Goal: Task Accomplishment & Management: Manage account settings

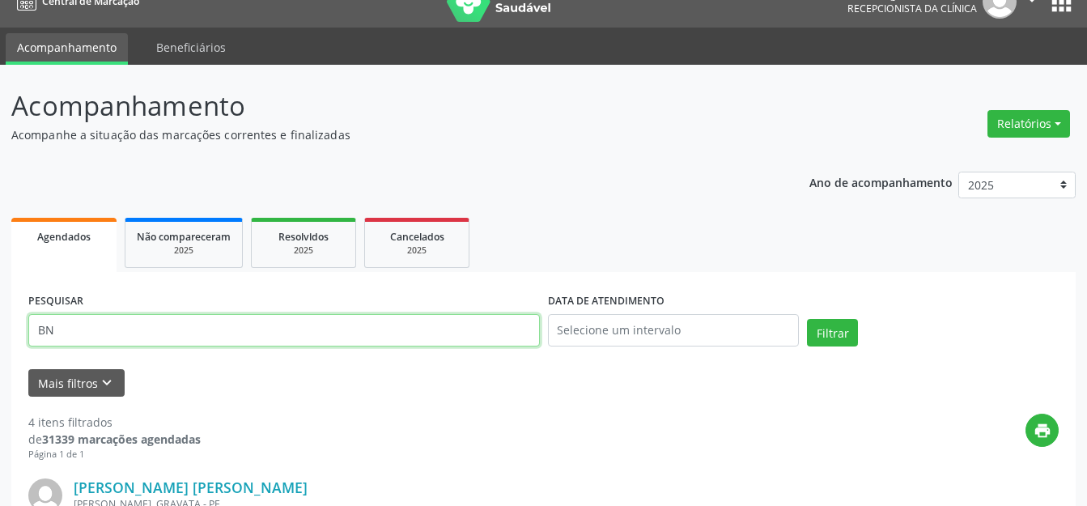
scroll to position [24, 0]
drag, startPoint x: 324, startPoint y: 341, endPoint x: 322, endPoint y: 319, distance: 21.9
click at [327, 341] on input "BN" at bounding box center [283, 330] width 511 height 32
type input "B"
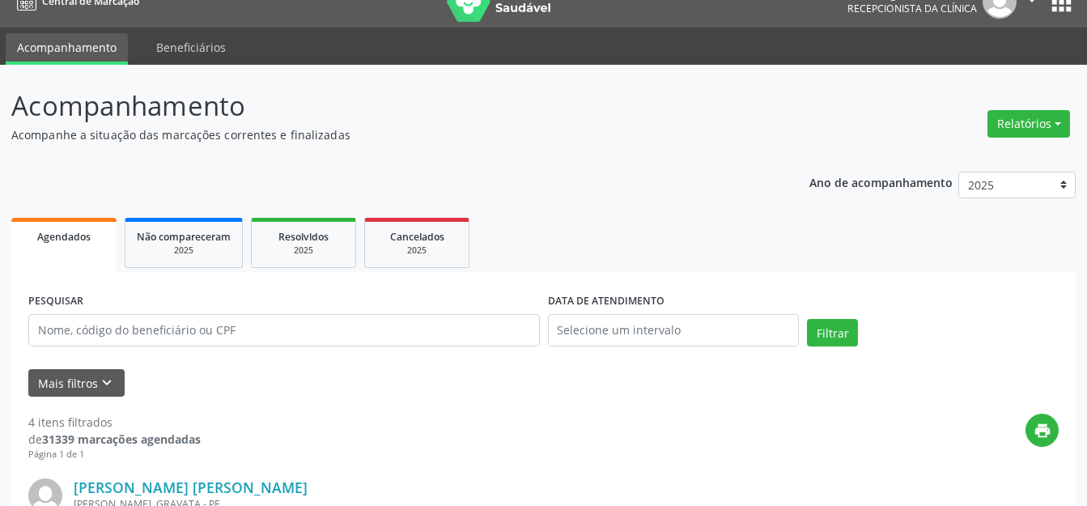
click at [477, 481] on html "Central de Marcação Agencia de [GEOGRAPHIC_DATA] Recepcionista da clínica  Con…" at bounding box center [543, 229] width 1087 height 506
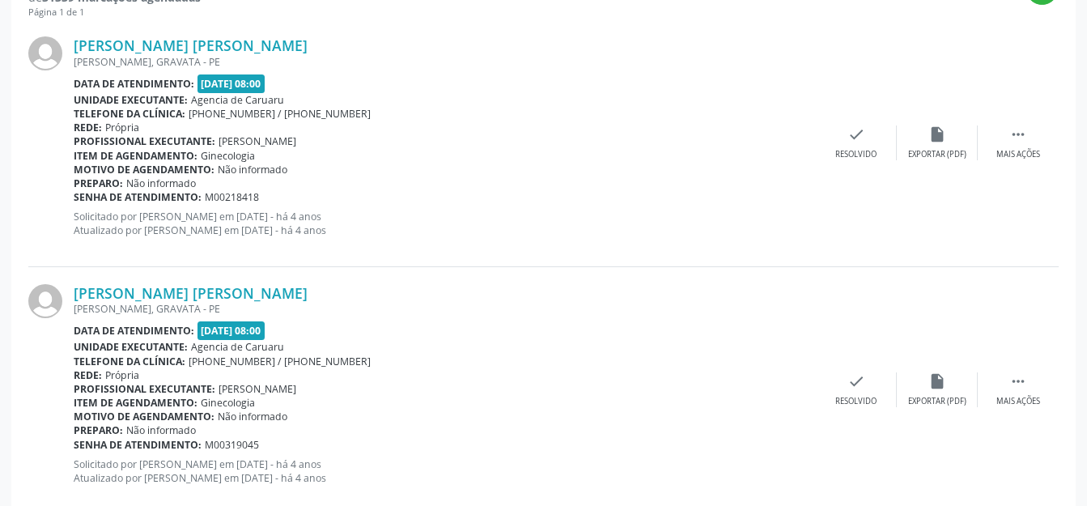
click at [401, 87] on div "Data de atendimento: [DATE] 08:00" at bounding box center [445, 83] width 742 height 19
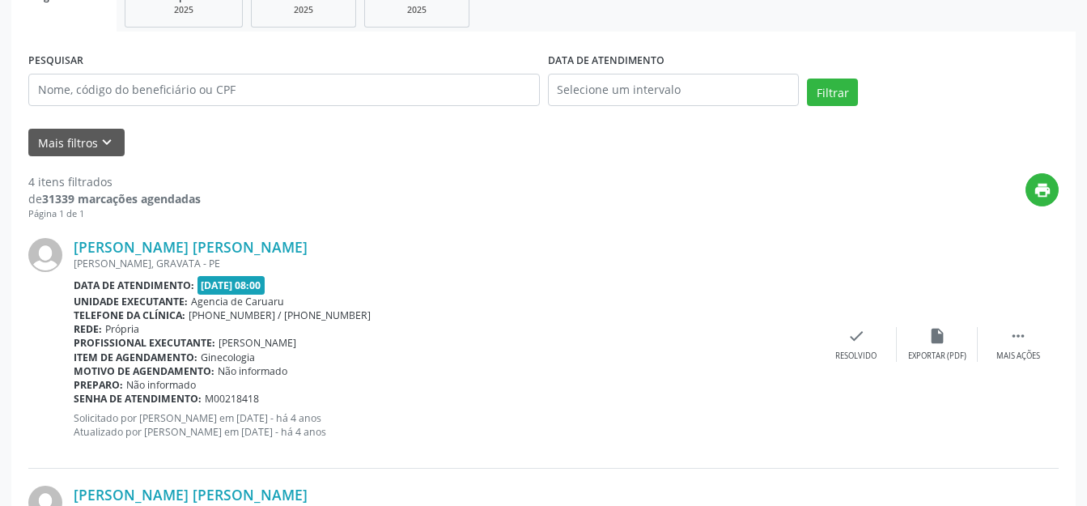
scroll to position [142, 0]
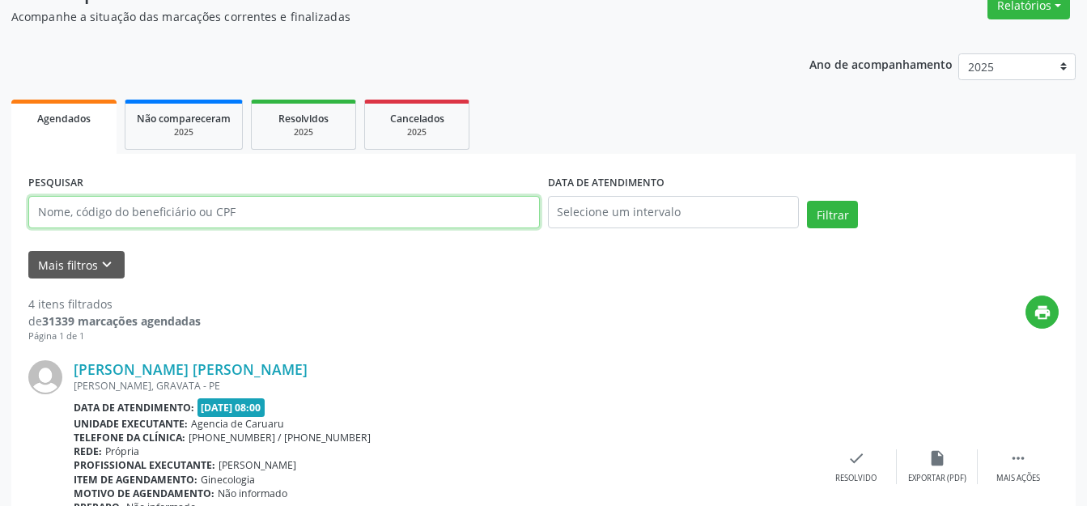
click at [235, 203] on input "text" at bounding box center [283, 212] width 511 height 32
type input "[PERSON_NAME]"
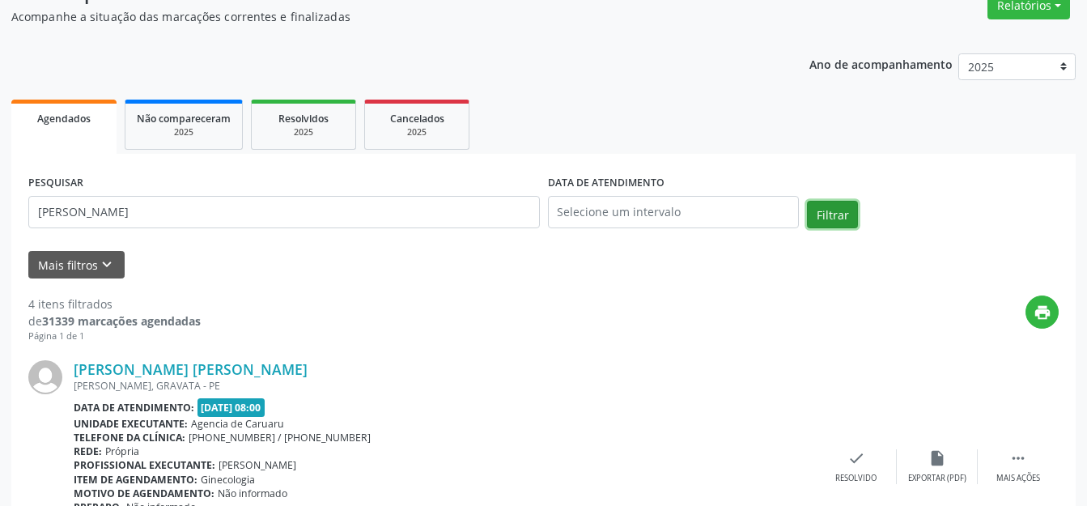
click at [819, 221] on button "Filtrar" at bounding box center [832, 215] width 51 height 28
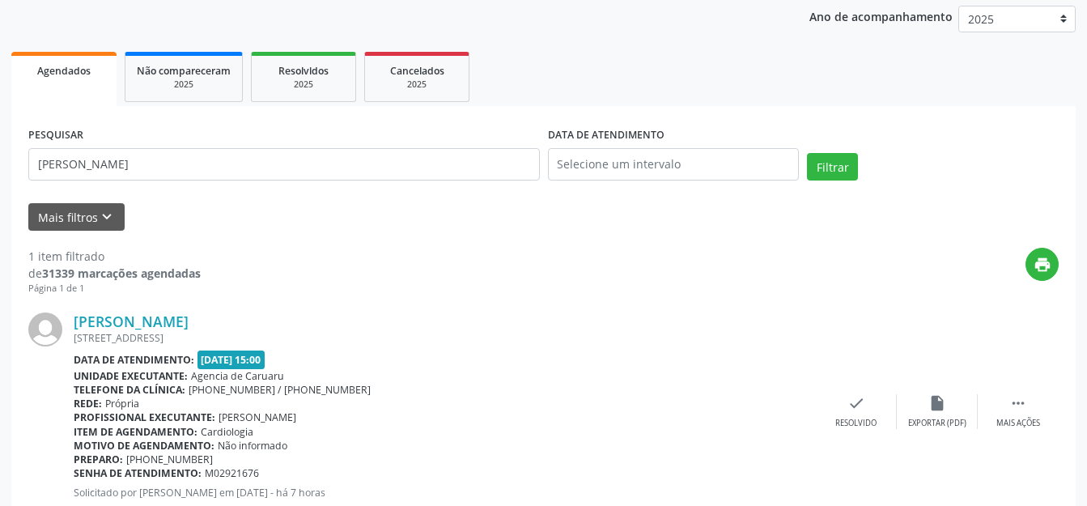
scroll to position [240, 0]
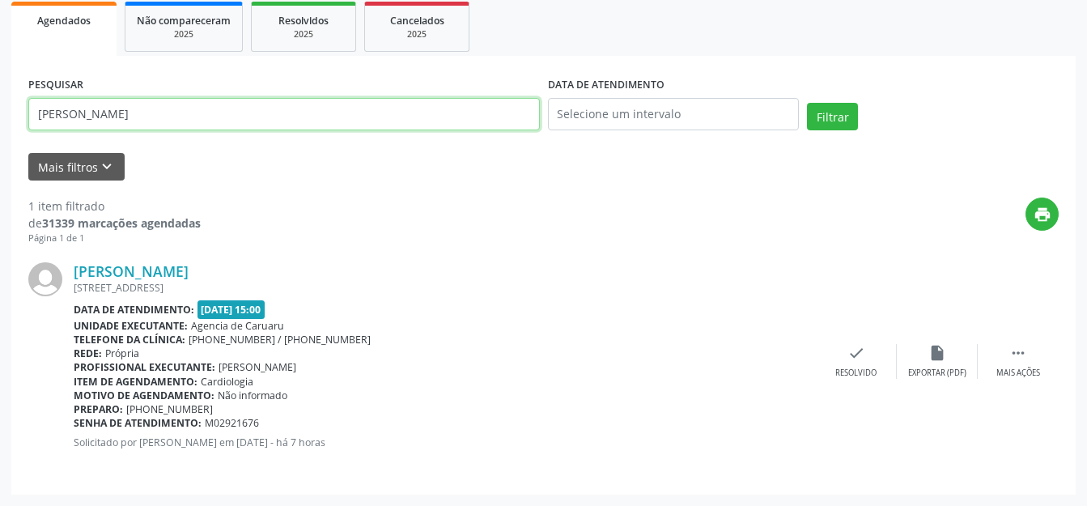
click at [210, 118] on input "[PERSON_NAME]" at bounding box center [283, 114] width 511 height 32
drag, startPoint x: 0, startPoint y: 104, endPoint x: 28, endPoint y: 133, distance: 40.6
click at [28, 133] on div "PESQUISAR [PERSON_NAME]" at bounding box center [283, 107] width 519 height 69
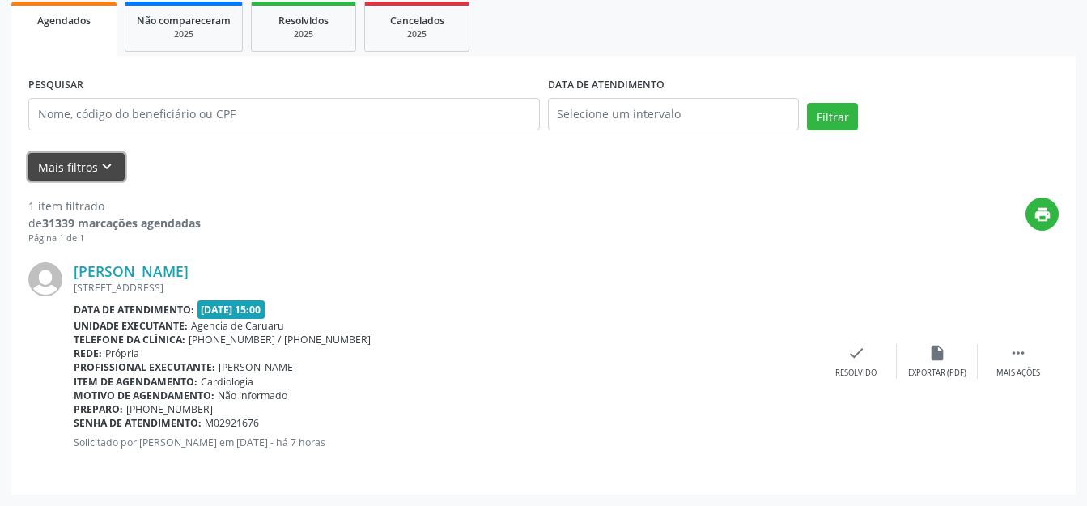
click at [103, 157] on button "Mais filtros keyboard_arrow_down" at bounding box center [76, 167] width 96 height 28
click at [95, 170] on button "Mais filtros keyboard_arrow_down" at bounding box center [76, 167] width 96 height 28
click at [0, 0] on div "Selecione uma unidade" at bounding box center [0, 0] width 0 height 0
click at [900, 85] on div "PESQUISAR DATA DE ATENDIMENTO Filtrar" at bounding box center [543, 107] width 1038 height 69
click at [105, 171] on icon "keyboard_arrow_down" at bounding box center [107, 167] width 18 height 18
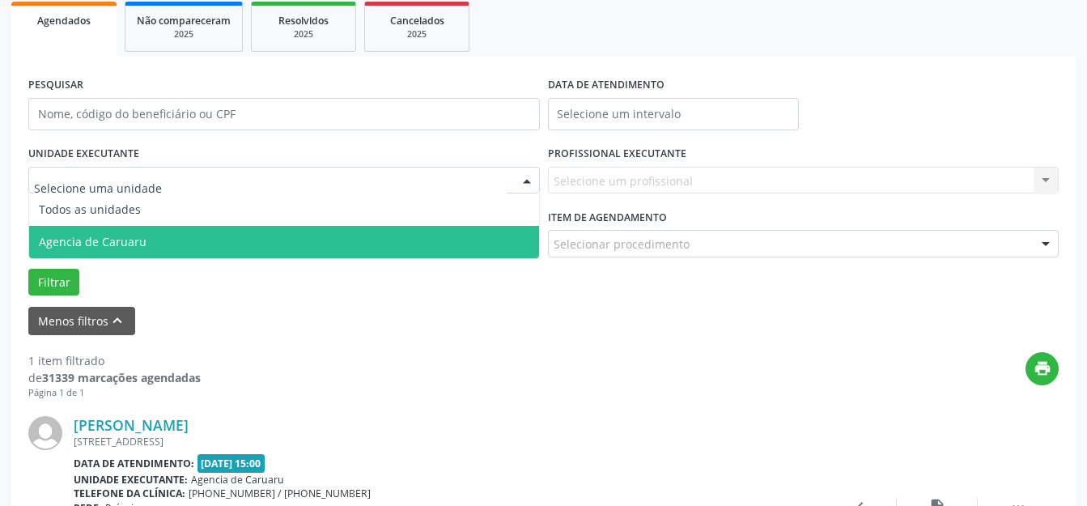
click at [146, 234] on span "Agencia de Caruaru" at bounding box center [284, 242] width 510 height 32
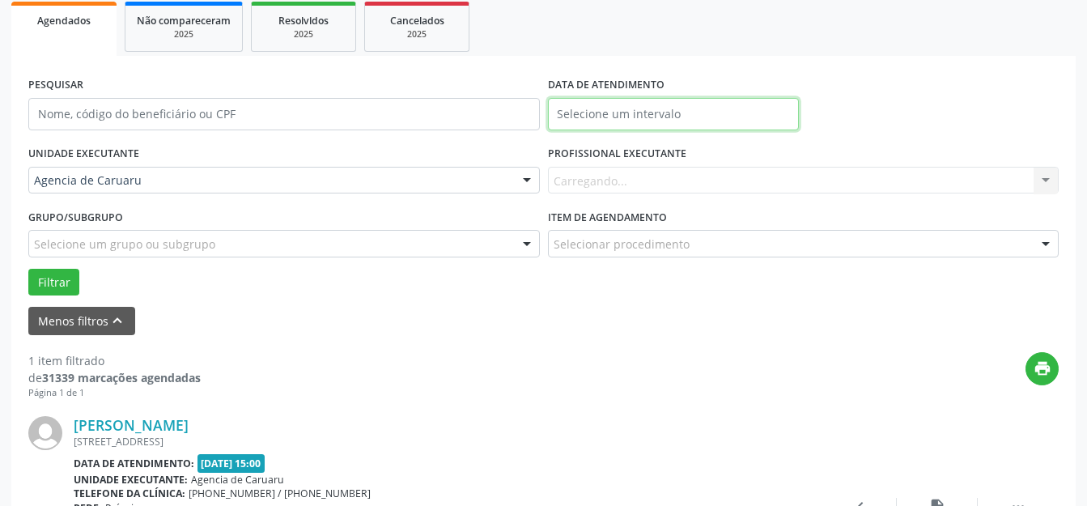
click at [632, 112] on input "text" at bounding box center [674, 114] width 252 height 32
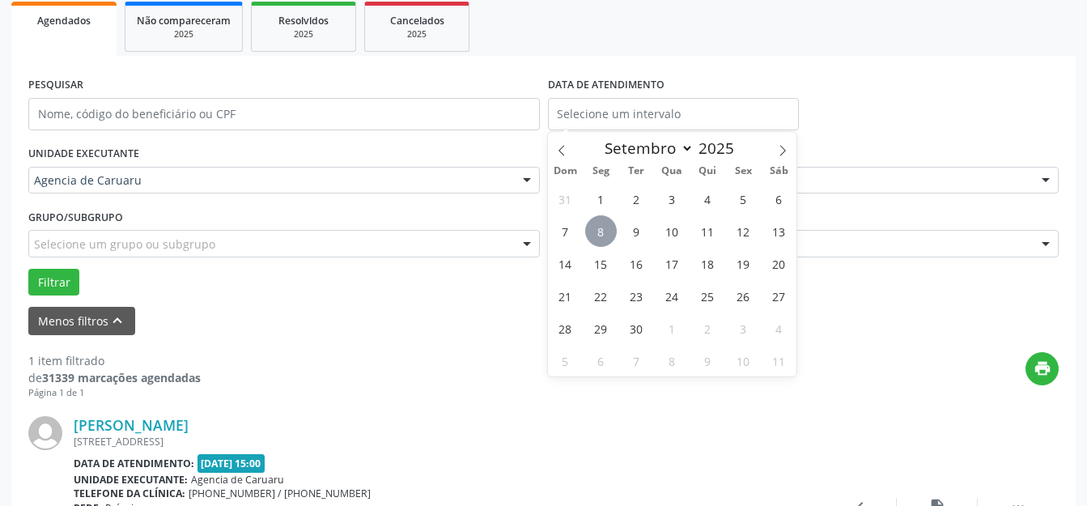
click at [602, 226] on span "8" at bounding box center [601, 231] width 32 height 32
type input "[DATE]"
click at [603, 226] on span "8" at bounding box center [601, 231] width 32 height 32
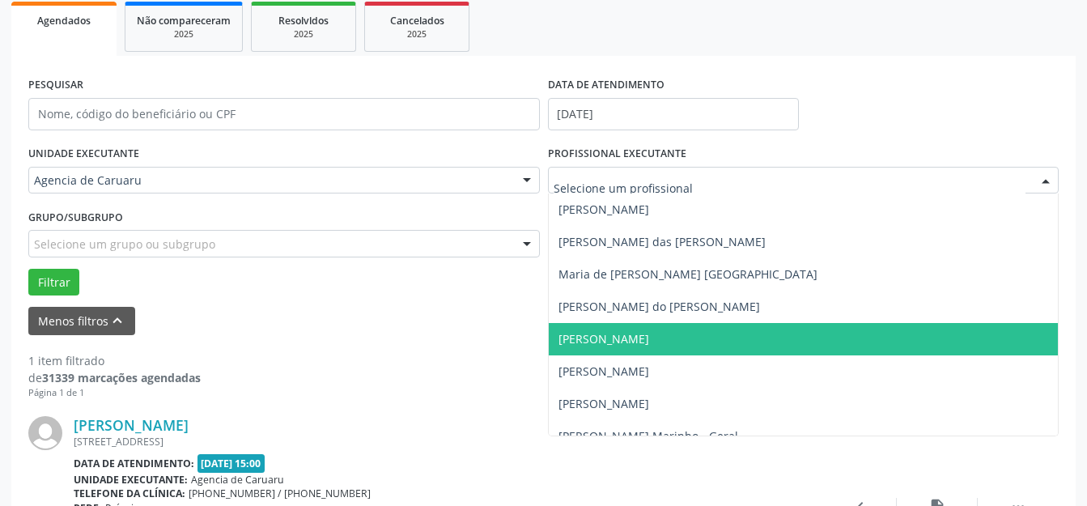
scroll to position [956, 0]
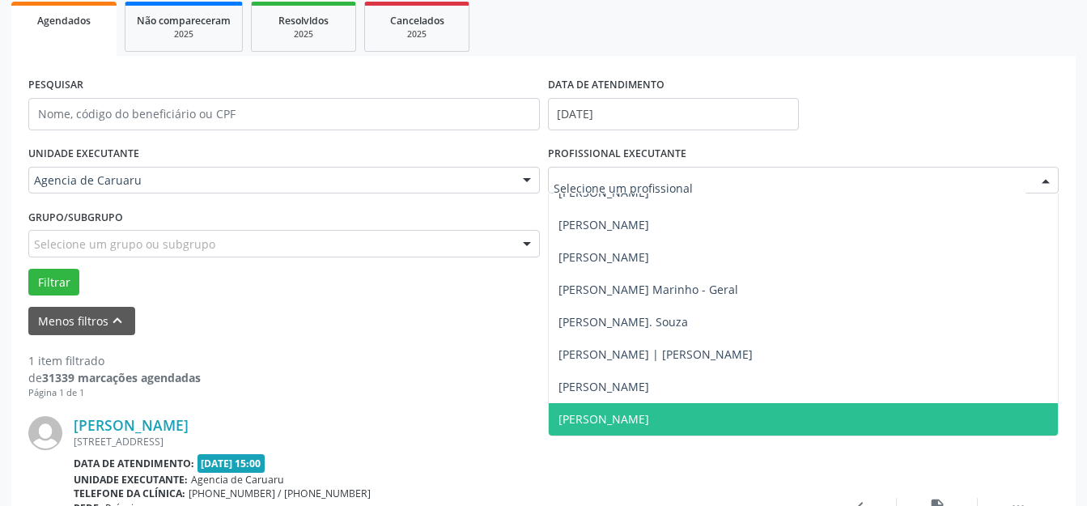
click at [595, 407] on span "[PERSON_NAME]" at bounding box center [804, 419] width 510 height 32
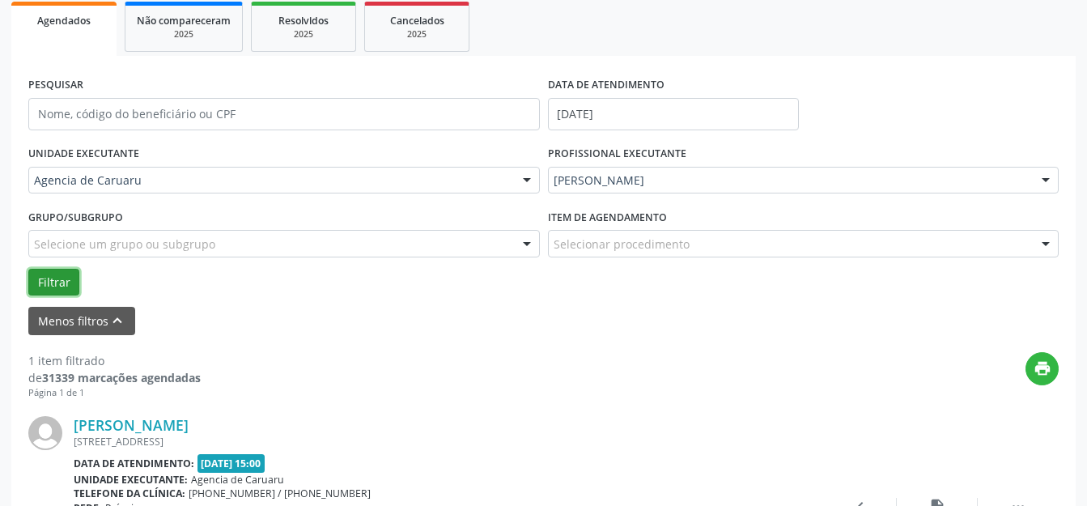
drag, startPoint x: 47, startPoint y: 281, endPoint x: 206, endPoint y: 282, distance: 158.6
click at [47, 282] on button "Filtrar" at bounding box center [53, 283] width 51 height 28
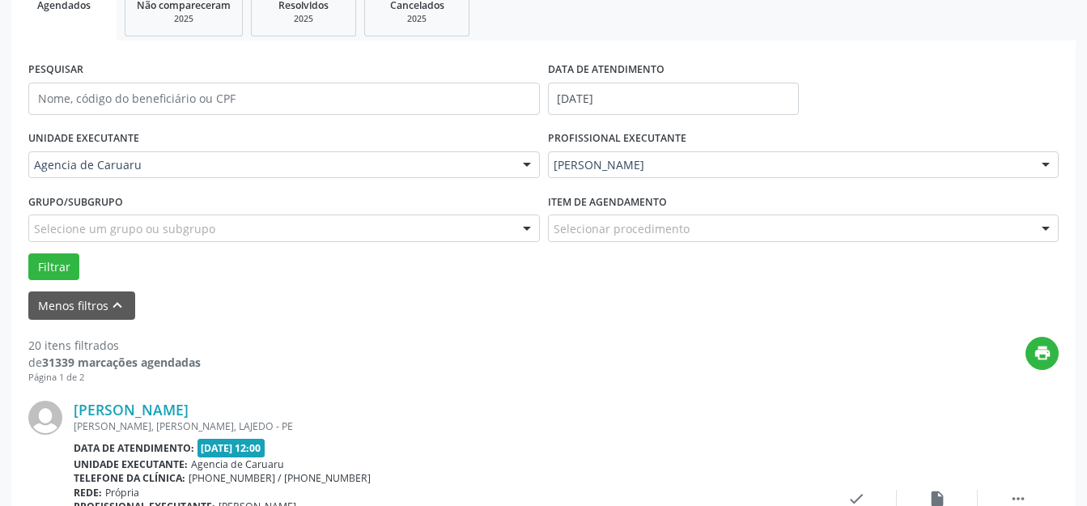
scroll to position [109, 0]
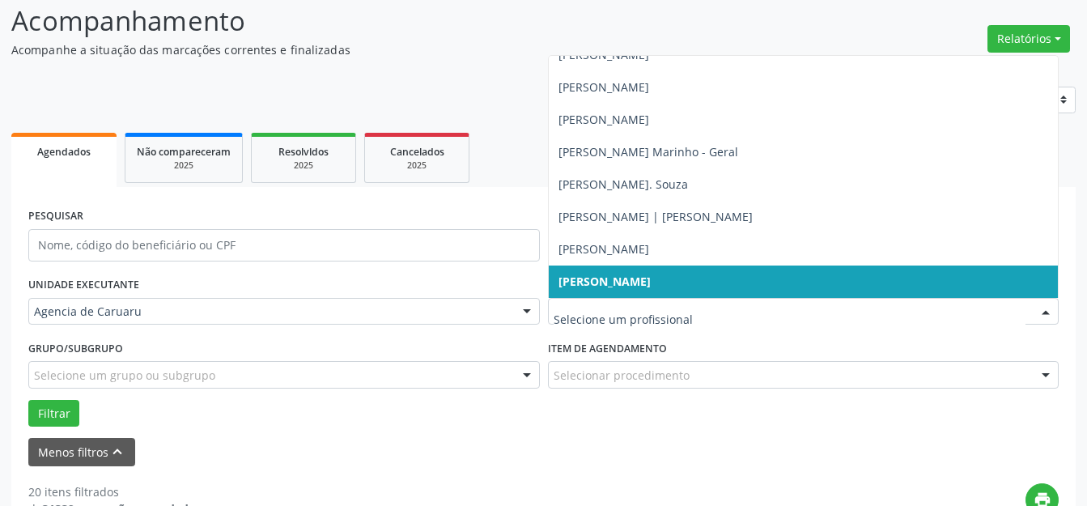
click at [672, 305] on input "text" at bounding box center [789, 319] width 473 height 32
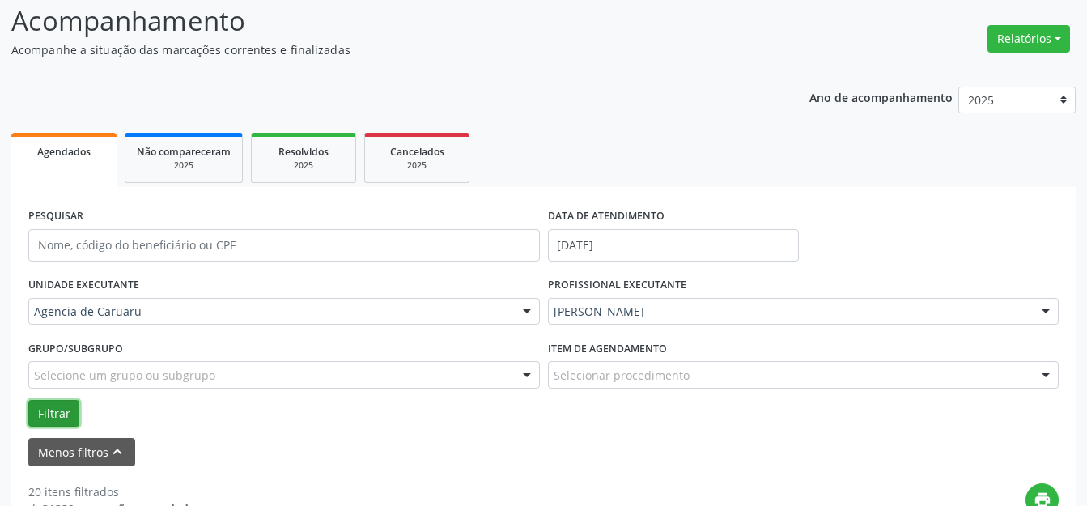
click at [58, 409] on button "Filtrar" at bounding box center [53, 414] width 51 height 28
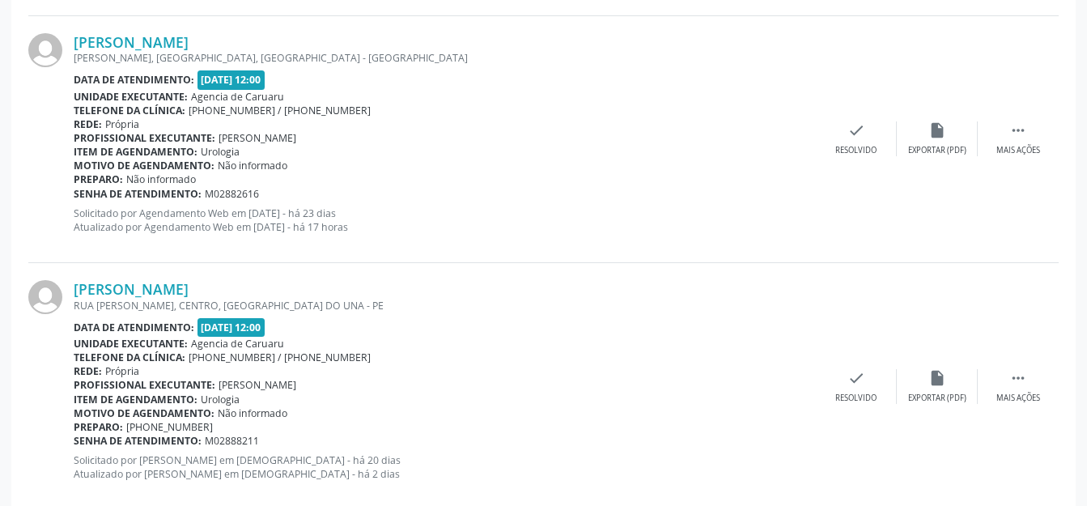
scroll to position [3912, 0]
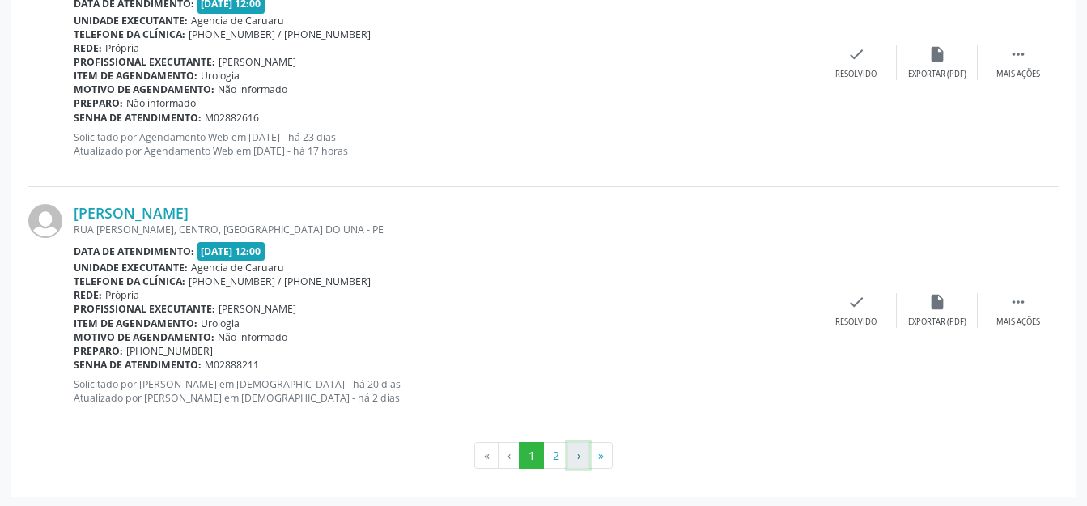
click at [570, 452] on button "›" at bounding box center [578, 456] width 22 height 28
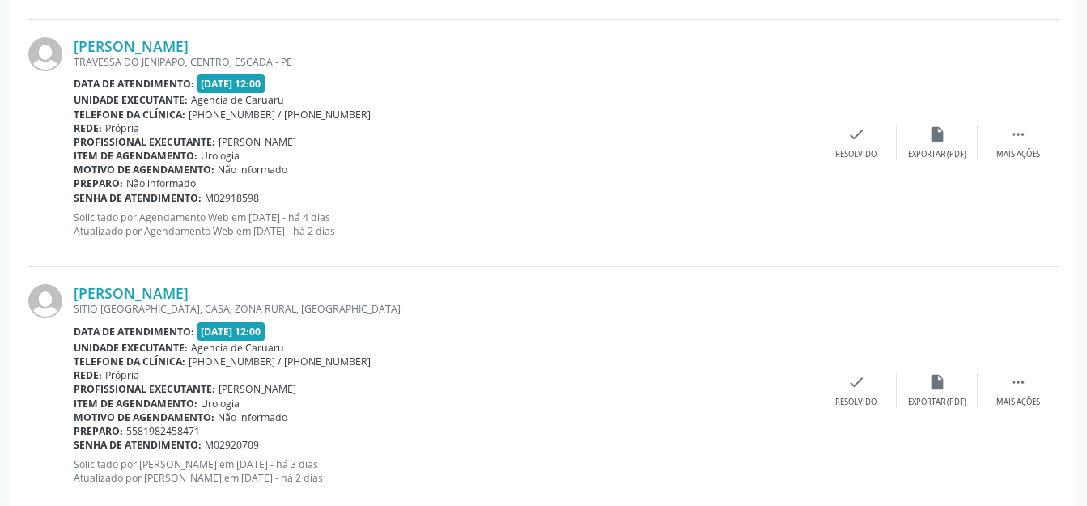
scroll to position [1443, 0]
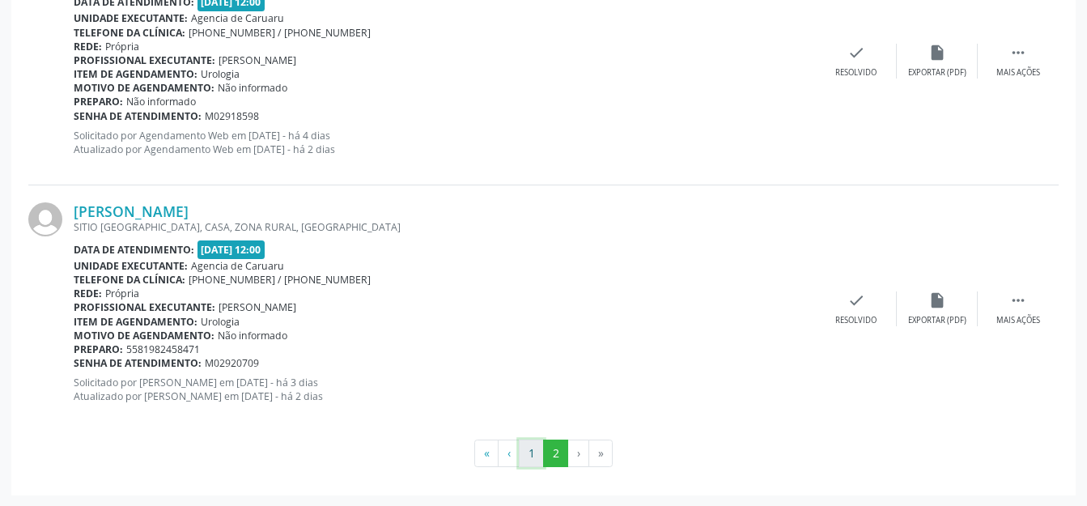
click at [532, 450] on button "1" at bounding box center [531, 453] width 25 height 28
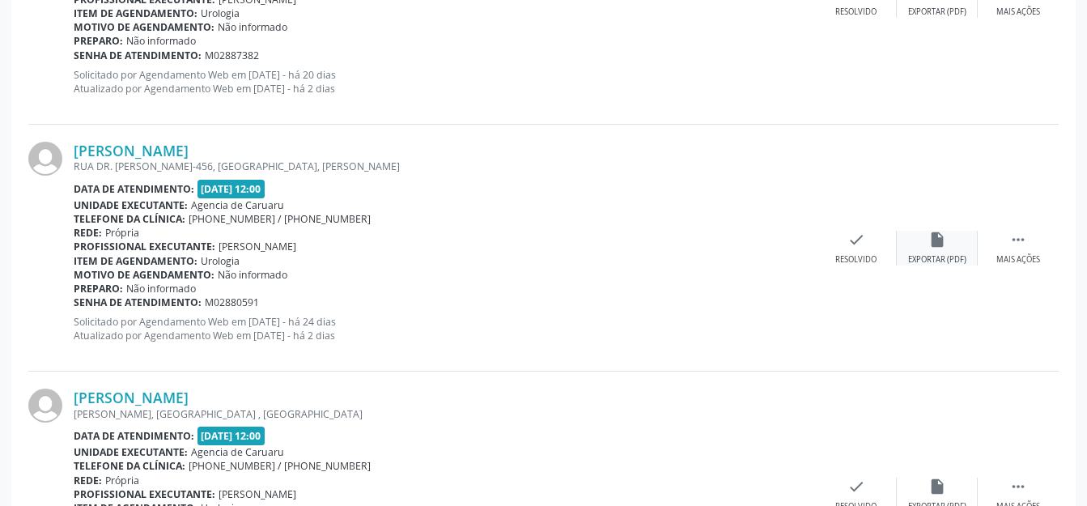
scroll to position [2737, 0]
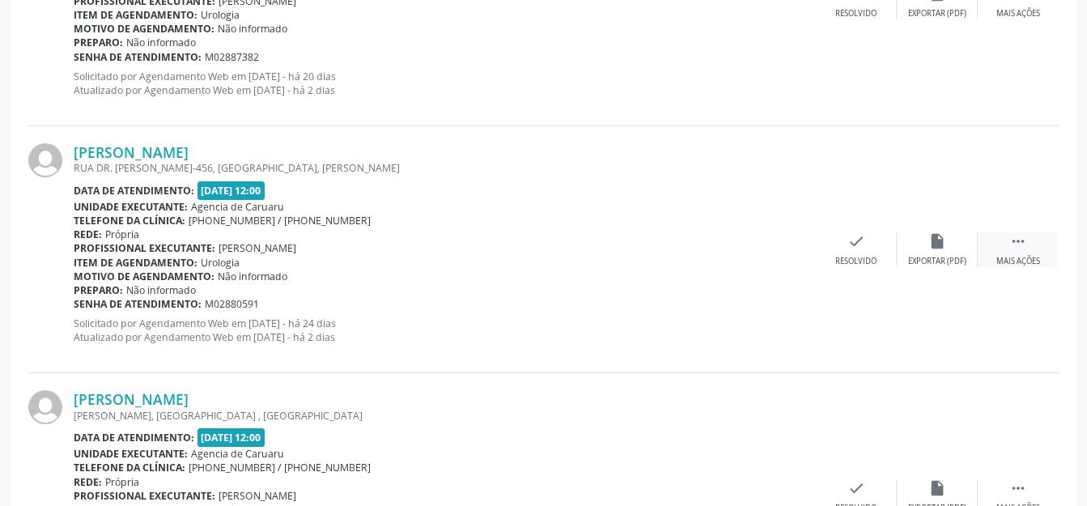
click at [1003, 243] on div " Mais ações" at bounding box center [1017, 249] width 81 height 35
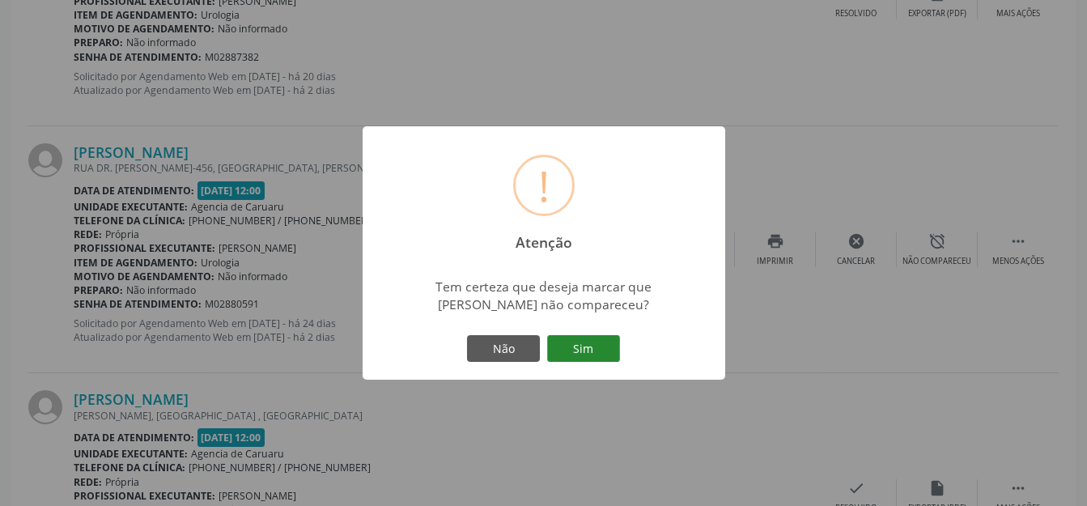
click at [565, 341] on button "Sim" at bounding box center [583, 349] width 73 height 28
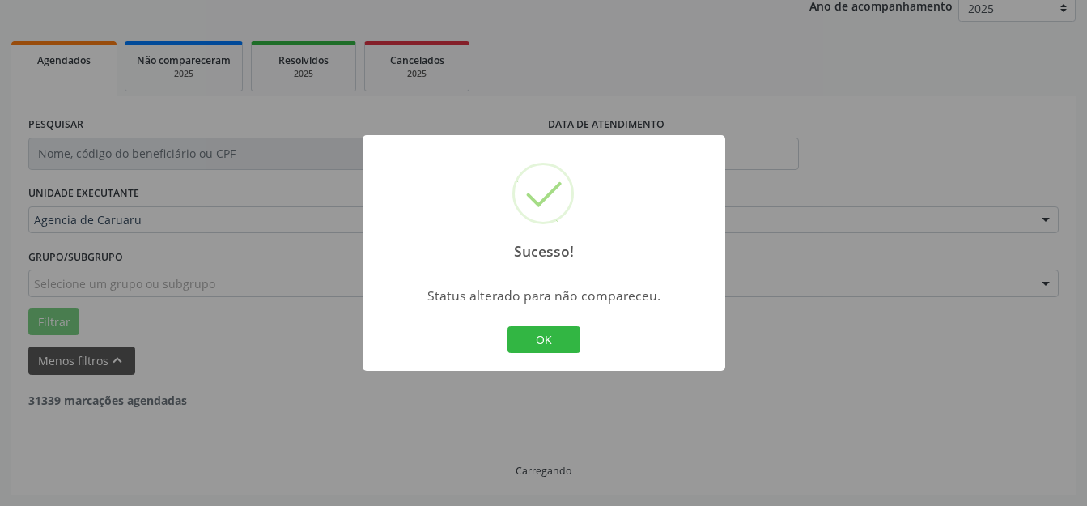
scroll to position [201, 0]
click at [558, 337] on button "OK" at bounding box center [543, 340] width 73 height 28
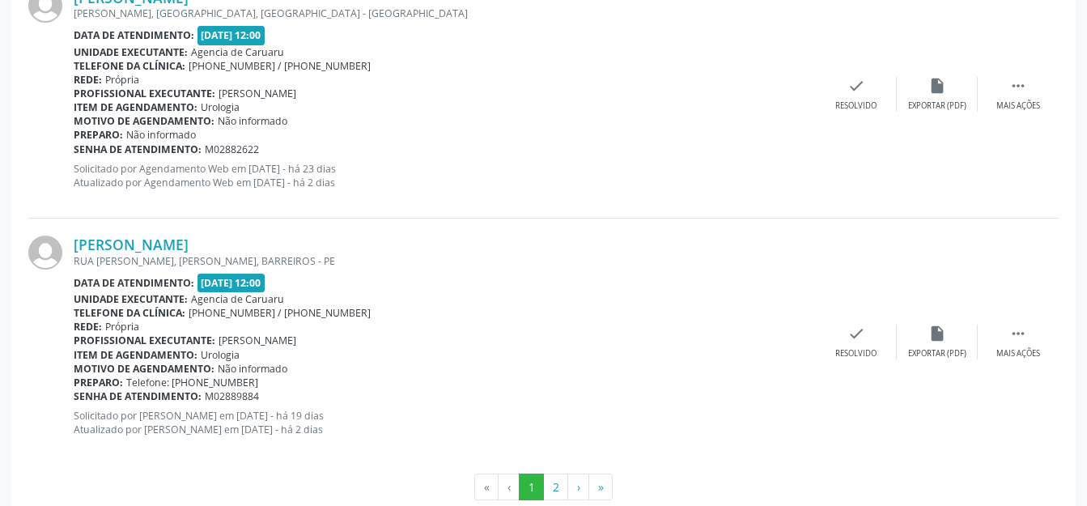
scroll to position [3912, 0]
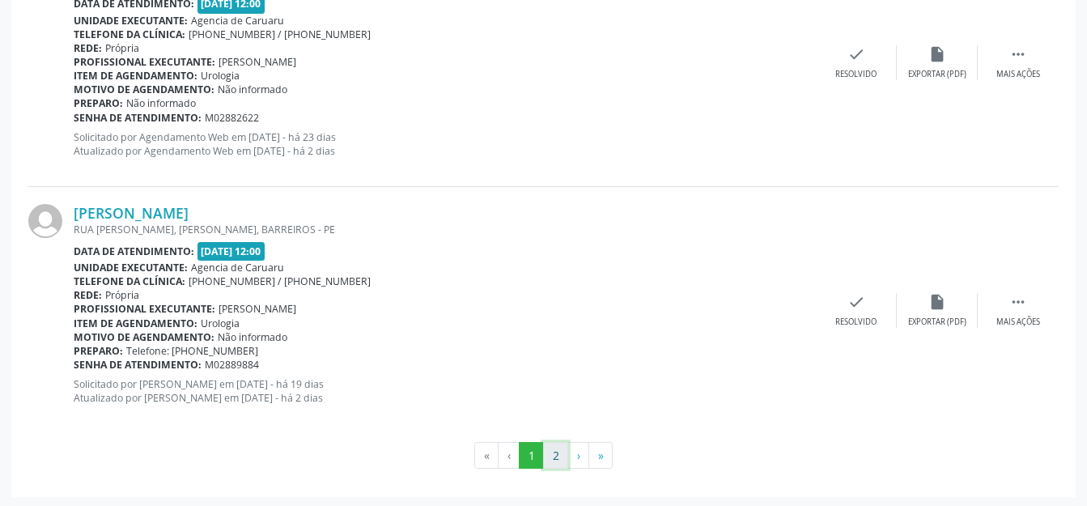
click at [550, 442] on button "2" at bounding box center [555, 456] width 25 height 28
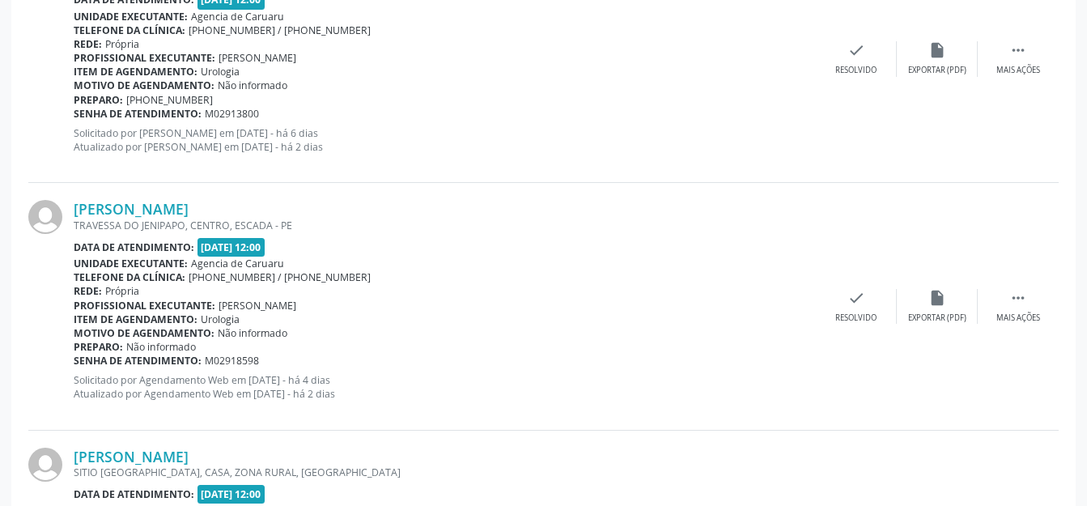
scroll to position [953, 0]
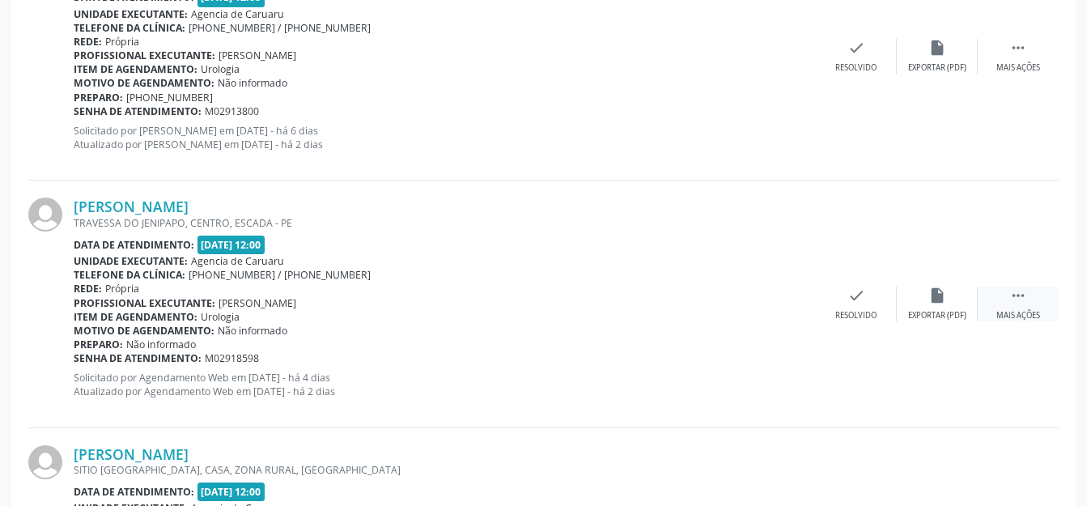
drag, startPoint x: 1011, startPoint y: 299, endPoint x: 999, endPoint y: 301, distance: 11.6
click at [1007, 299] on div " Mais ações" at bounding box center [1017, 303] width 81 height 35
click at [950, 307] on div "alarm_off Não compareceu" at bounding box center [937, 303] width 81 height 35
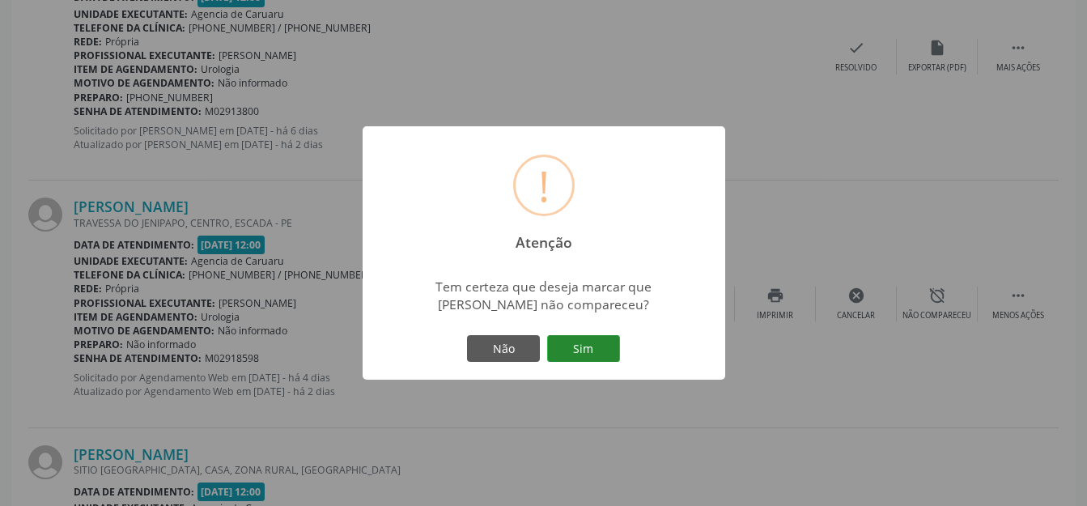
click at [608, 345] on button "Sim" at bounding box center [583, 349] width 73 height 28
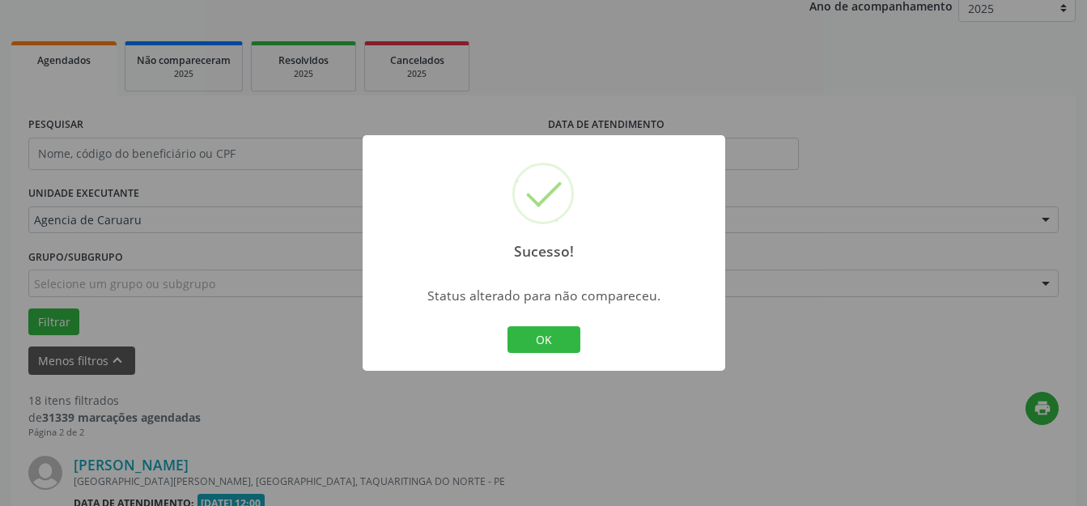
scroll to position [949, 0]
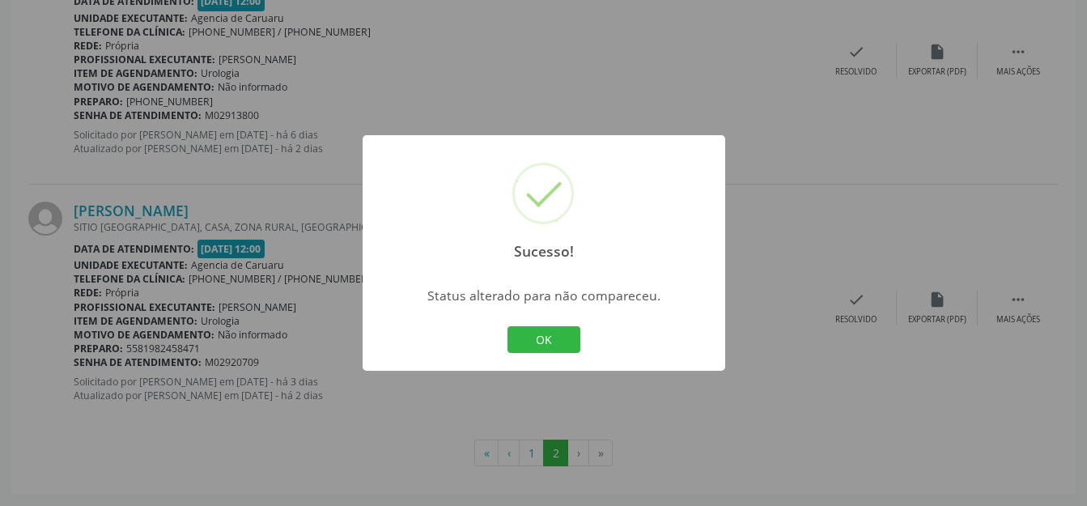
click at [585, 336] on div "Sucesso! × Status alterado para não compareceu. OK Cancel" at bounding box center [544, 253] width 363 height 236
click at [528, 346] on button "OK" at bounding box center [543, 340] width 73 height 28
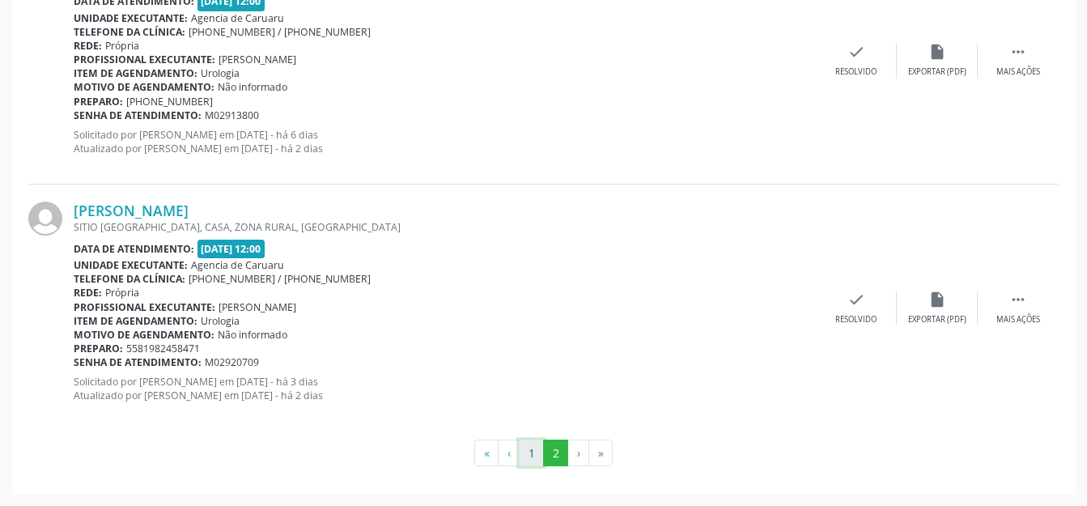
click at [540, 448] on button "1" at bounding box center [531, 453] width 25 height 28
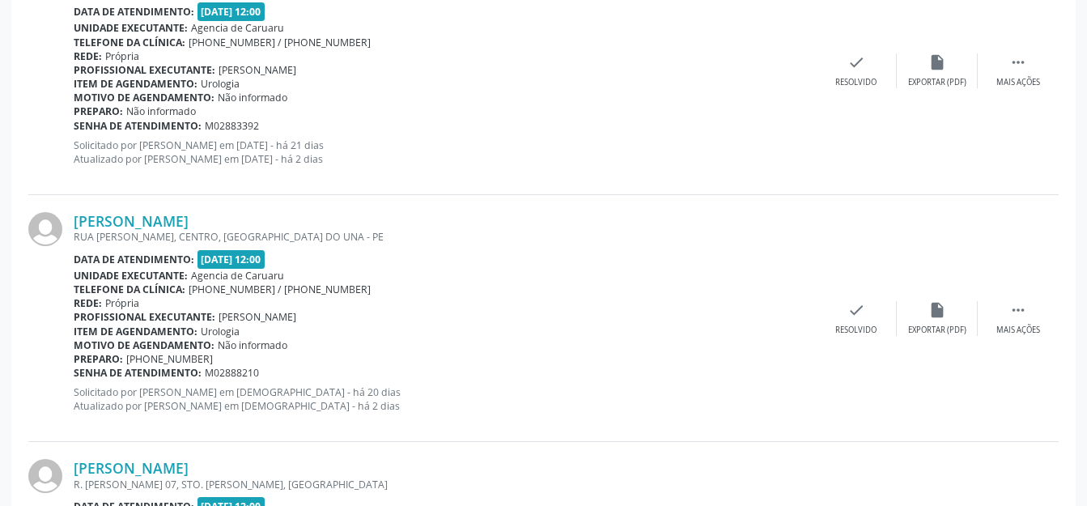
scroll to position [1435, 0]
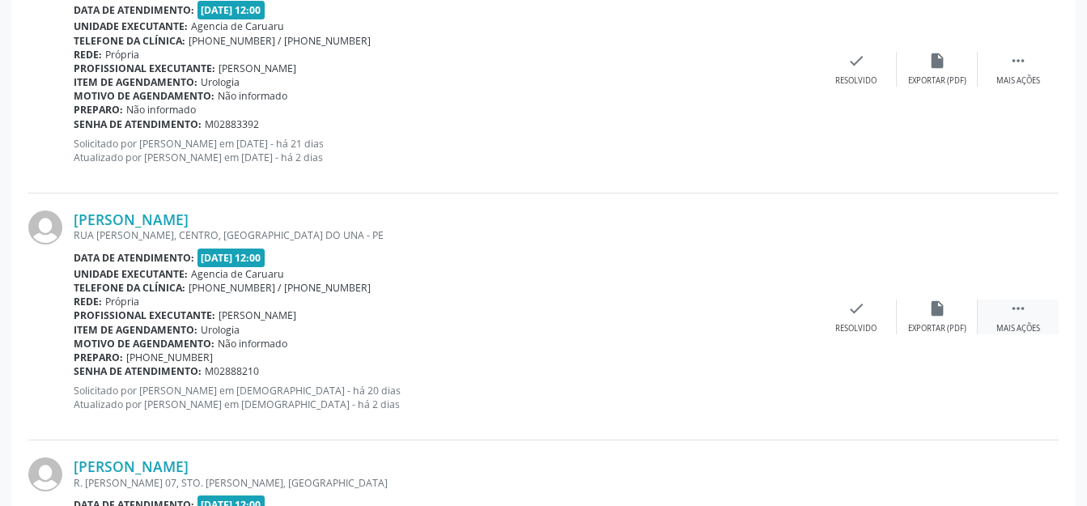
click at [1007, 313] on div " Mais ações" at bounding box center [1017, 316] width 81 height 35
click at [939, 323] on div "Não compareceu" at bounding box center [936, 328] width 69 height 11
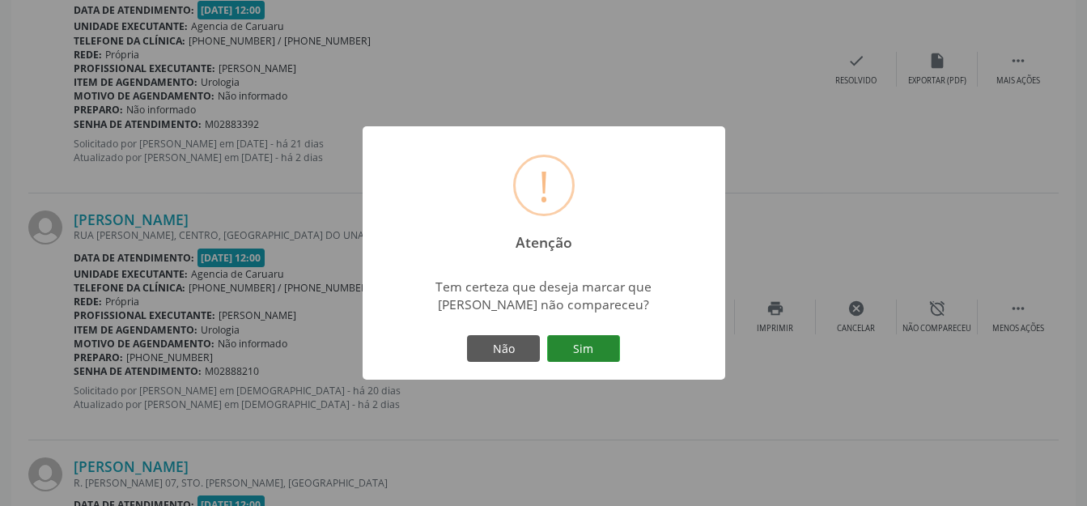
click at [587, 356] on button "Sim" at bounding box center [583, 349] width 73 height 28
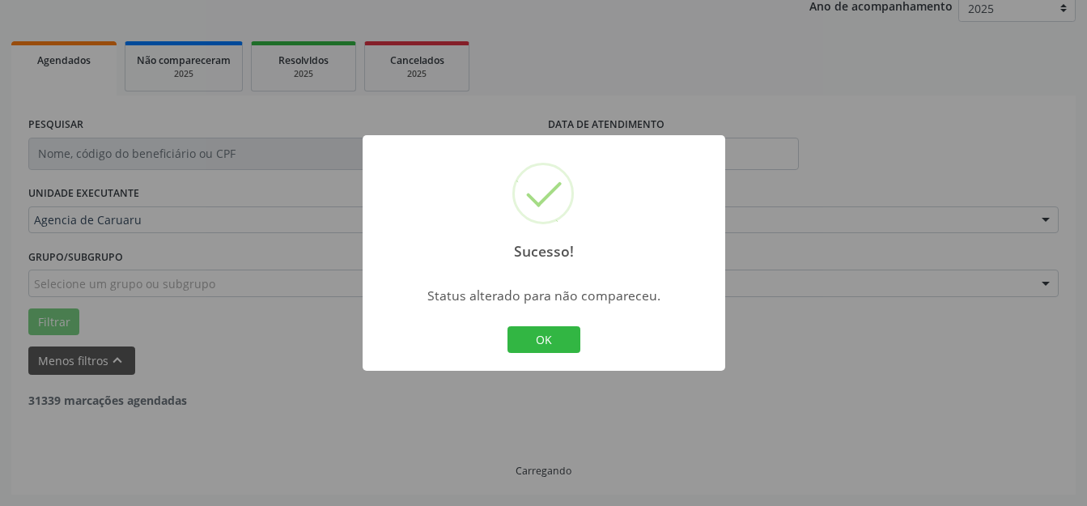
scroll to position [201, 0]
click at [563, 334] on button "OK" at bounding box center [543, 340] width 73 height 28
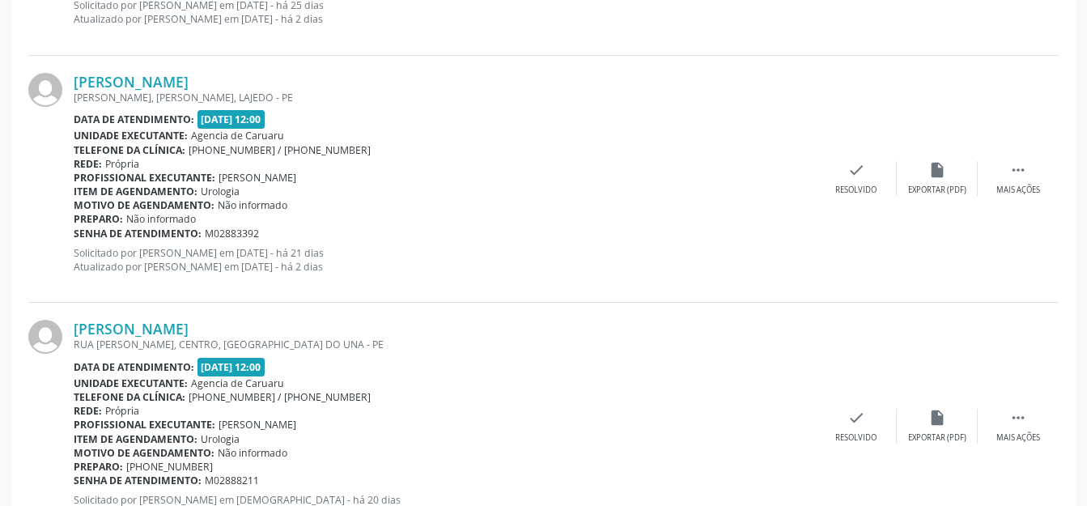
scroll to position [1354, 0]
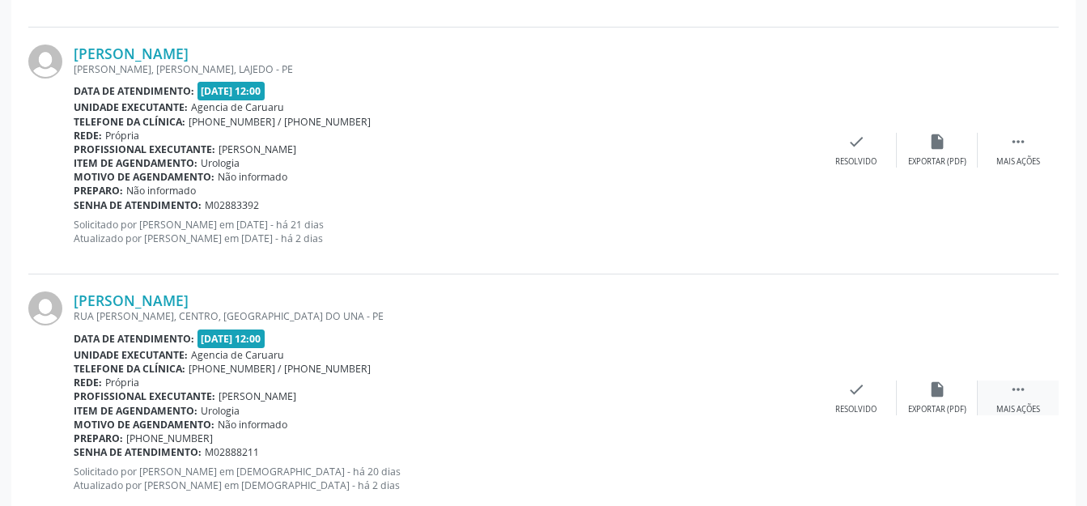
click at [988, 388] on div " Mais ações" at bounding box center [1017, 397] width 81 height 35
click at [916, 388] on div "alarm_off Não compareceu" at bounding box center [937, 397] width 81 height 35
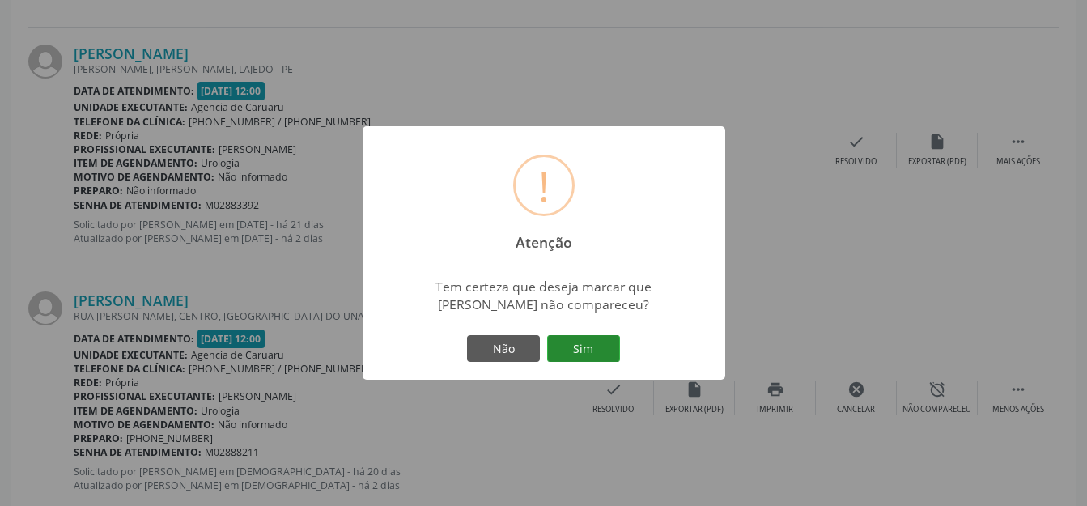
click at [607, 350] on button "Sim" at bounding box center [583, 349] width 73 height 28
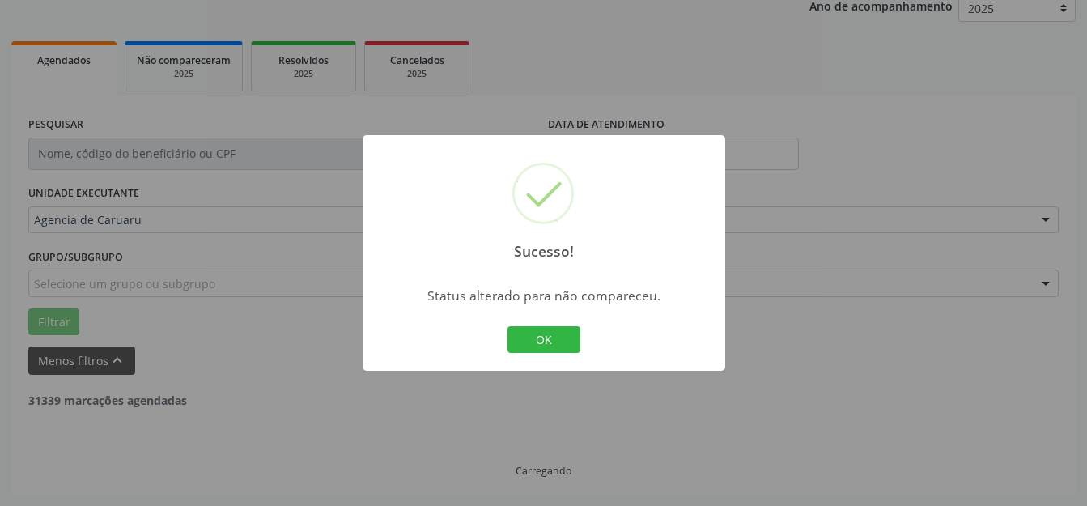
scroll to position [201, 0]
click at [563, 345] on button "OK" at bounding box center [543, 340] width 73 height 28
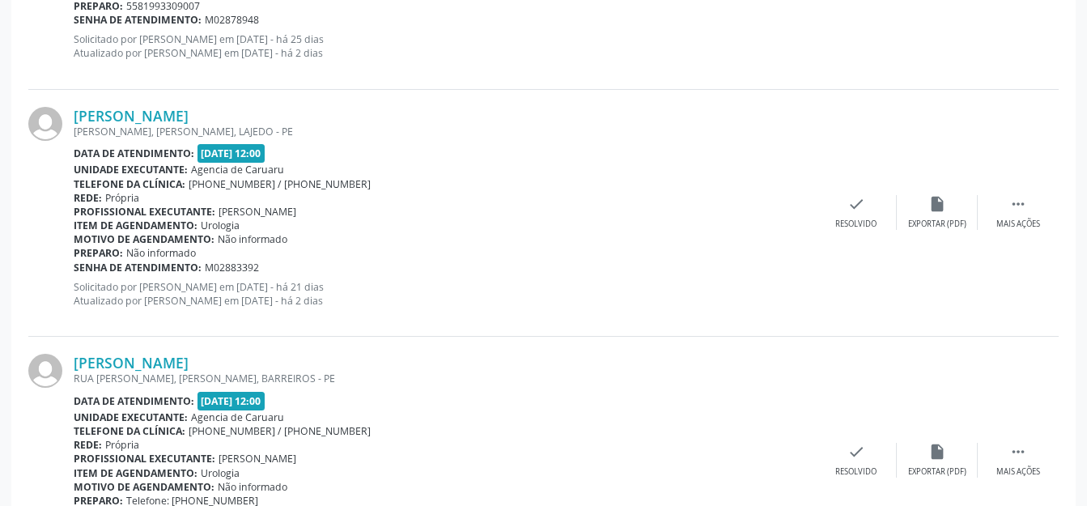
scroll to position [1414, 0]
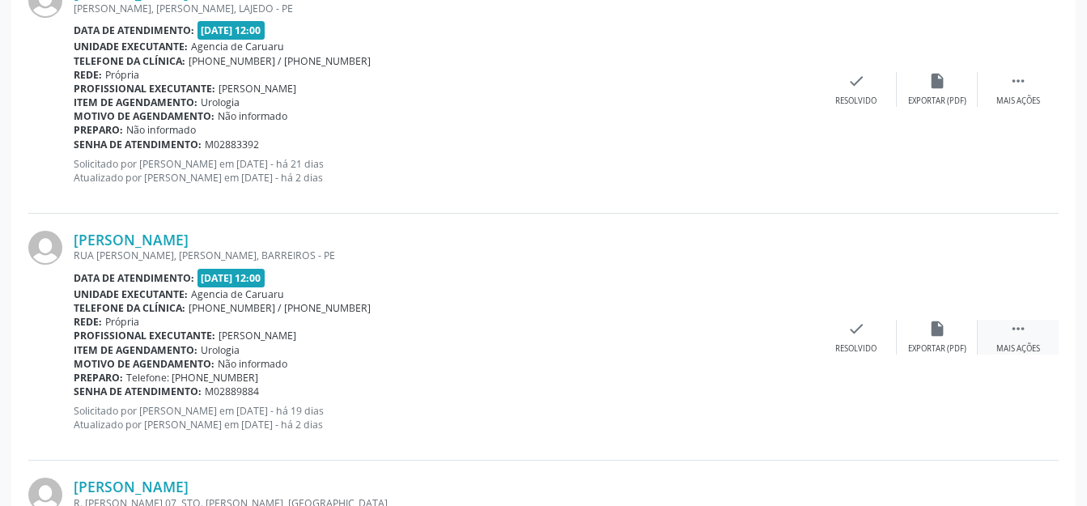
click at [1032, 332] on div " Mais ações" at bounding box center [1017, 337] width 81 height 35
click at [959, 333] on div "alarm_off Não compareceu" at bounding box center [937, 337] width 81 height 35
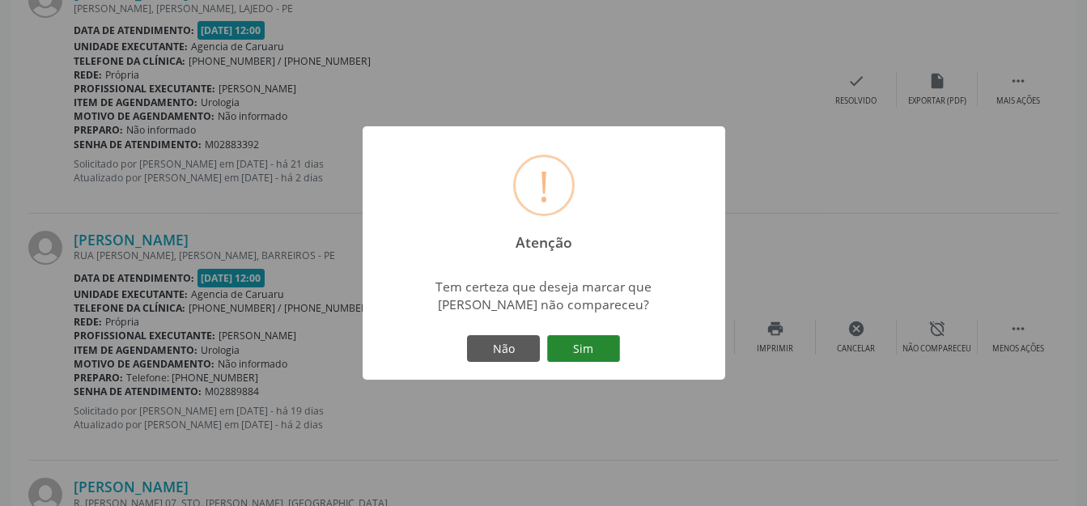
click at [596, 352] on button "Sim" at bounding box center [583, 349] width 73 height 28
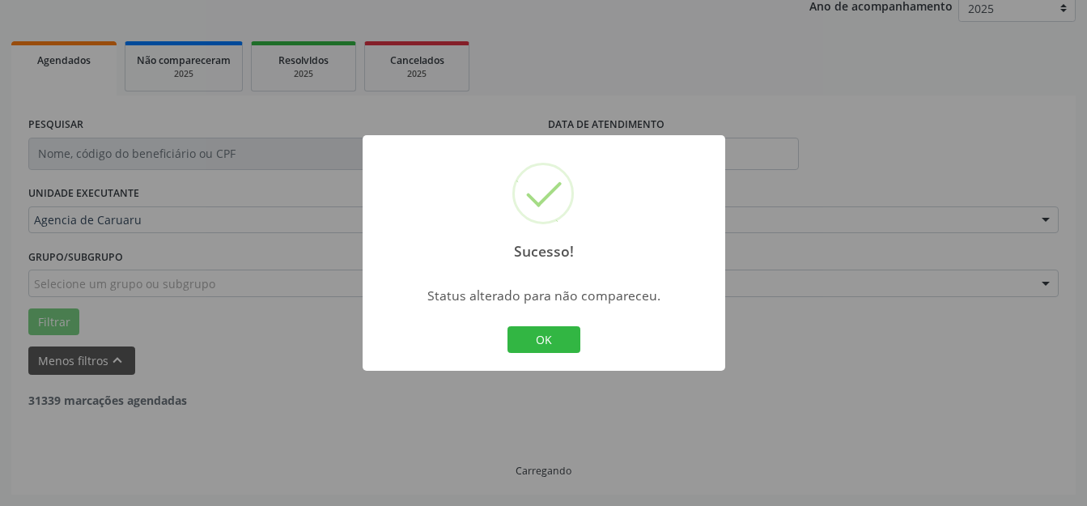
scroll to position [201, 0]
click at [565, 339] on button "OK" at bounding box center [543, 340] width 73 height 28
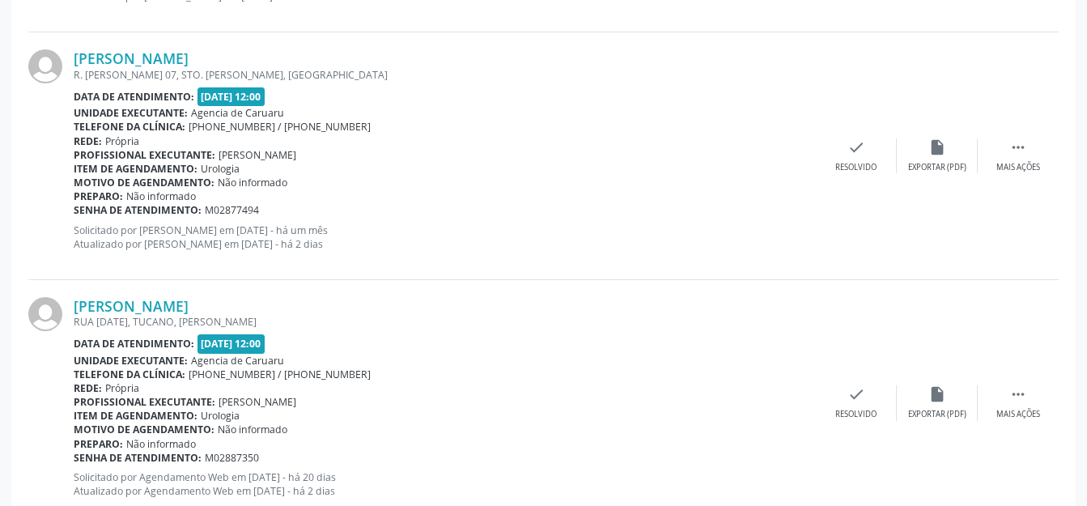
scroll to position [1600, 0]
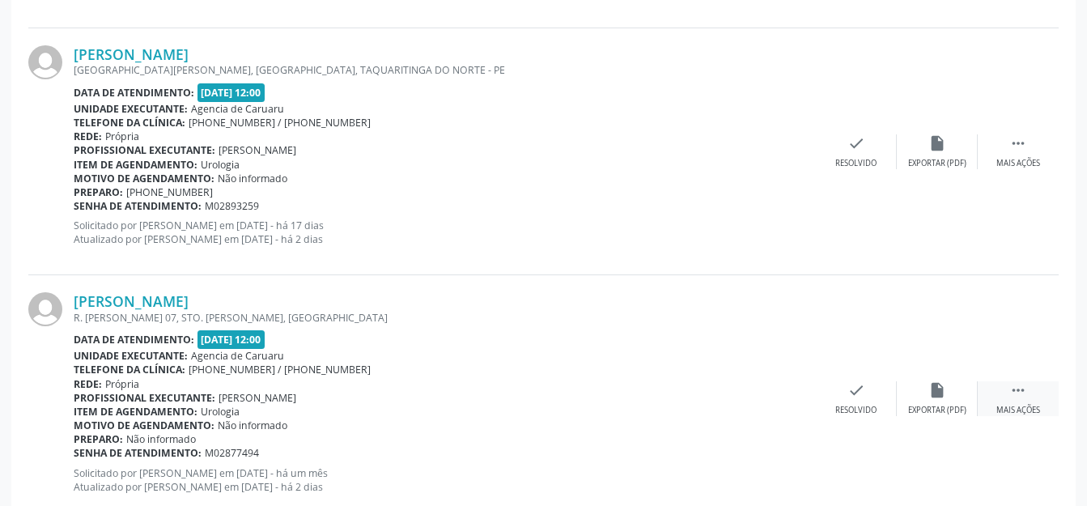
click at [1011, 396] on icon "" at bounding box center [1018, 390] width 18 height 18
drag, startPoint x: 990, startPoint y: 392, endPoint x: 931, endPoint y: 380, distance: 60.3
click at [931, 381] on icon "alarm_off" at bounding box center [937, 390] width 18 height 18
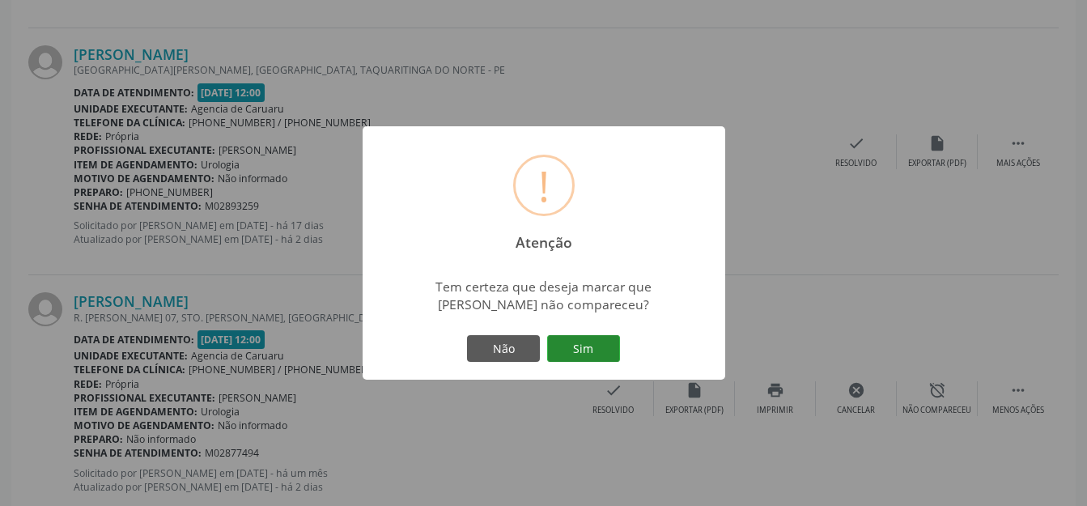
click at [575, 336] on button "Sim" at bounding box center [583, 349] width 73 height 28
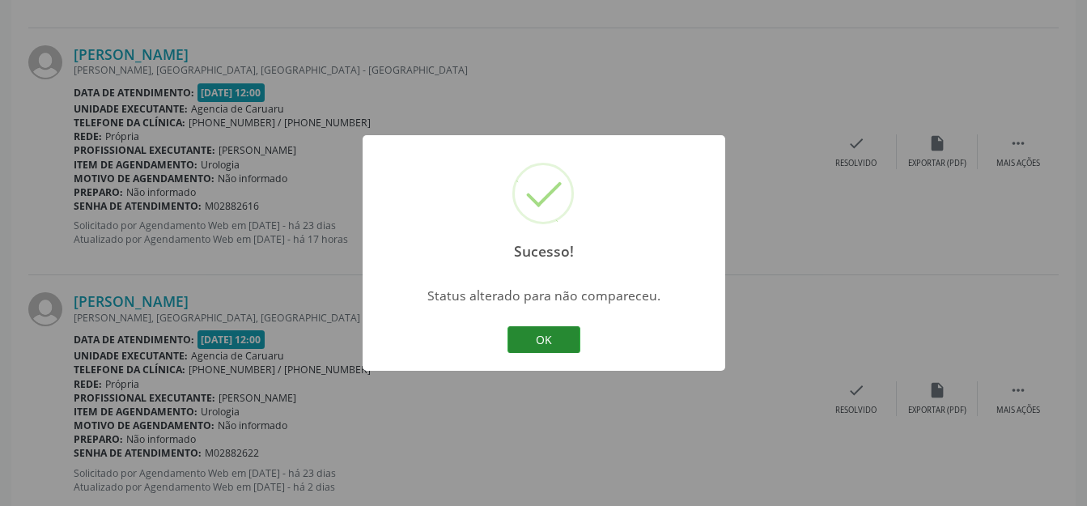
click at [559, 345] on button "OK" at bounding box center [543, 340] width 73 height 28
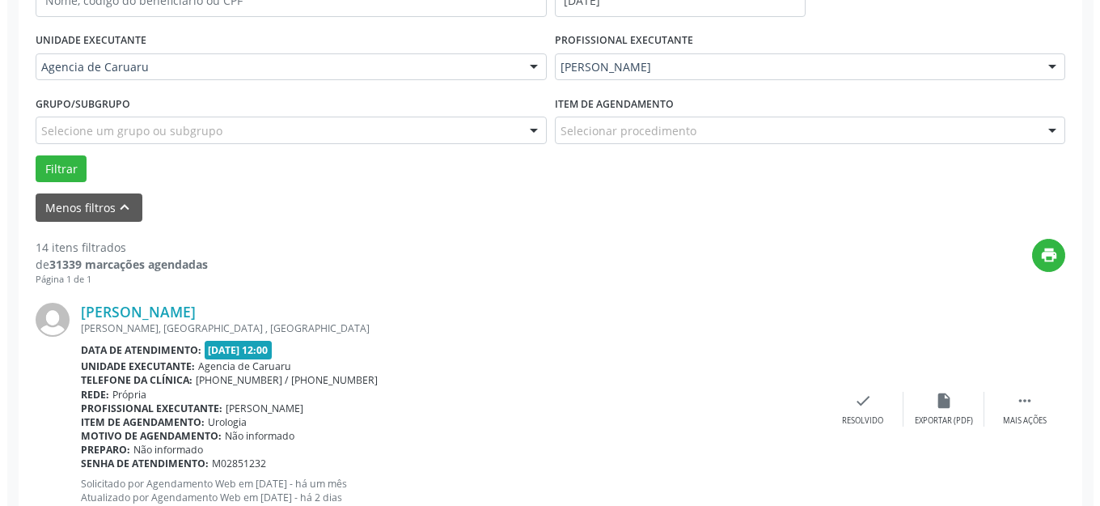
scroll to position [467, 0]
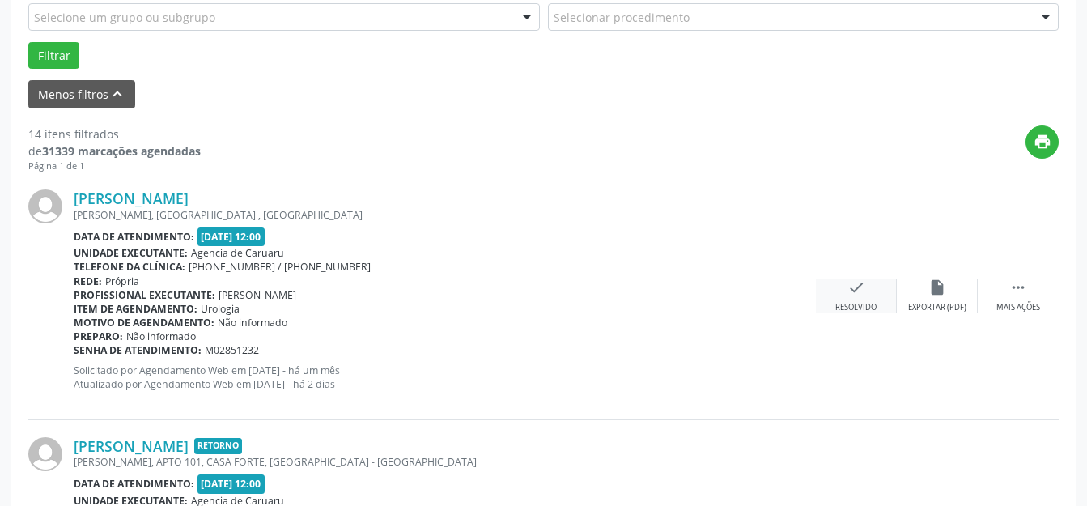
click at [856, 303] on div "Resolvido" at bounding box center [855, 307] width 41 height 11
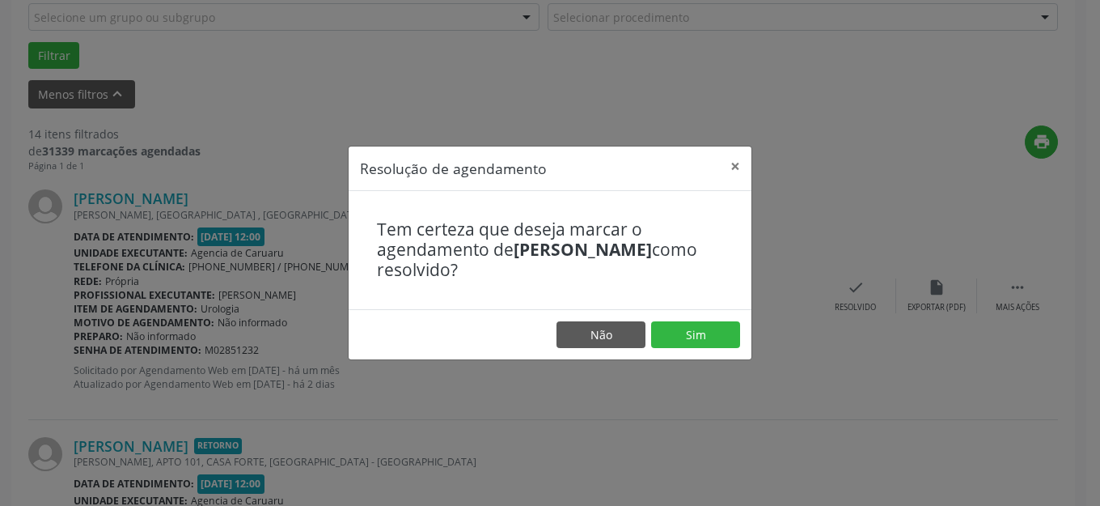
drag, startPoint x: 579, startPoint y: 258, endPoint x: 678, endPoint y: 299, distance: 107.7
click at [595, 264] on h4 "Tem certeza que deseja marcar o agendamento de [PERSON_NAME] como resolvido?" at bounding box center [550, 249] width 346 height 61
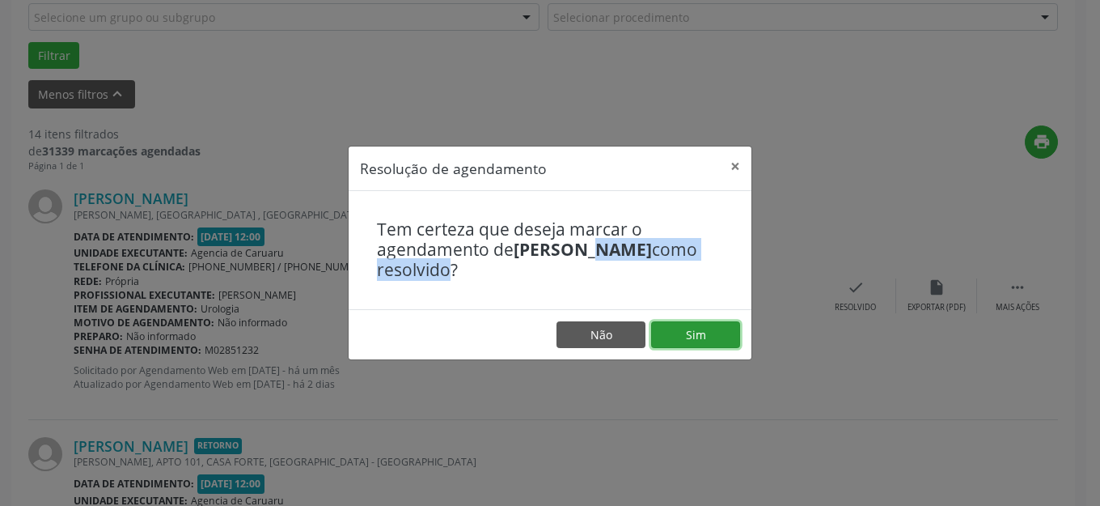
click at [699, 321] on button "Sim" at bounding box center [695, 335] width 89 height 28
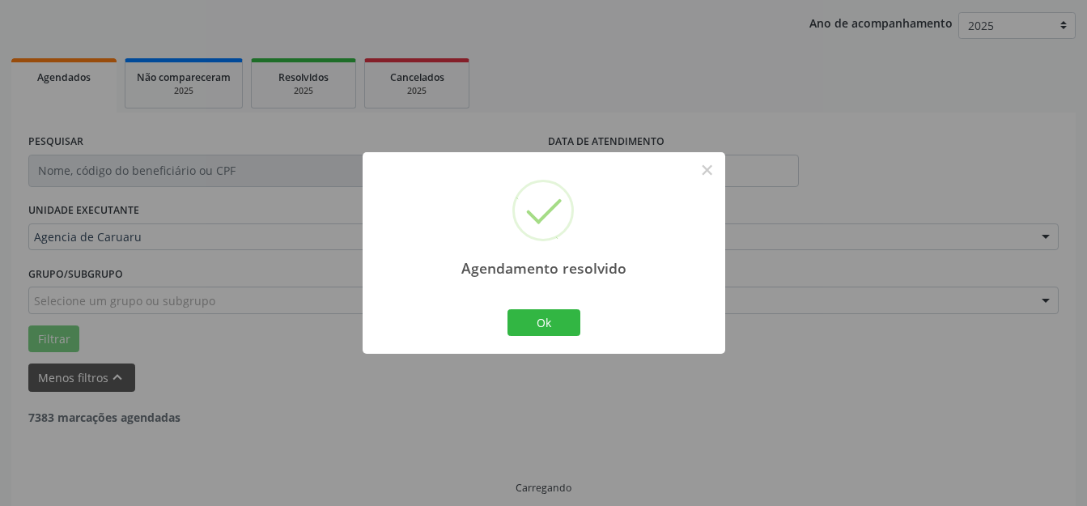
scroll to position [201, 0]
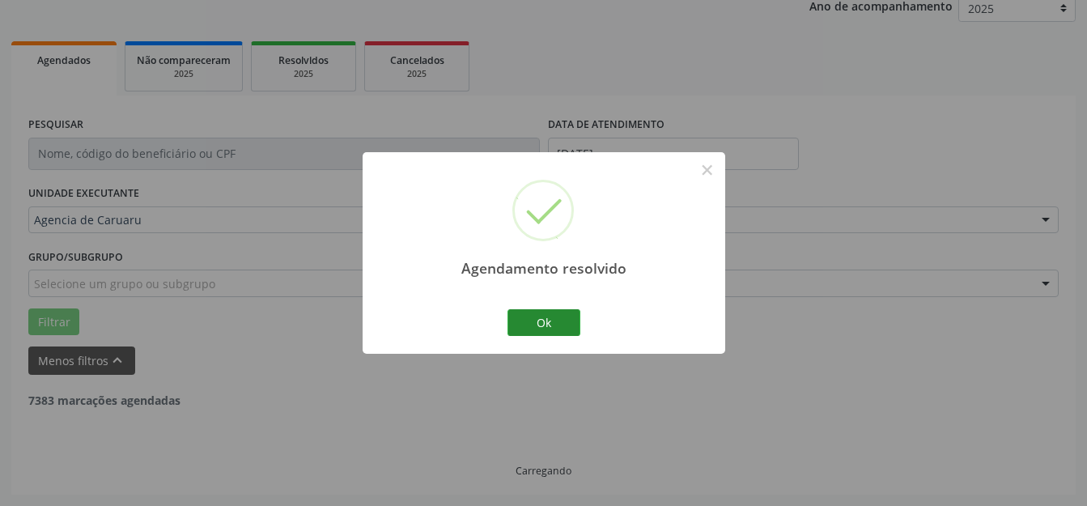
click at [507, 357] on div "Agendamento resolvido × Ok Cancel" at bounding box center [543, 253] width 1087 height 506
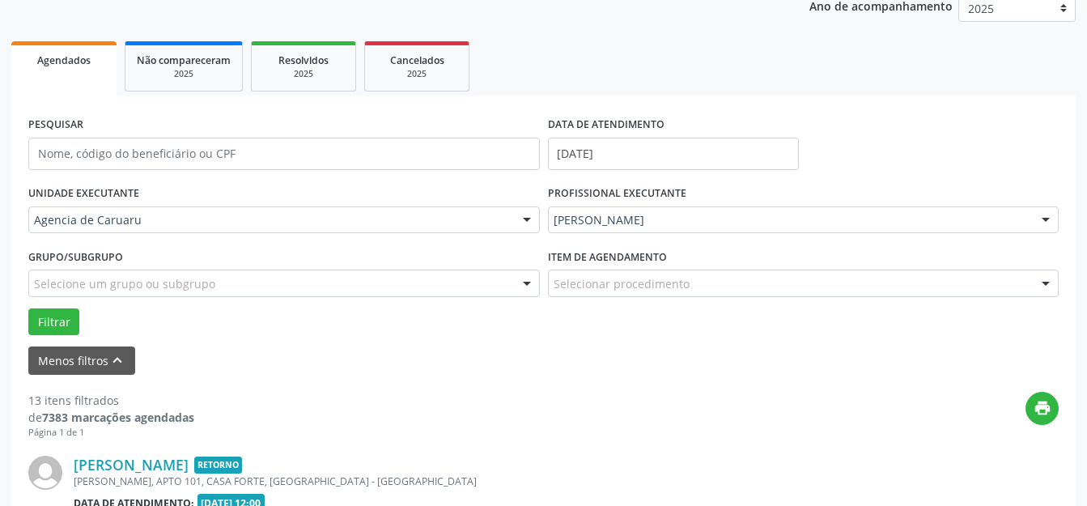
click at [555, 295] on button "Ok" at bounding box center [543, 288] width 36 height 14
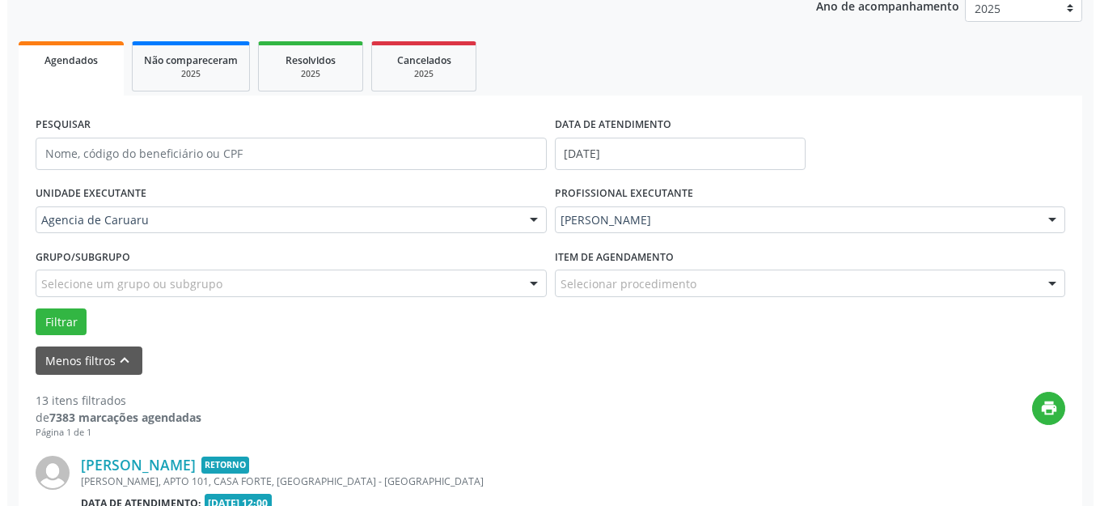
scroll to position [467, 0]
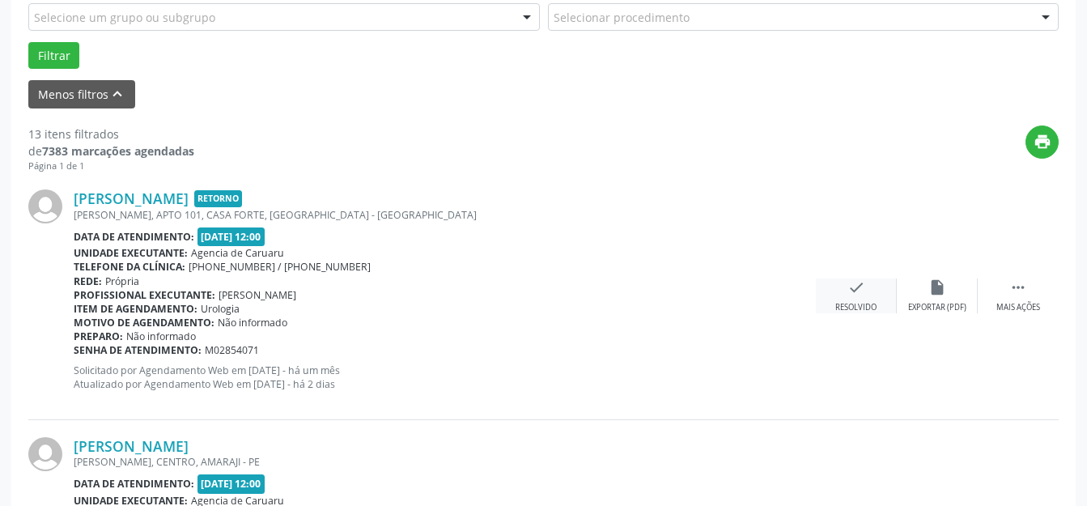
click at [859, 283] on icon "check" at bounding box center [856, 287] width 18 height 18
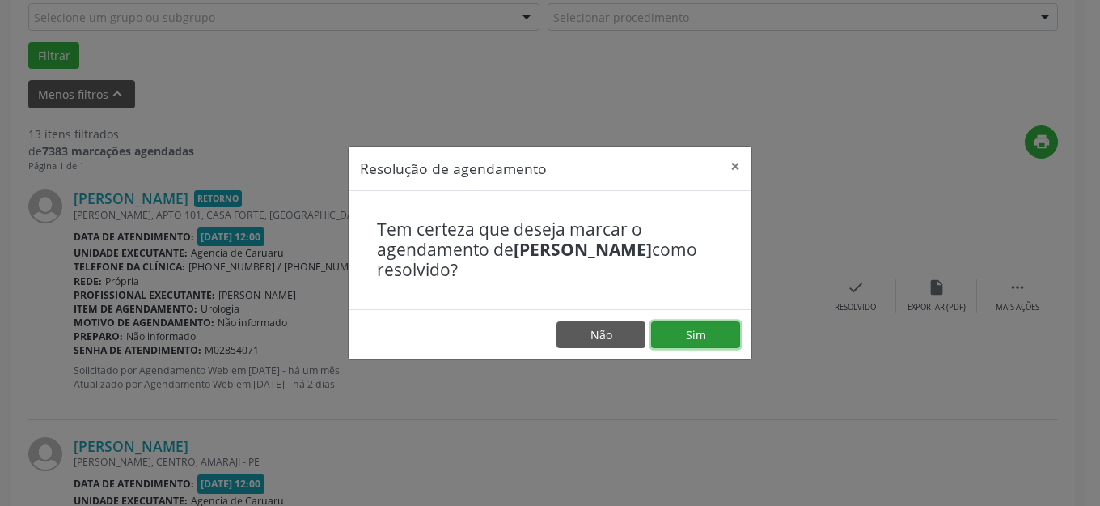
click at [685, 331] on button "Sim" at bounding box center [695, 335] width 89 height 28
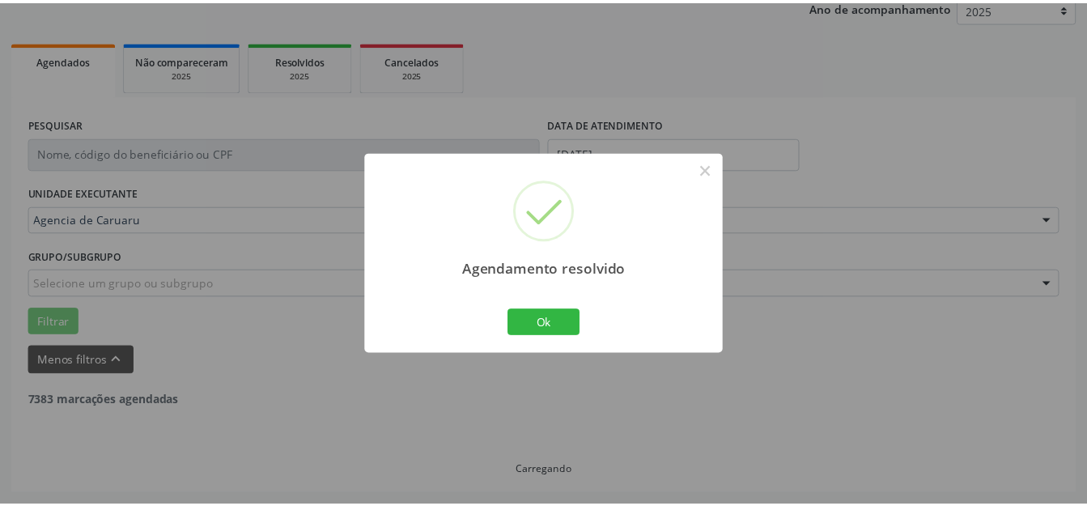
scroll to position [201, 0]
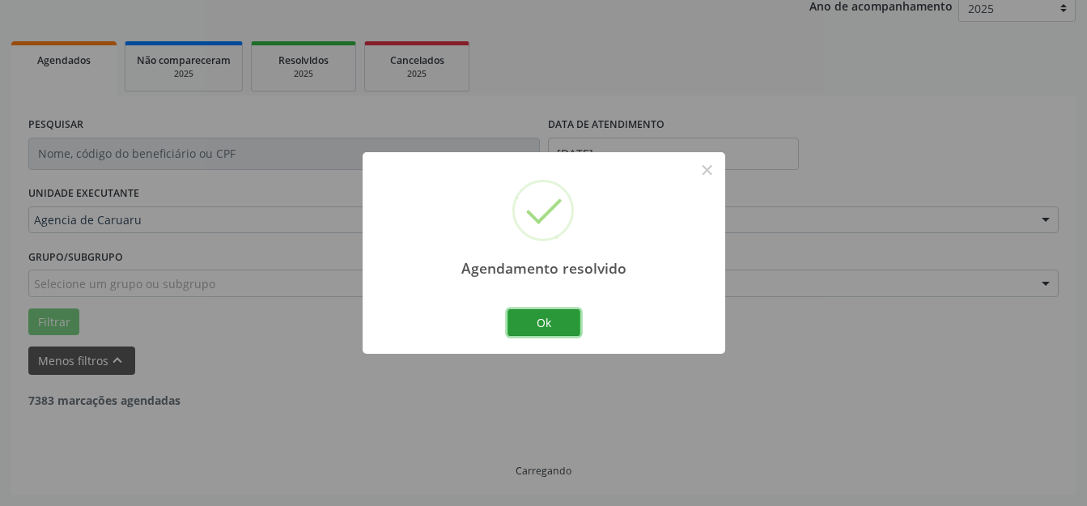
click at [533, 313] on button "Ok" at bounding box center [543, 323] width 73 height 28
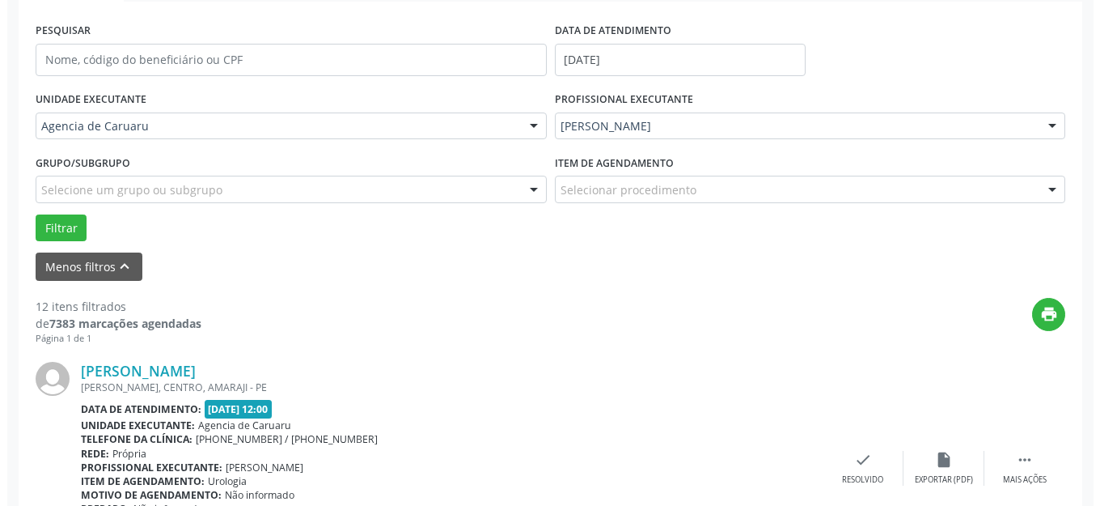
scroll to position [443, 0]
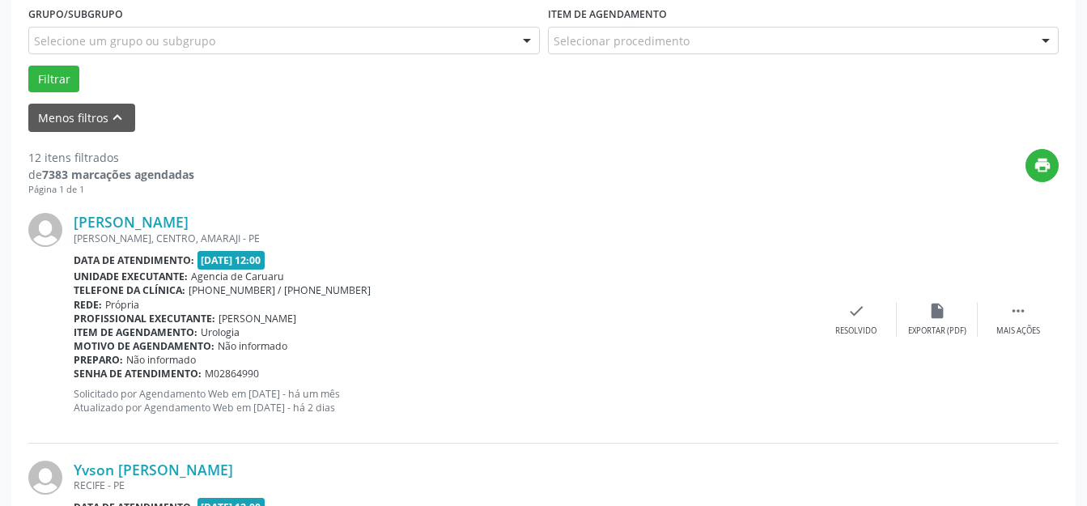
click at [808, 316] on div "Profissional executante: [PERSON_NAME]" at bounding box center [445, 319] width 742 height 14
click at [817, 315] on div "[PERSON_NAME] [PERSON_NAME], CENTRO, [GEOGRAPHIC_DATA] Data de atendimento: [DA…" at bounding box center [543, 319] width 1030 height 247
click at [830, 314] on div "check Resolvido" at bounding box center [856, 319] width 81 height 35
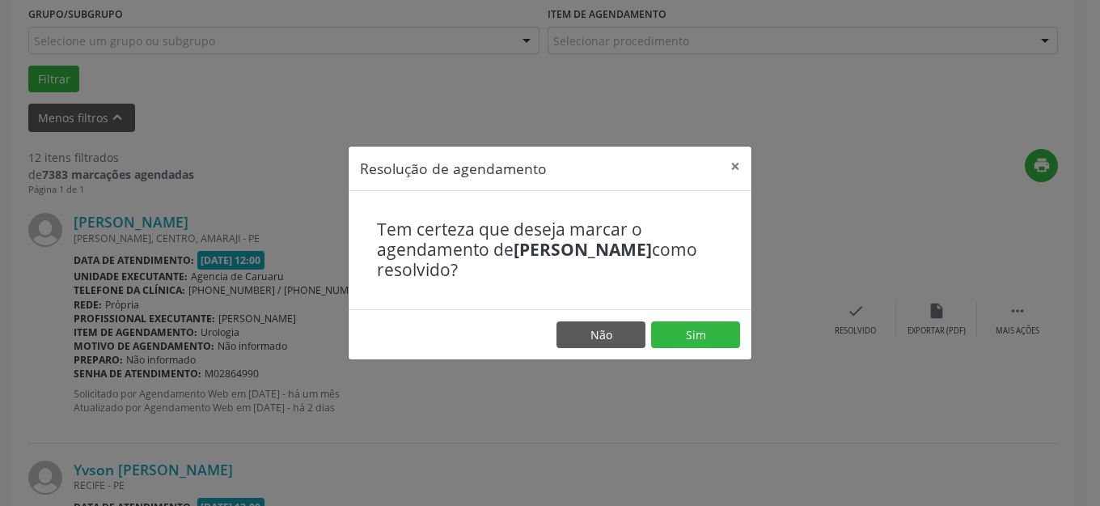
click at [839, 320] on div "Resolução de agendamento × Tem certeza que deseja marcar o agendamento de [PERS…" at bounding box center [550, 253] width 1100 height 506
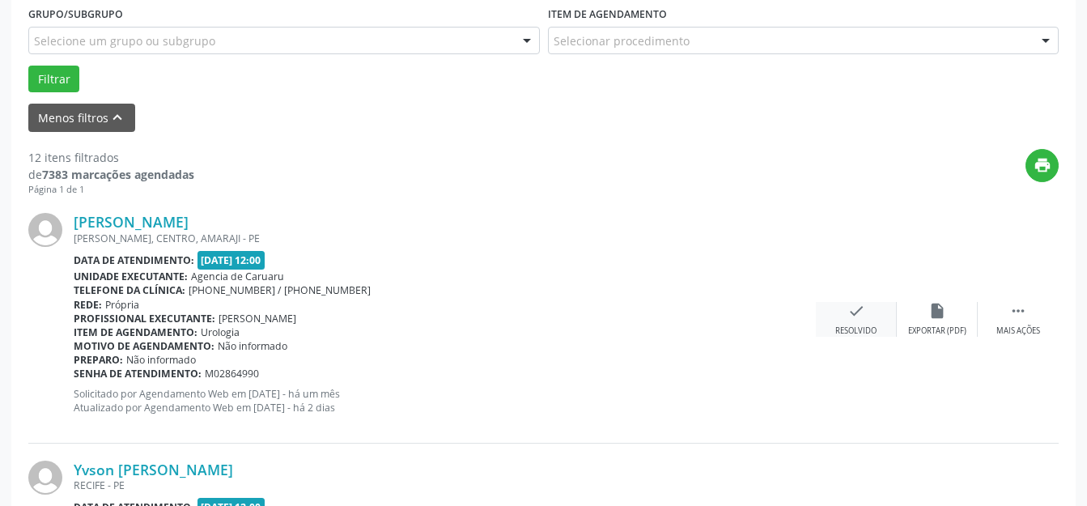
click at [867, 306] on div "check Resolvido" at bounding box center [856, 319] width 81 height 35
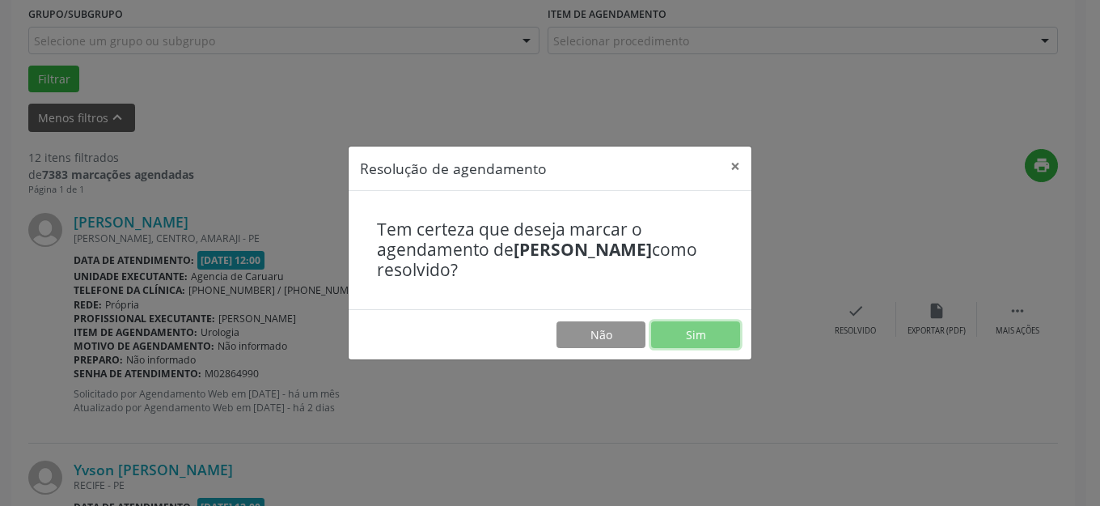
click at [717, 330] on button "Sim" at bounding box center [695, 335] width 89 height 28
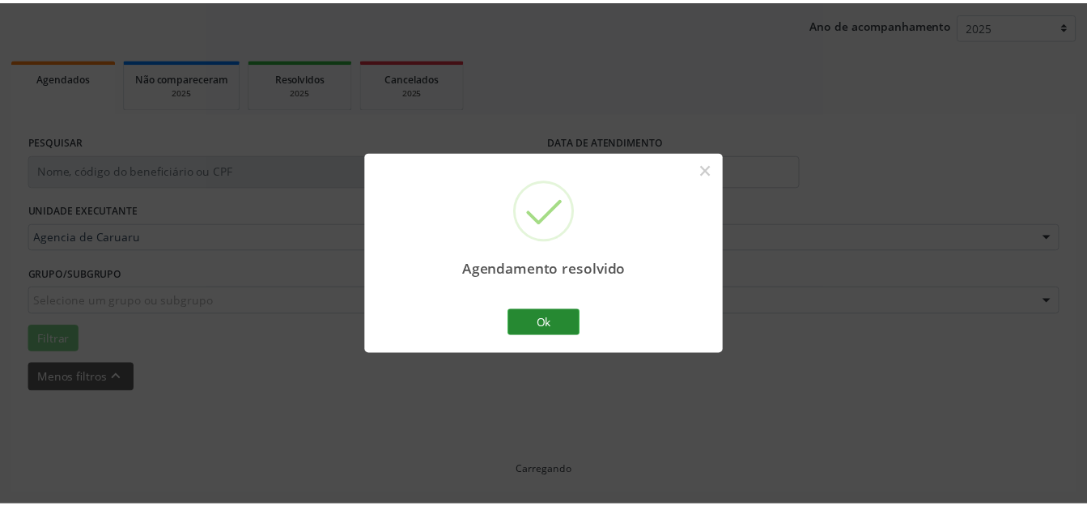
scroll to position [201, 0]
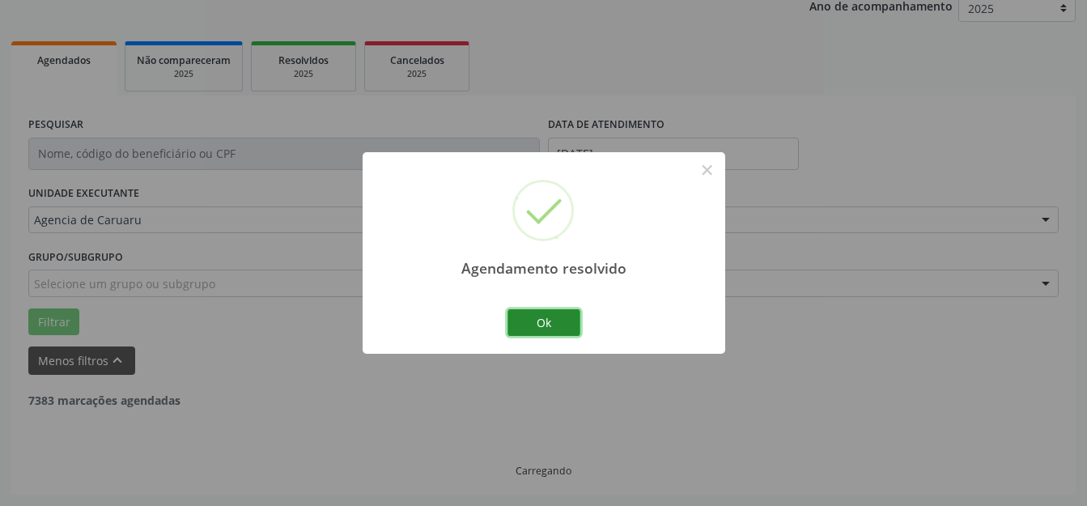
click at [554, 320] on button "Ok" at bounding box center [543, 323] width 73 height 28
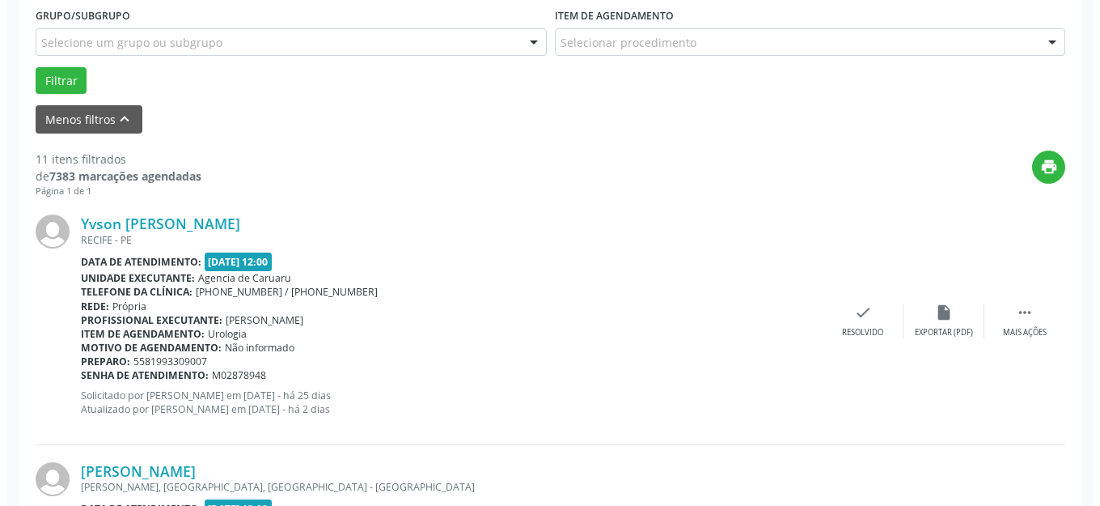
scroll to position [443, 0]
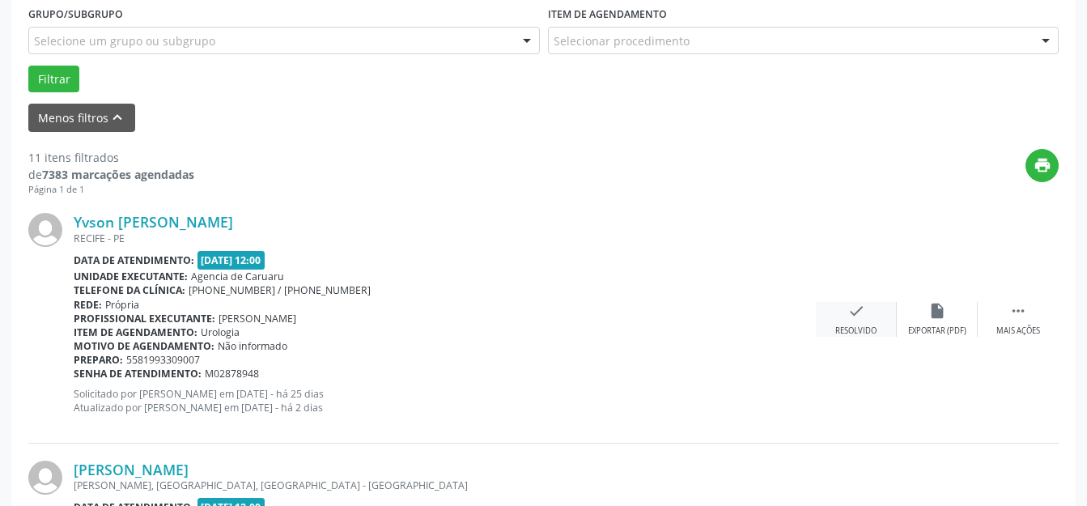
click at [821, 325] on div "check Resolvido" at bounding box center [856, 319] width 81 height 35
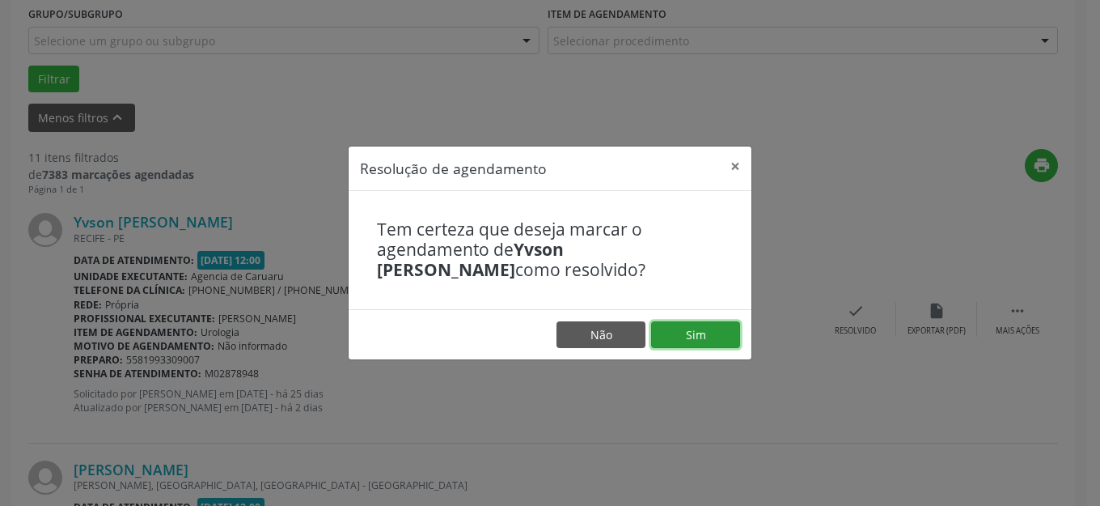
click at [706, 346] on button "Sim" at bounding box center [695, 335] width 89 height 28
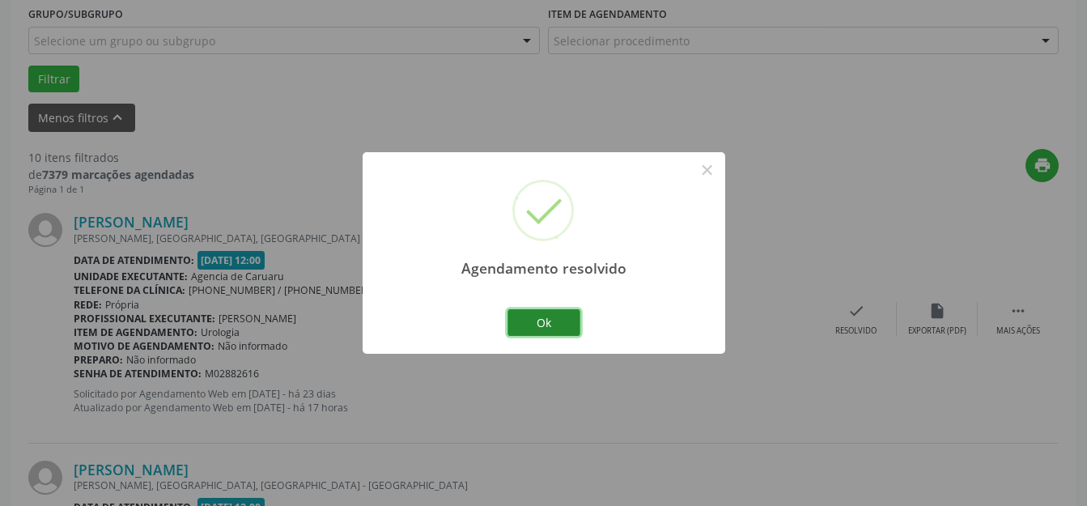
click at [546, 323] on button "Ok" at bounding box center [543, 323] width 73 height 28
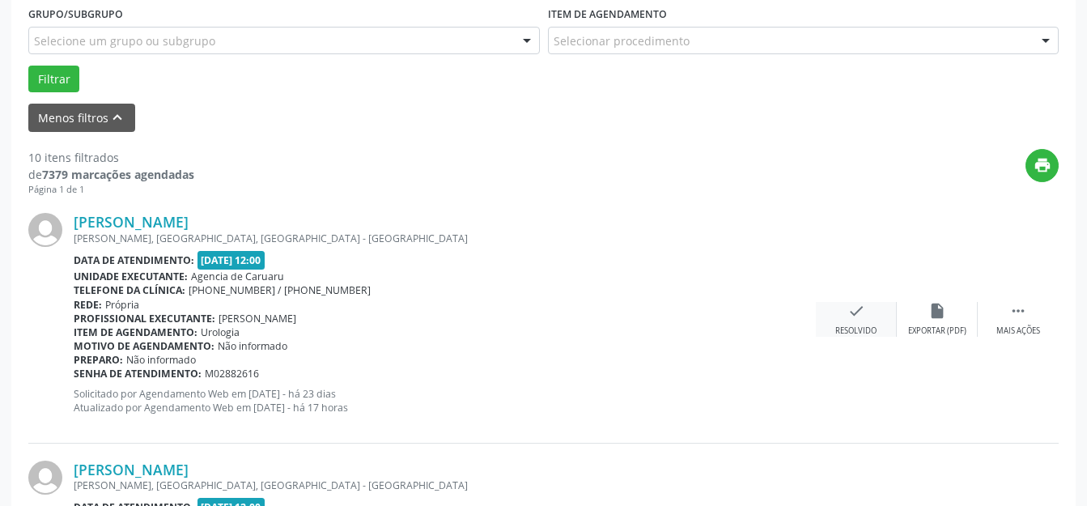
click at [857, 321] on div "check Resolvido" at bounding box center [856, 319] width 81 height 35
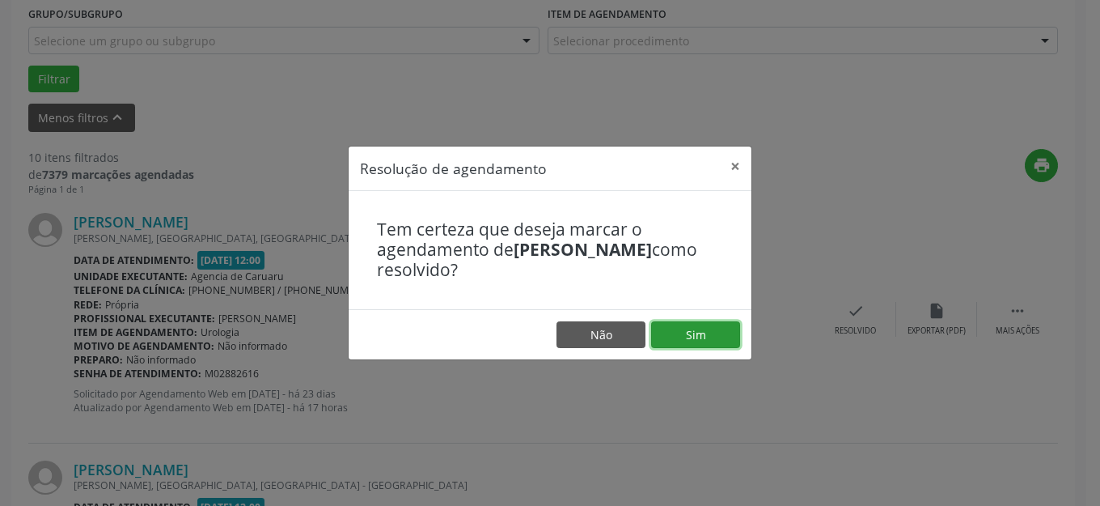
click at [689, 343] on button "Sim" at bounding box center [695, 335] width 89 height 28
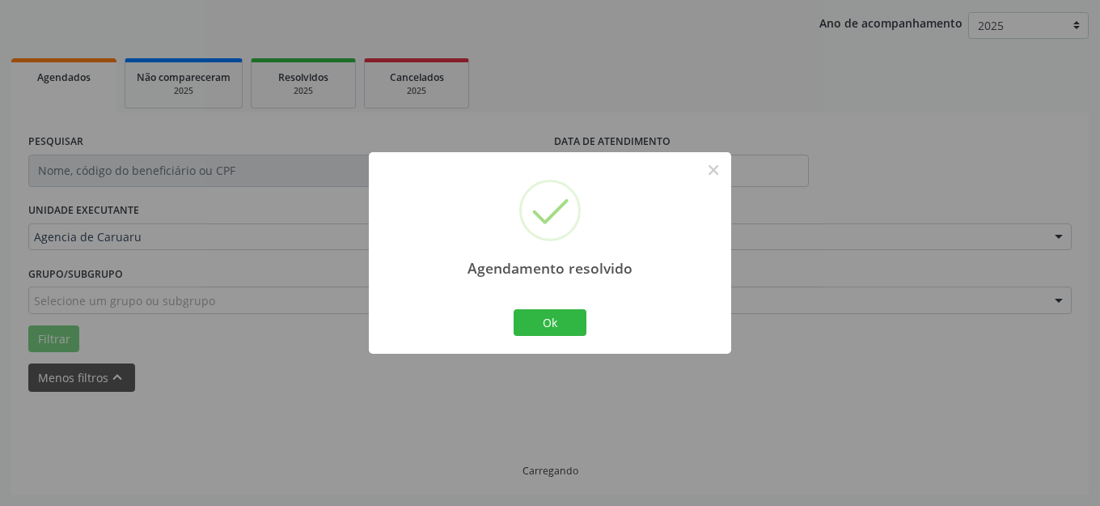
click at [547, 321] on button "Ok" at bounding box center [550, 323] width 73 height 28
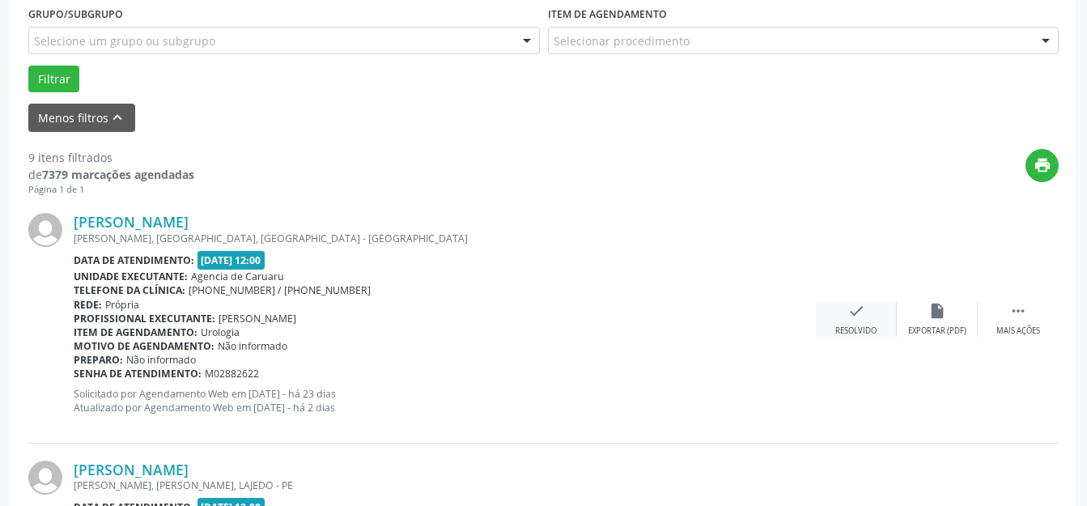
click at [842, 314] on div "check Resolvido" at bounding box center [856, 319] width 81 height 35
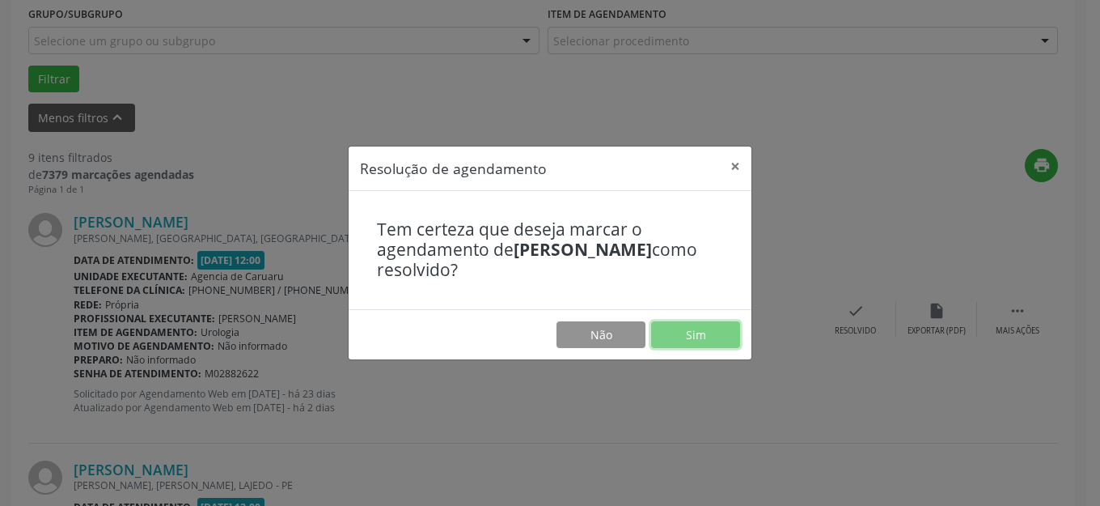
click at [706, 341] on button "Sim" at bounding box center [695, 335] width 89 height 28
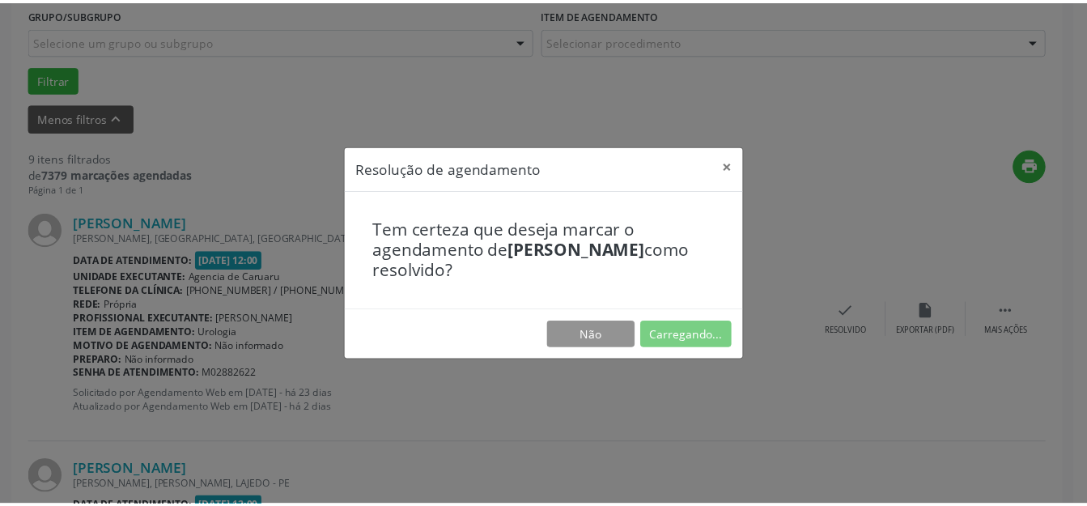
scroll to position [184, 0]
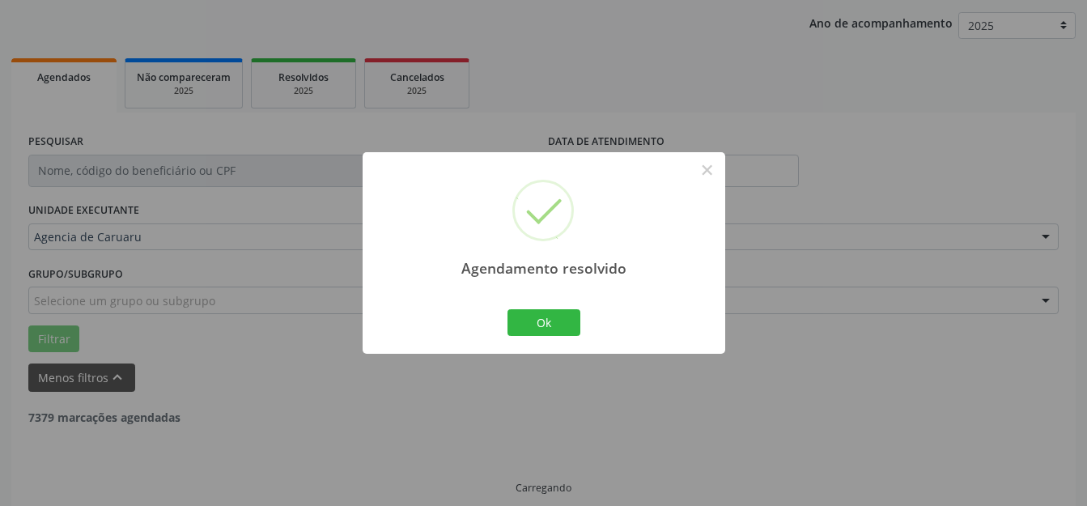
click at [529, 326] on button "Ok" at bounding box center [543, 323] width 73 height 28
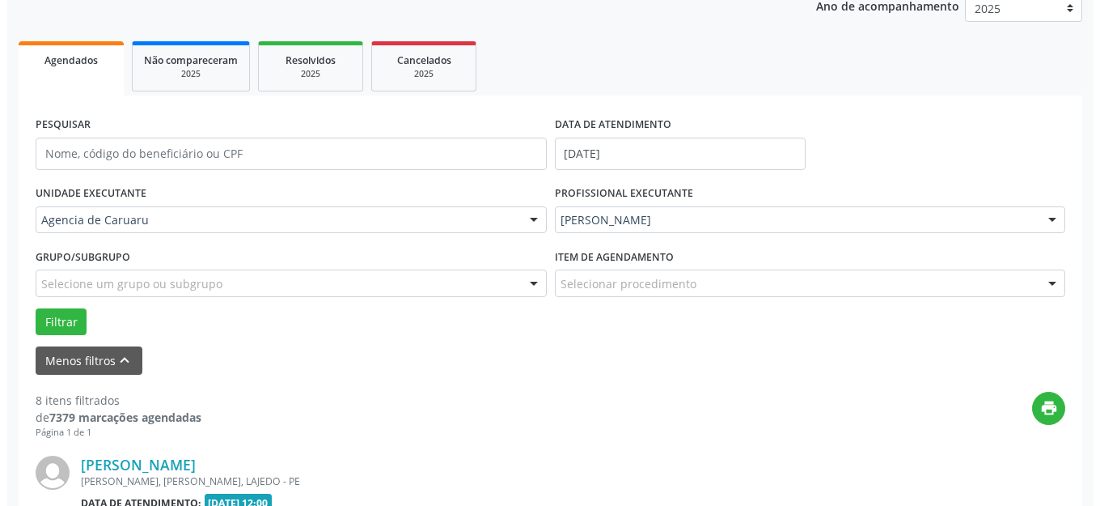
scroll to position [363, 0]
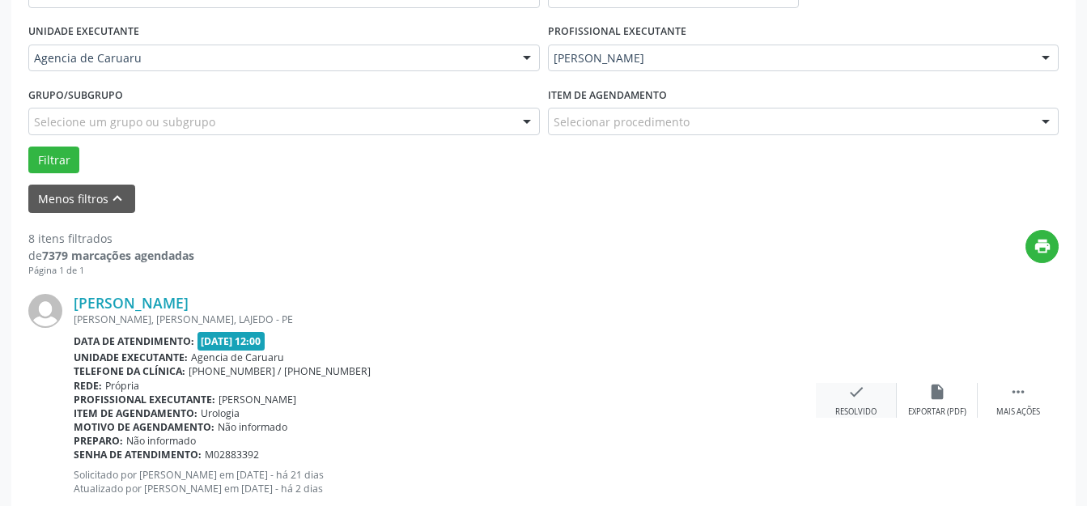
click at [850, 403] on div "check Resolvido" at bounding box center [856, 400] width 81 height 35
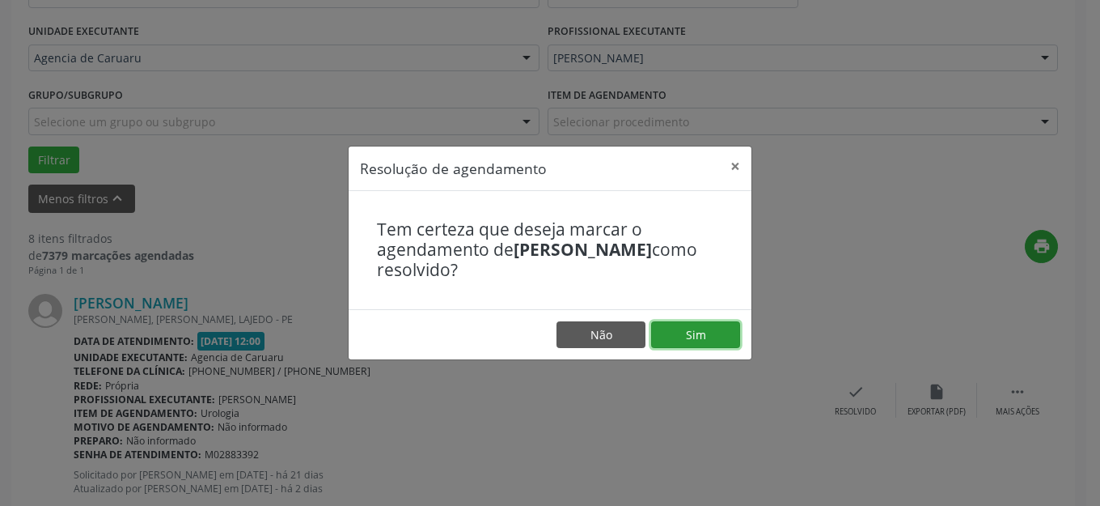
click at [704, 340] on button "Sim" at bounding box center [695, 335] width 89 height 28
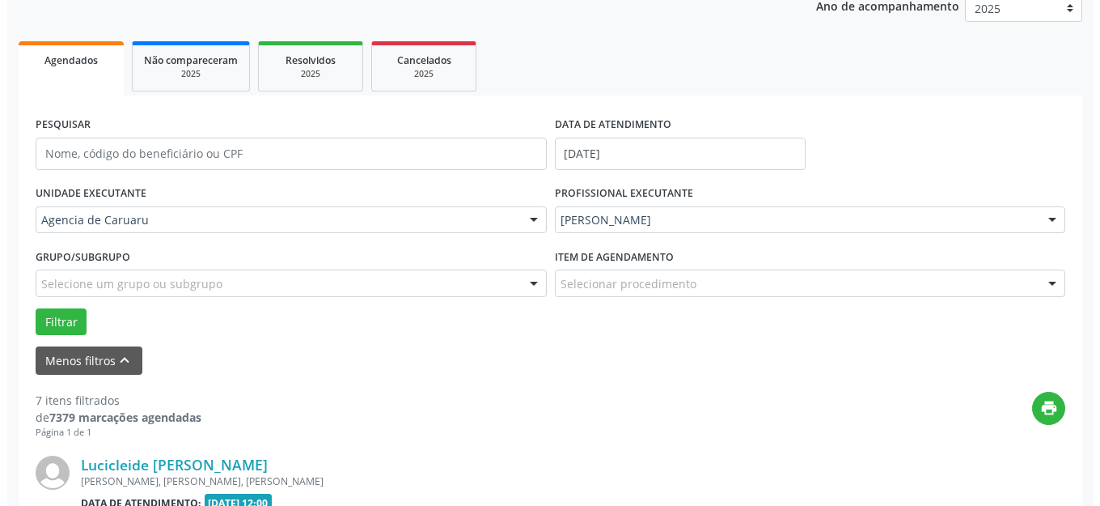
scroll to position [443, 0]
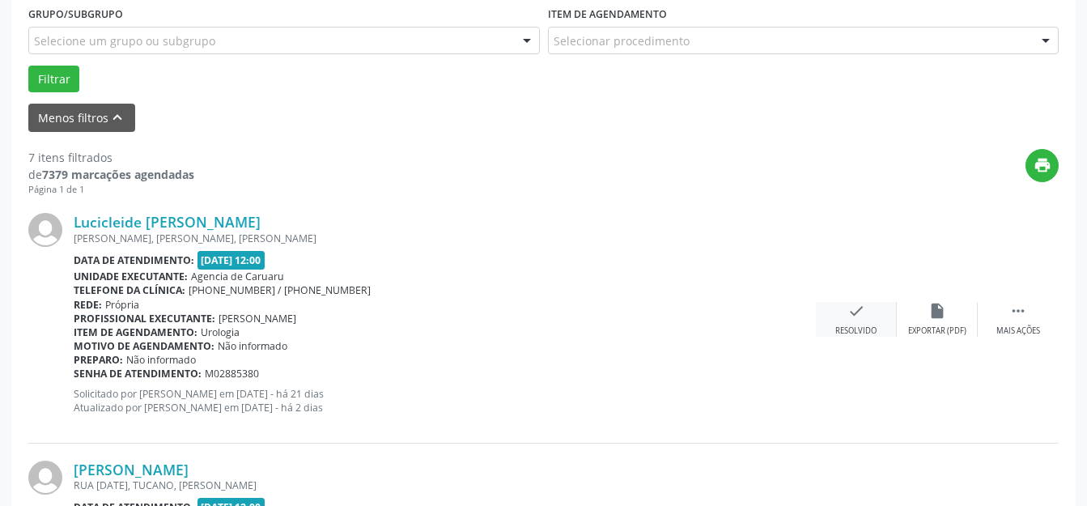
click at [870, 316] on div "check Resolvido" at bounding box center [856, 319] width 81 height 35
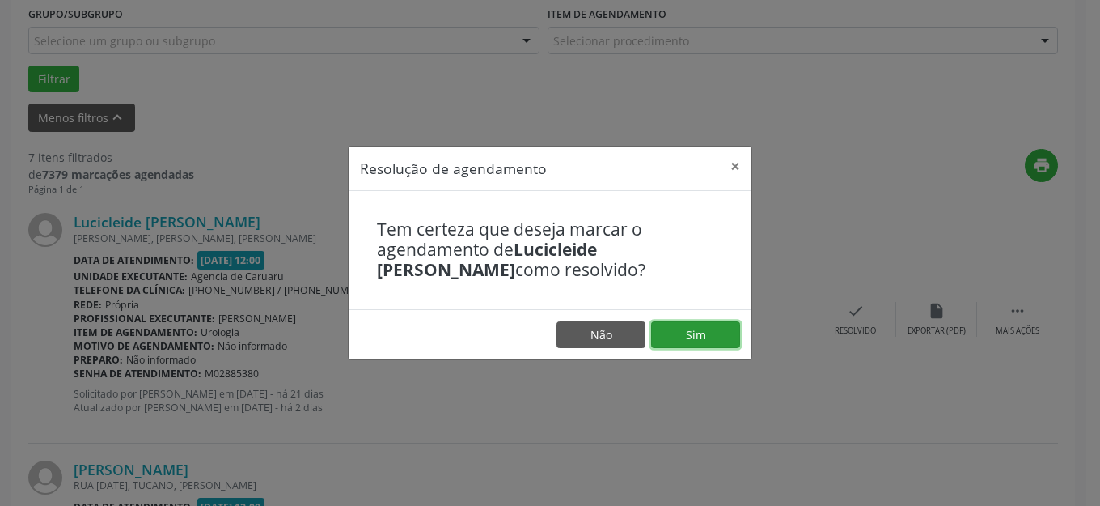
click at [691, 346] on button "Sim" at bounding box center [695, 335] width 89 height 28
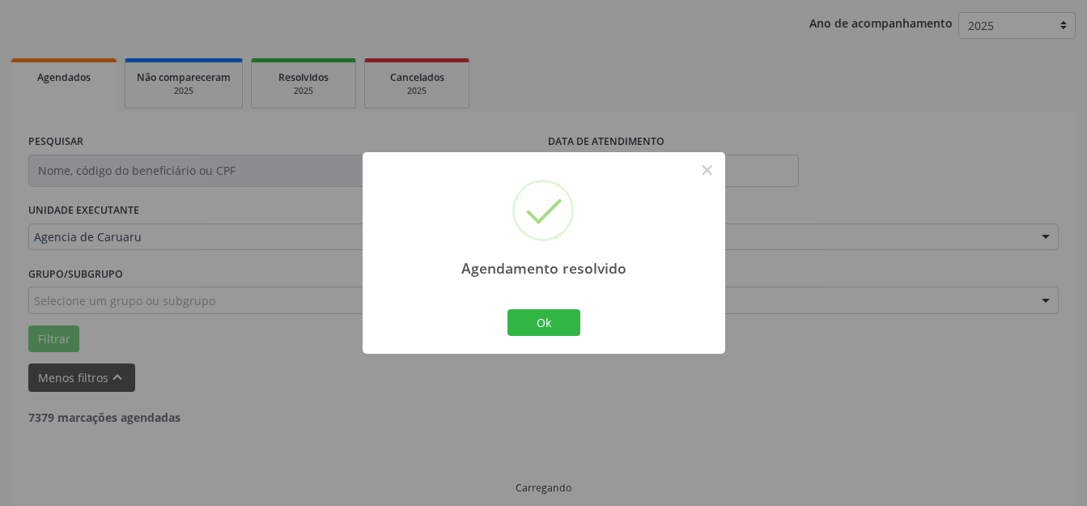
scroll to position [201, 0]
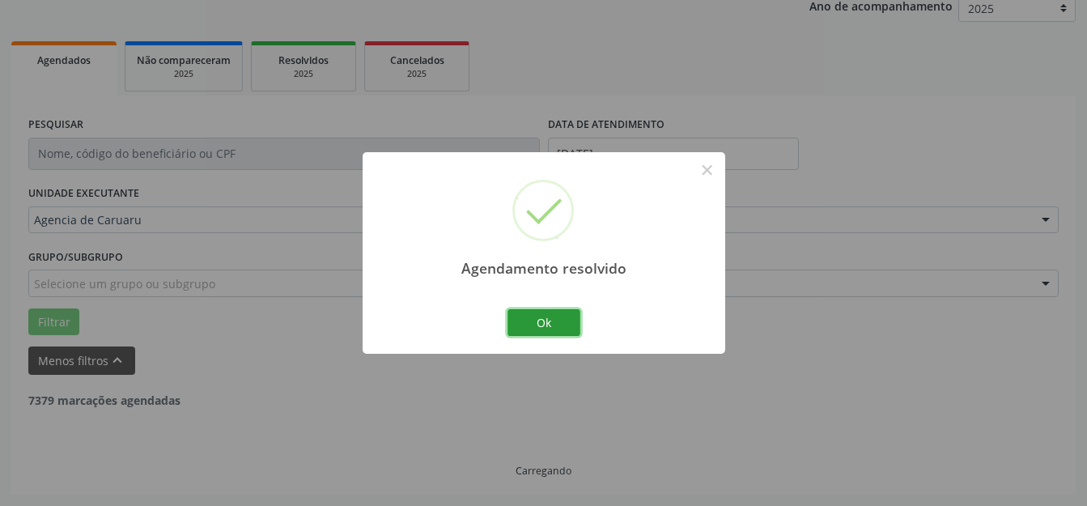
click at [551, 329] on button "Ok" at bounding box center [543, 323] width 73 height 28
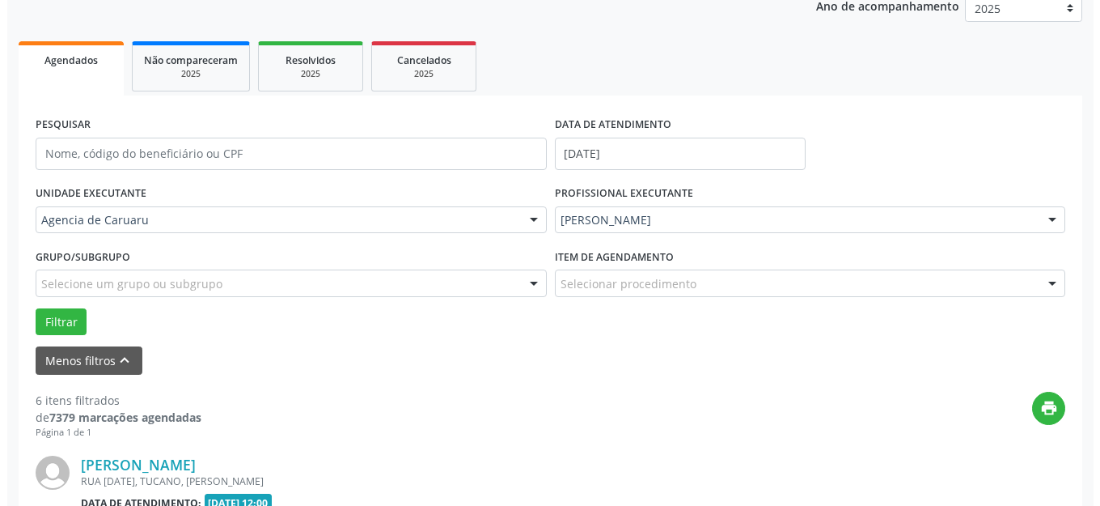
scroll to position [363, 0]
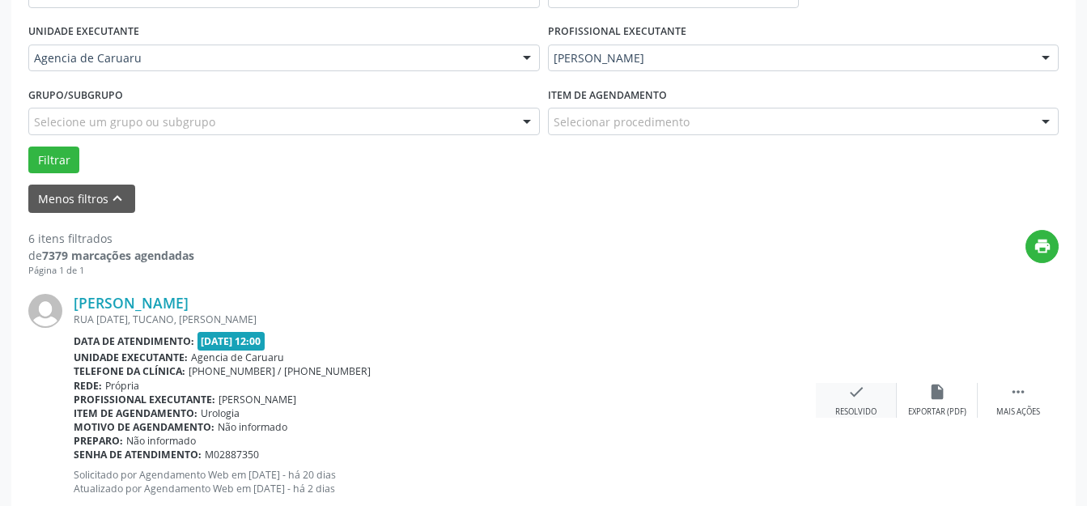
click at [846, 401] on div "check Resolvido" at bounding box center [856, 400] width 81 height 35
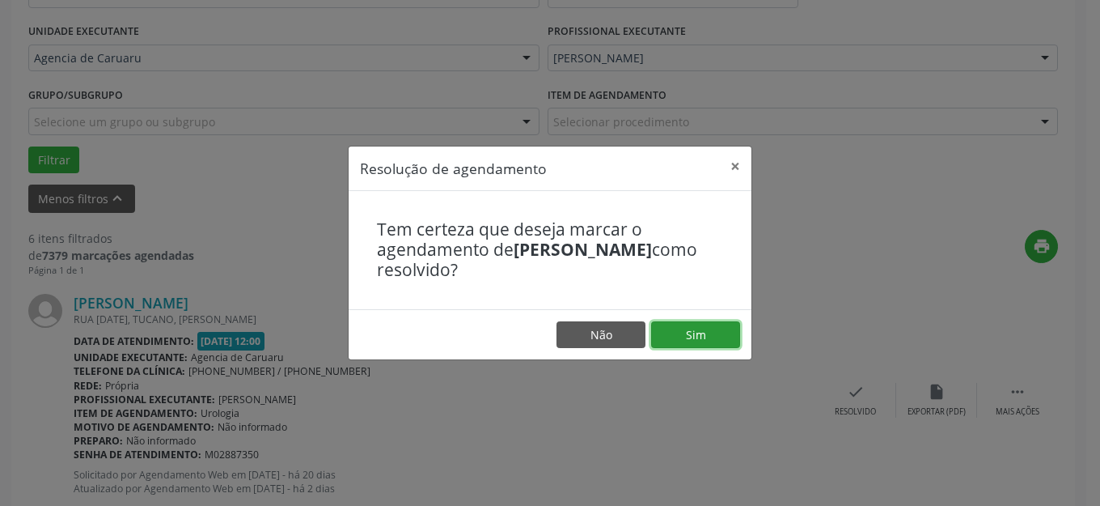
click at [687, 341] on button "Sim" at bounding box center [695, 335] width 89 height 28
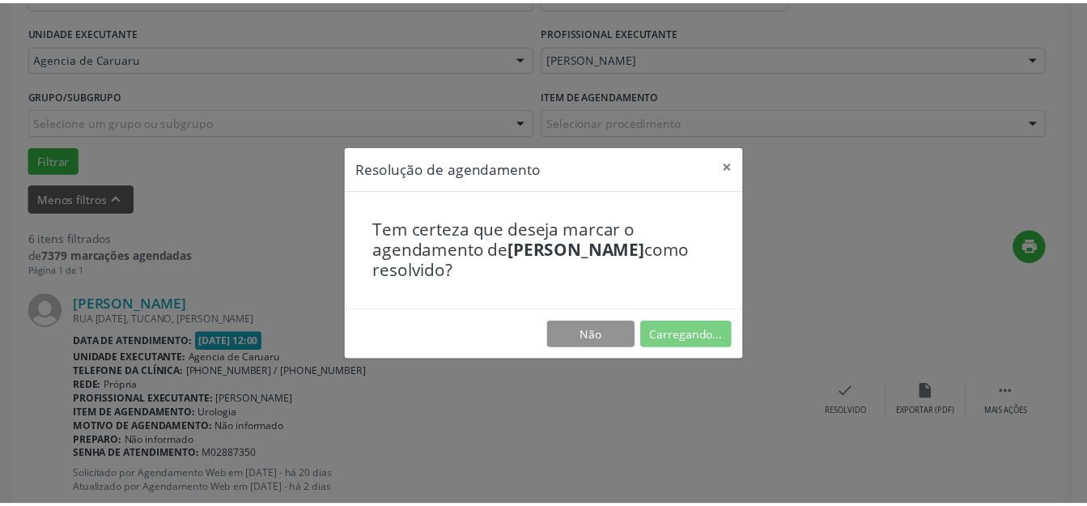
scroll to position [184, 0]
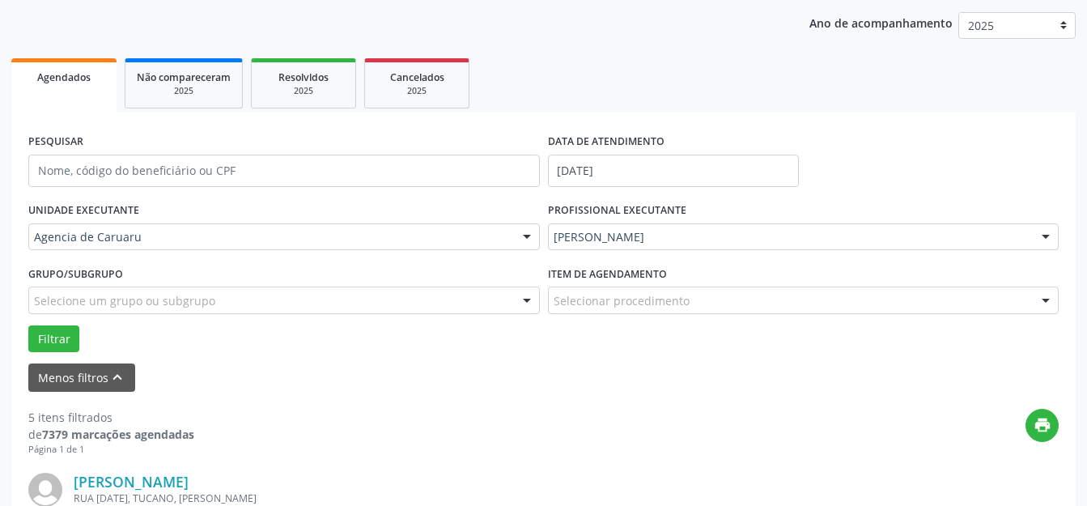
click at [574, 323] on div "Item de agendamento Selecionar procedimento #0000 - Alergologia #0001 - Angiolo…" at bounding box center [803, 292] width 519 height 63
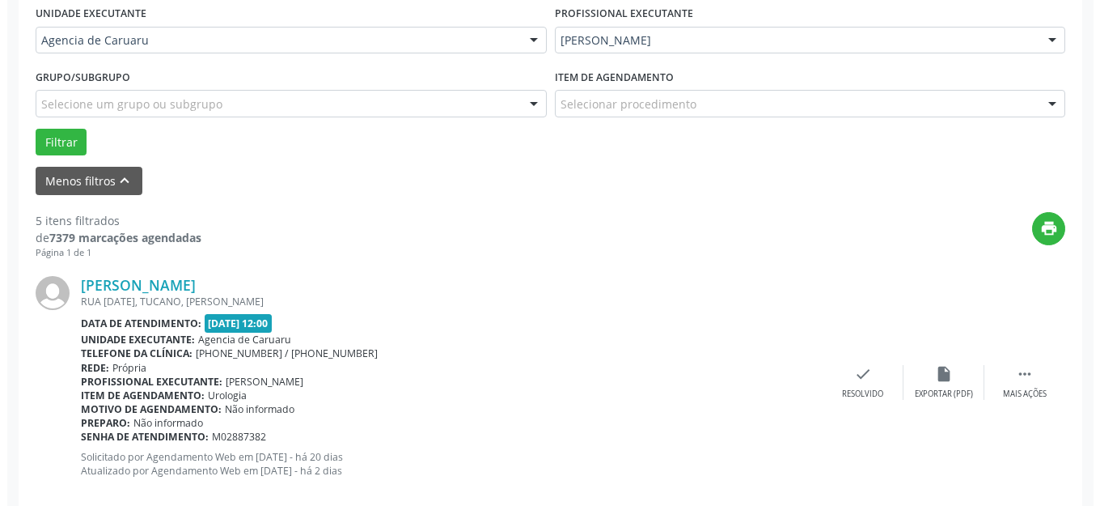
scroll to position [426, 0]
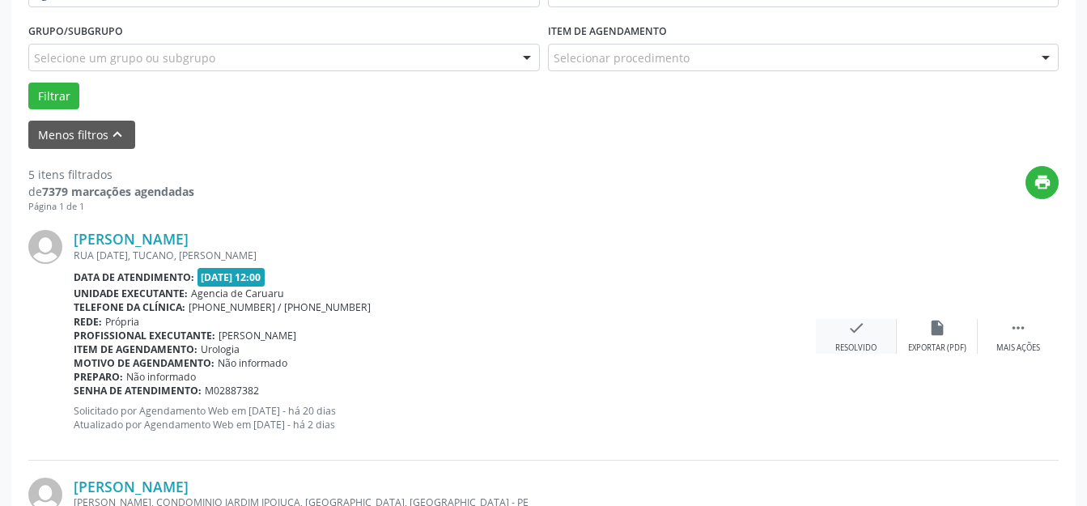
click at [835, 348] on div "Resolvido" at bounding box center [855, 347] width 41 height 11
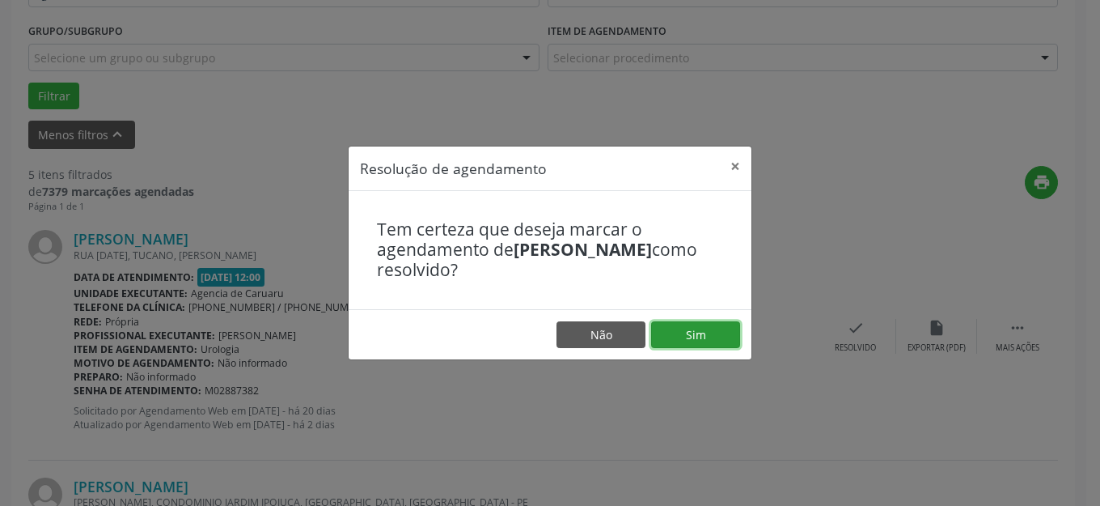
click at [709, 337] on button "Sim" at bounding box center [695, 335] width 89 height 28
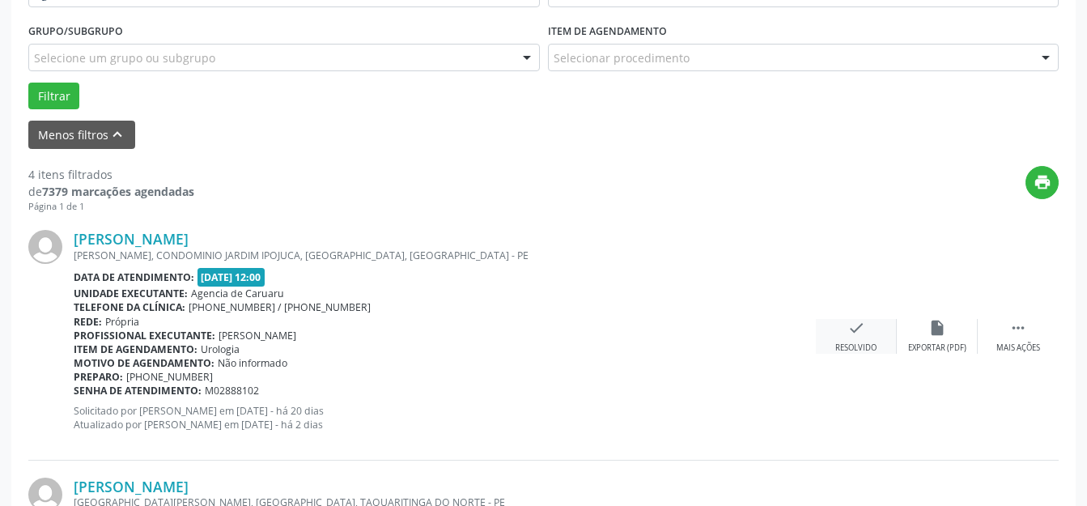
click at [838, 332] on div "check Resolvido" at bounding box center [856, 336] width 81 height 35
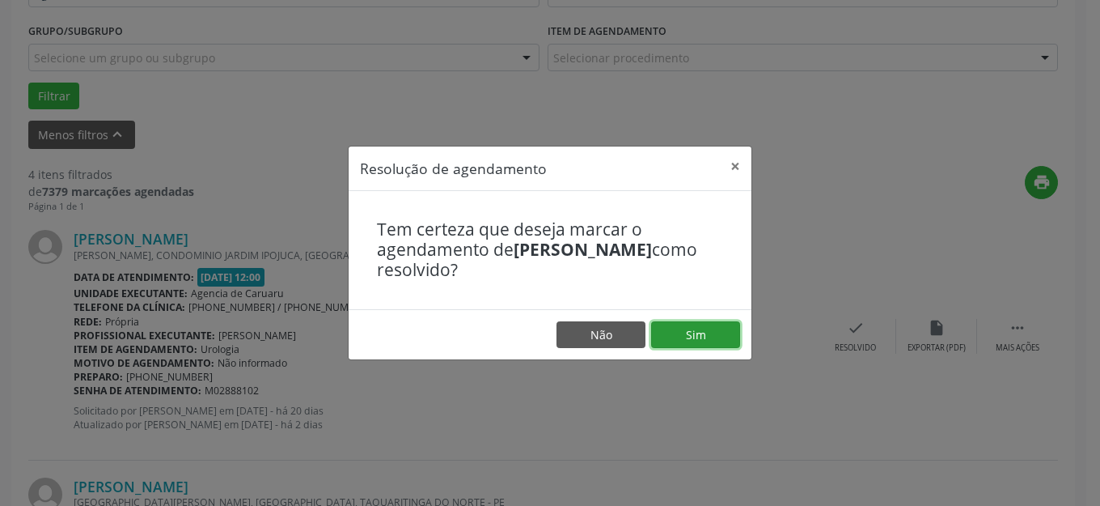
click at [724, 337] on button "Sim" at bounding box center [695, 335] width 89 height 28
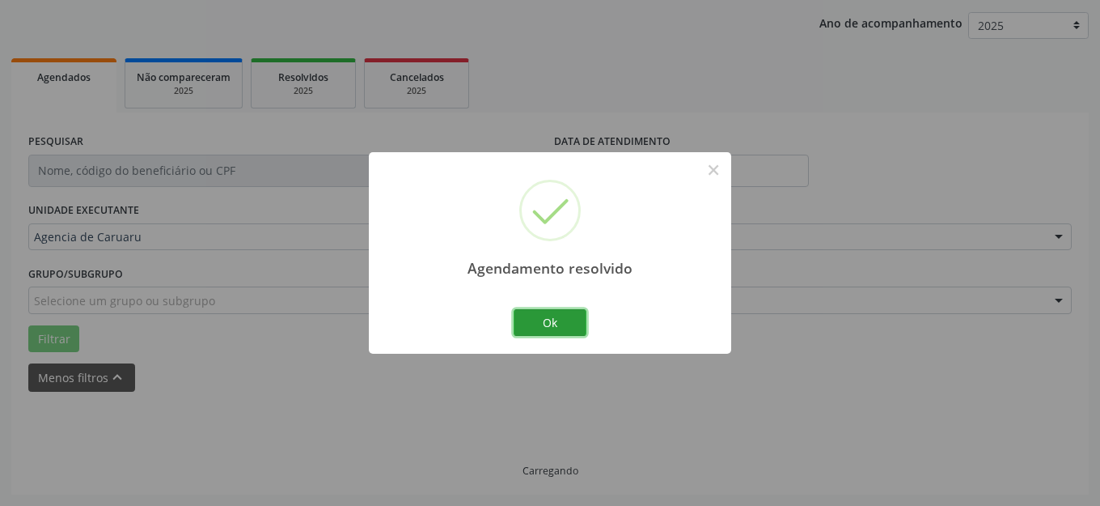
click at [560, 323] on button "Ok" at bounding box center [550, 323] width 73 height 28
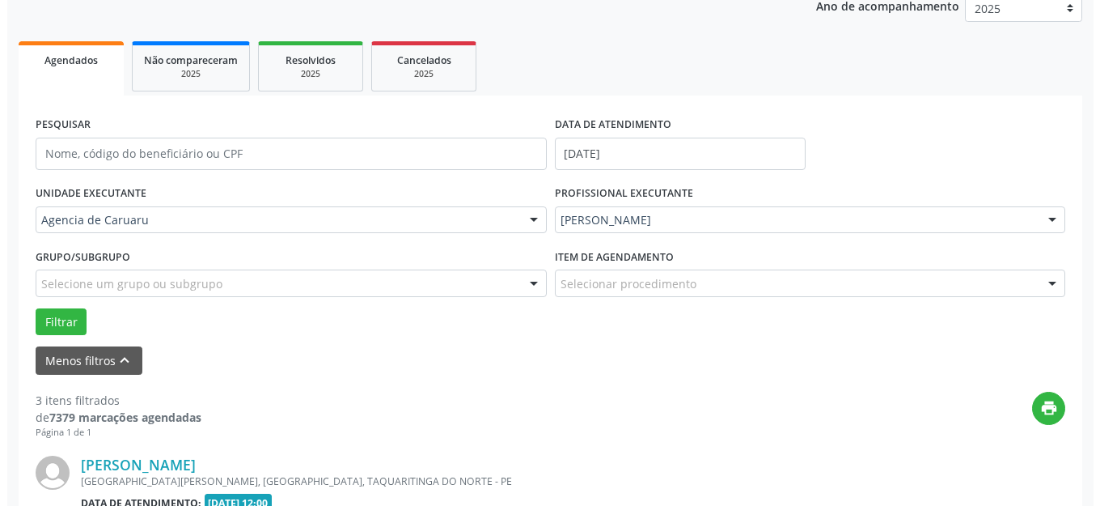
scroll to position [443, 0]
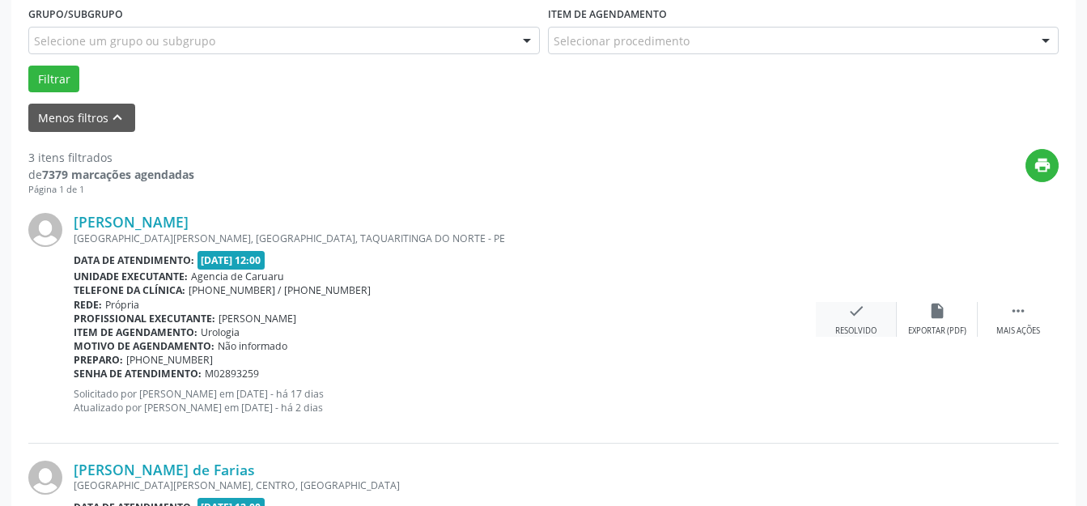
click at [849, 327] on div "Resolvido" at bounding box center [855, 330] width 41 height 11
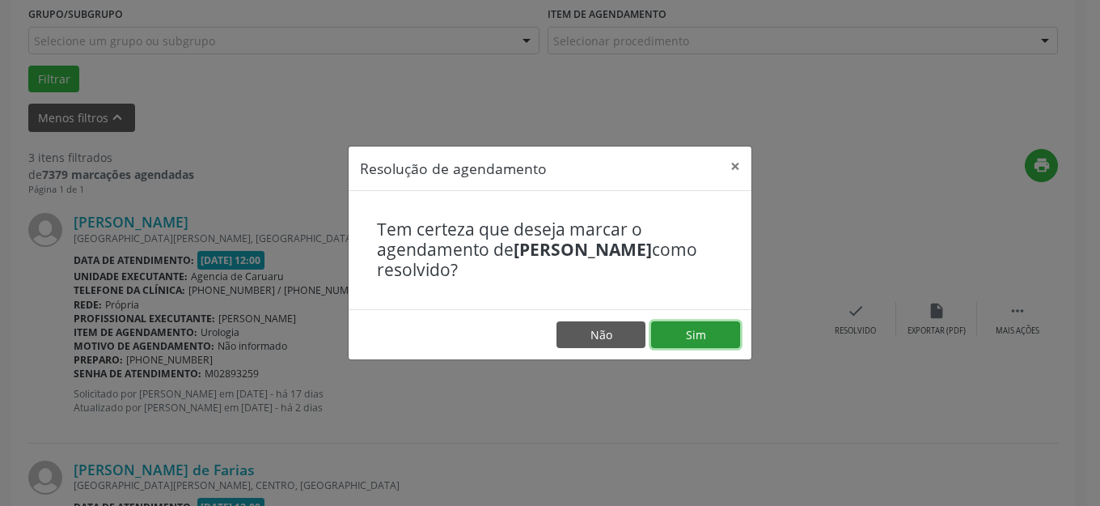
click at [706, 344] on button "Sim" at bounding box center [695, 335] width 89 height 28
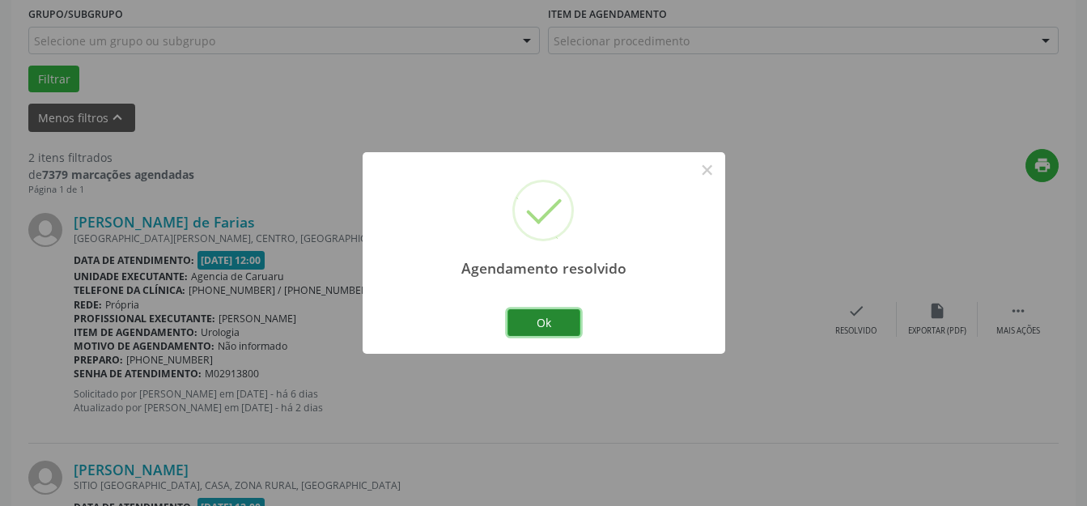
click at [558, 333] on button "Ok" at bounding box center [543, 323] width 73 height 28
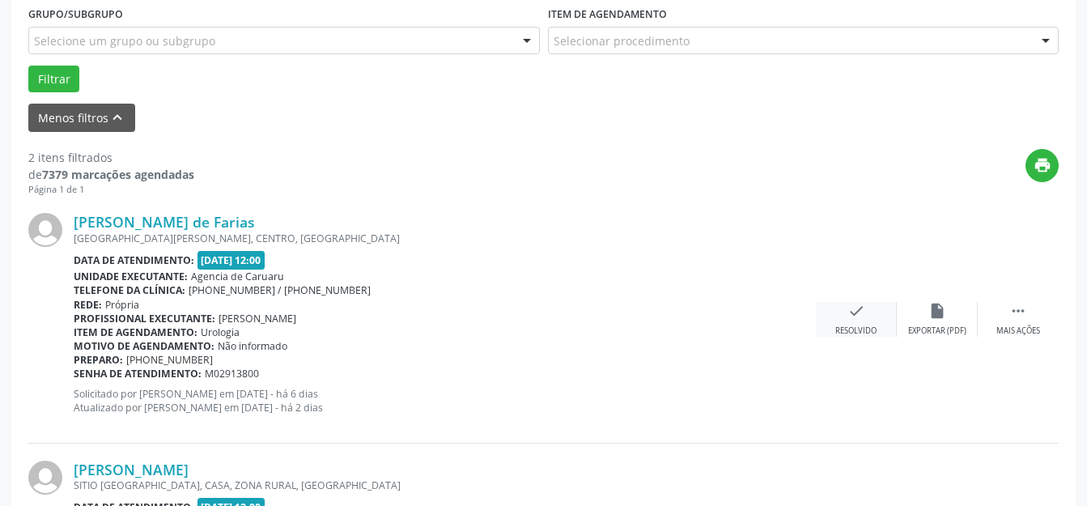
click at [849, 332] on div "Resolvido" at bounding box center [855, 330] width 41 height 11
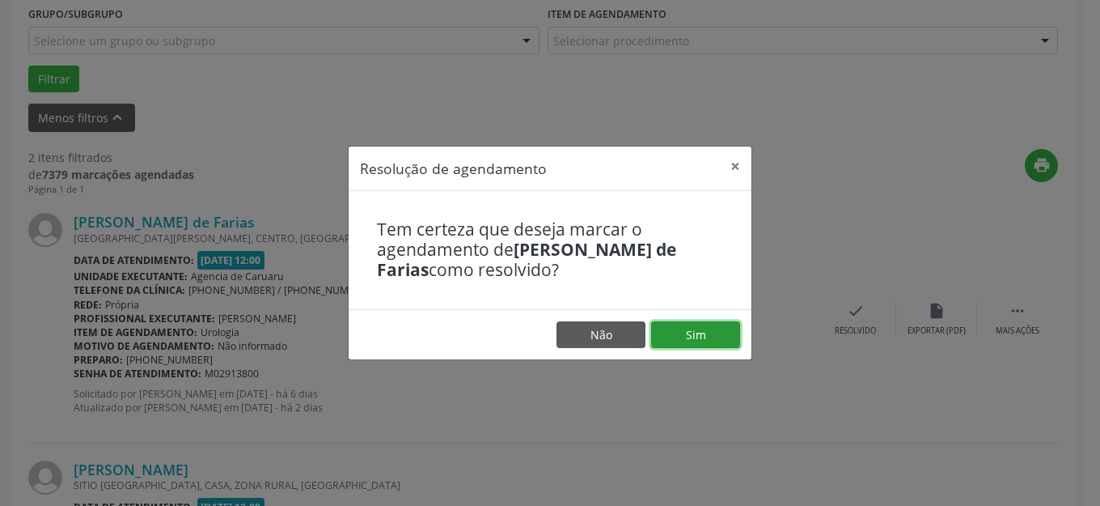
click at [701, 337] on button "Sim" at bounding box center [695, 335] width 89 height 28
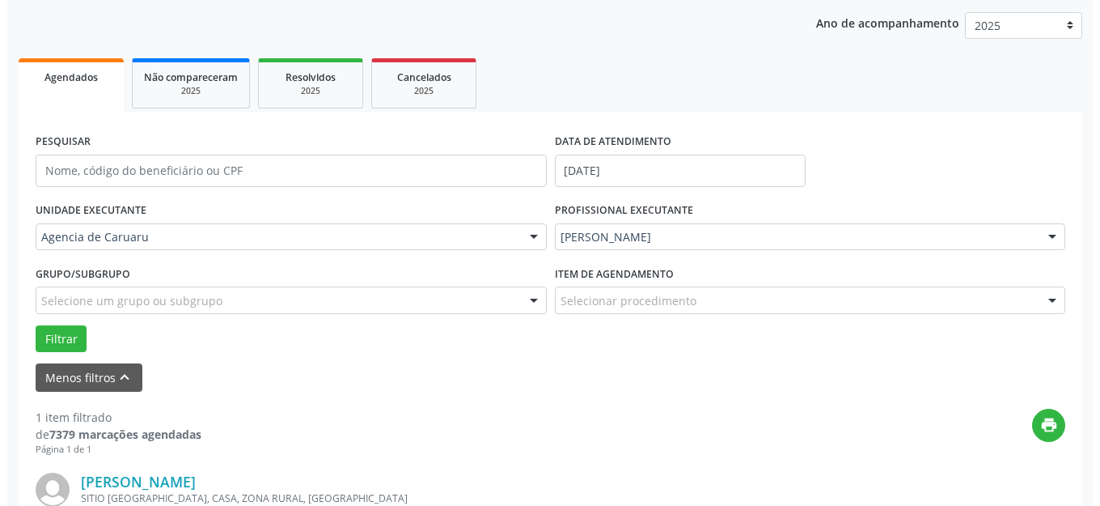
scroll to position [409, 0]
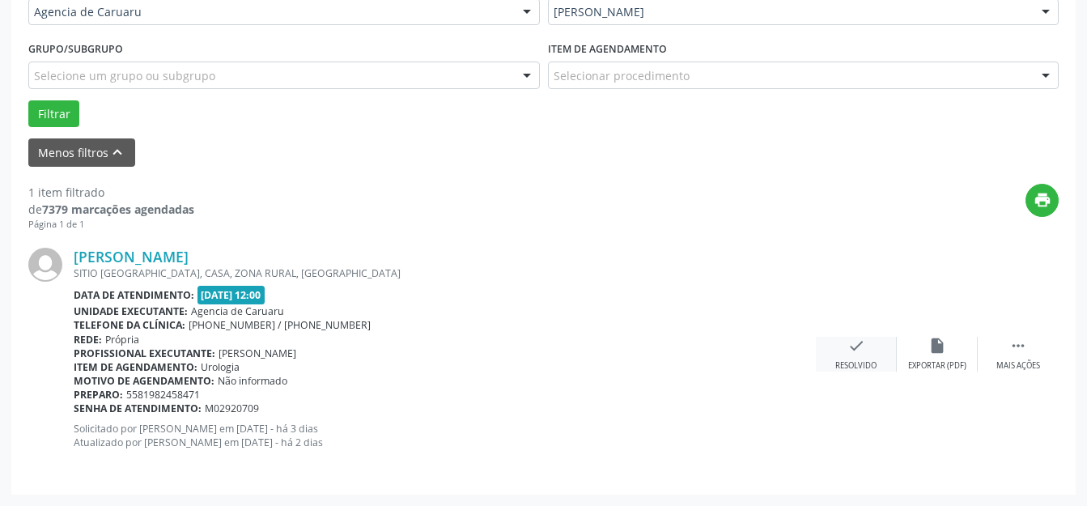
click at [852, 358] on div "check Resolvido" at bounding box center [856, 354] width 81 height 35
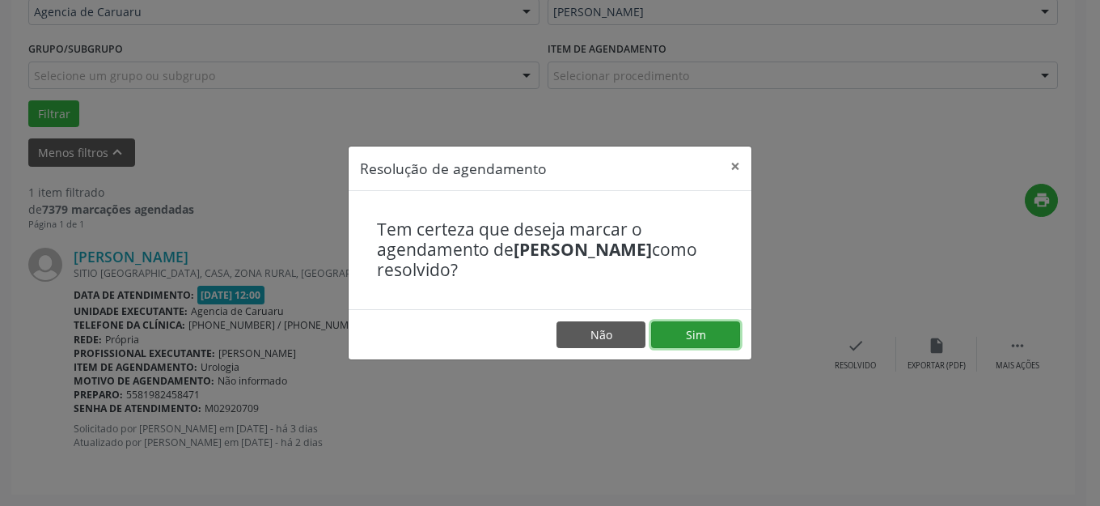
click at [686, 328] on button "Sim" at bounding box center [695, 335] width 89 height 28
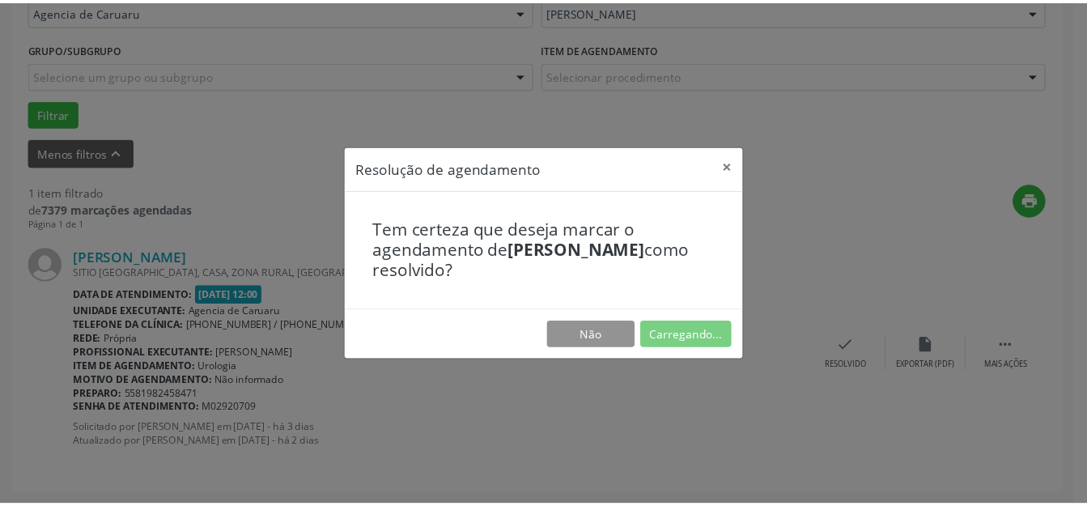
scroll to position [184, 0]
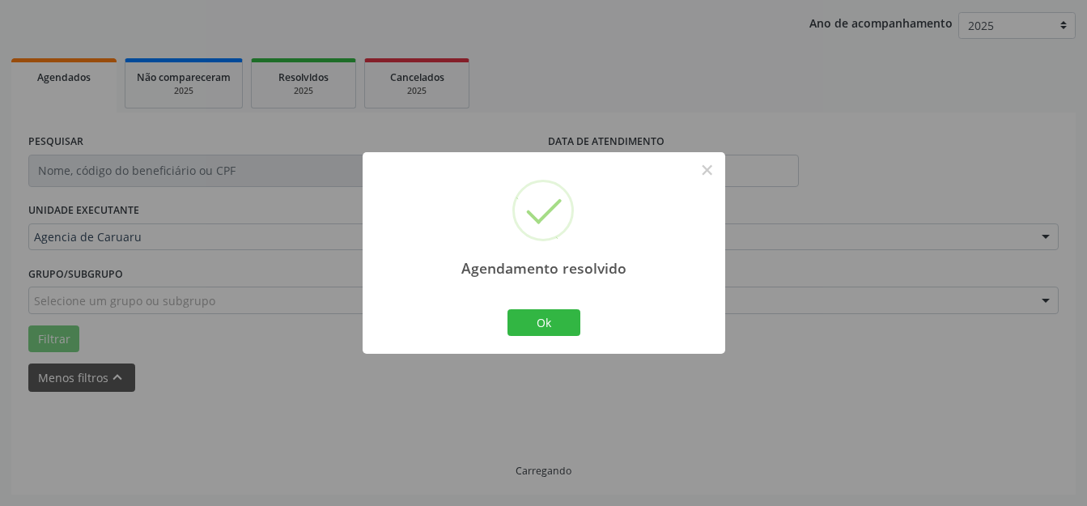
click at [562, 332] on button "Ok" at bounding box center [543, 323] width 73 height 28
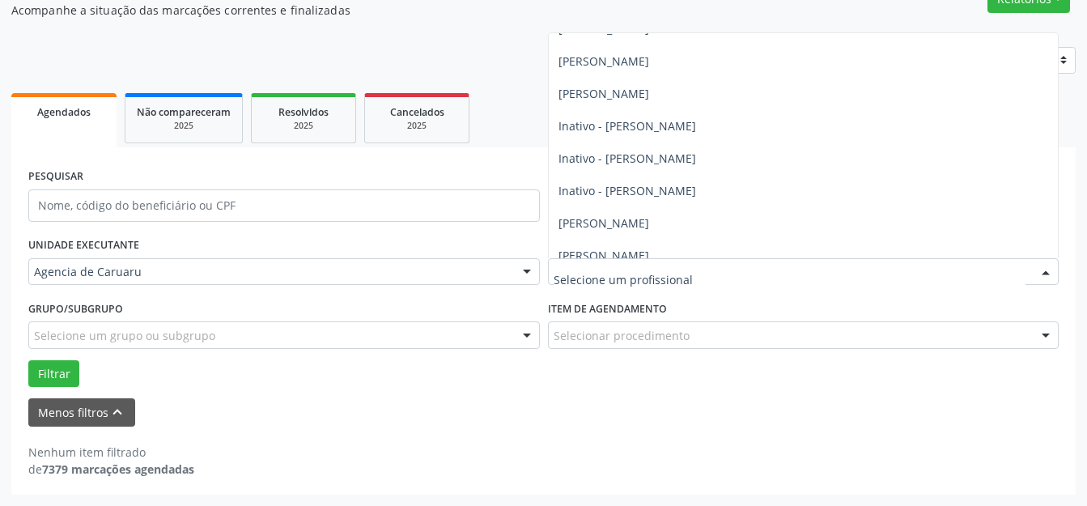
scroll to position [308, 0]
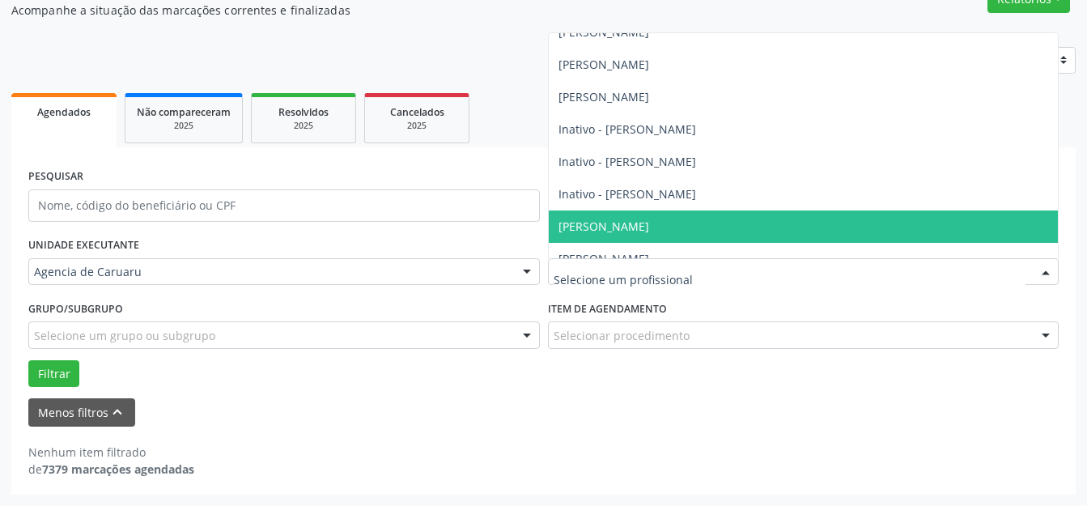
click at [596, 224] on span "[PERSON_NAME]" at bounding box center [603, 225] width 91 height 15
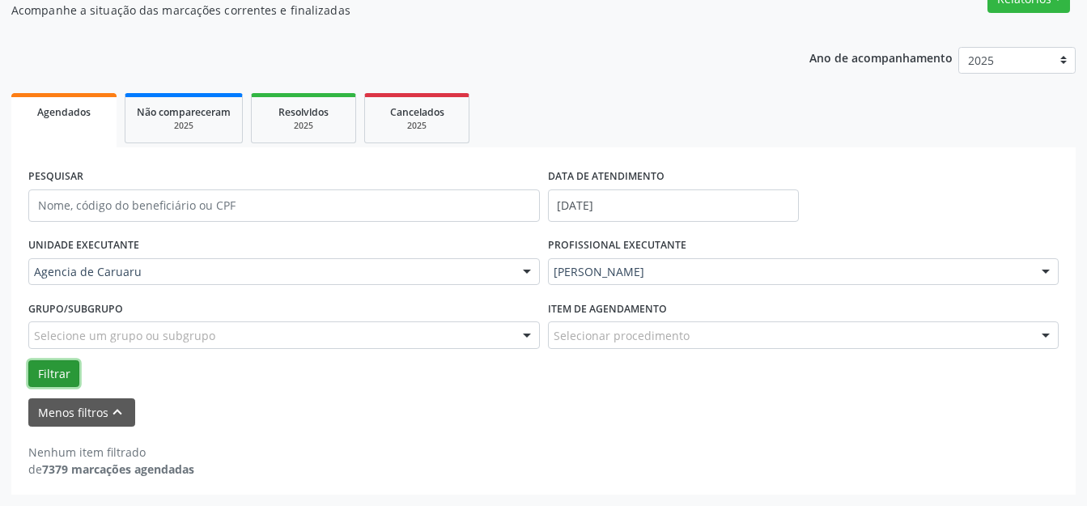
click at [59, 379] on button "Filtrar" at bounding box center [53, 374] width 51 height 28
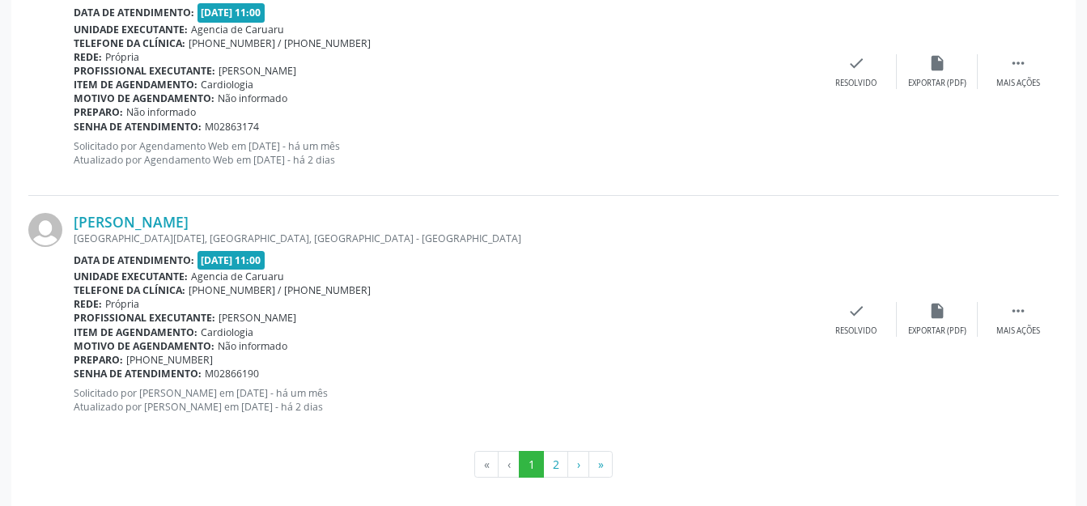
scroll to position [3912, 0]
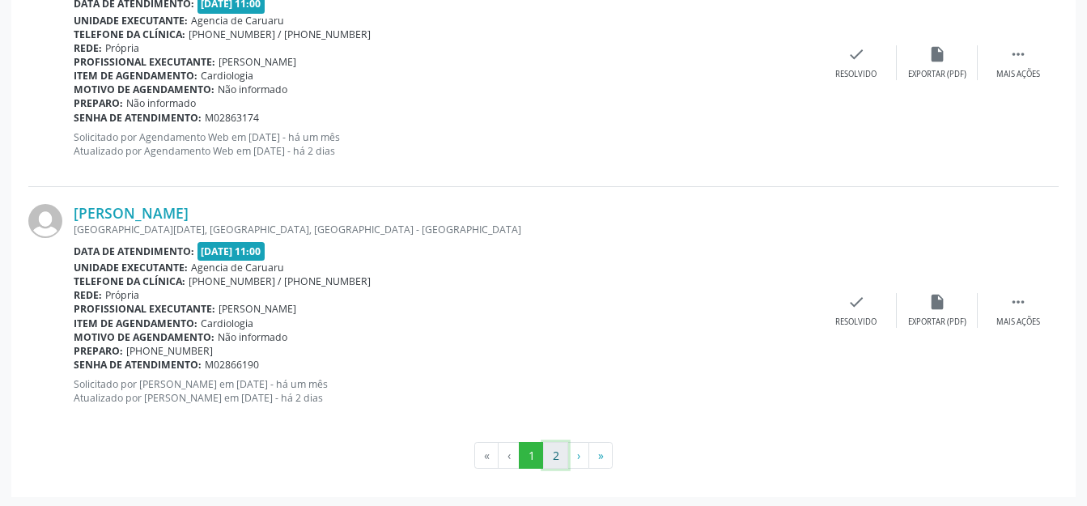
click at [558, 447] on button "2" at bounding box center [555, 456] width 25 height 28
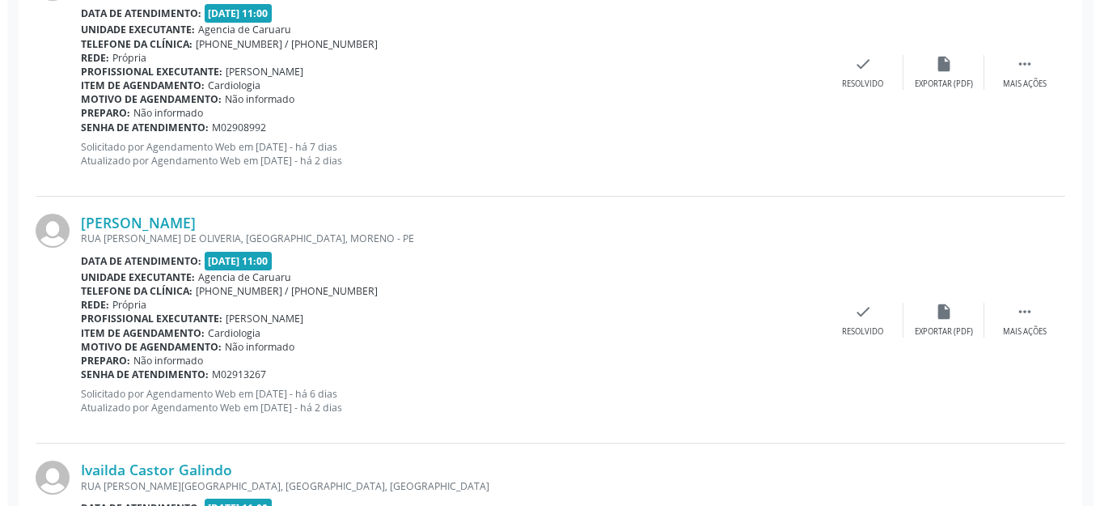
scroll to position [1464, 0]
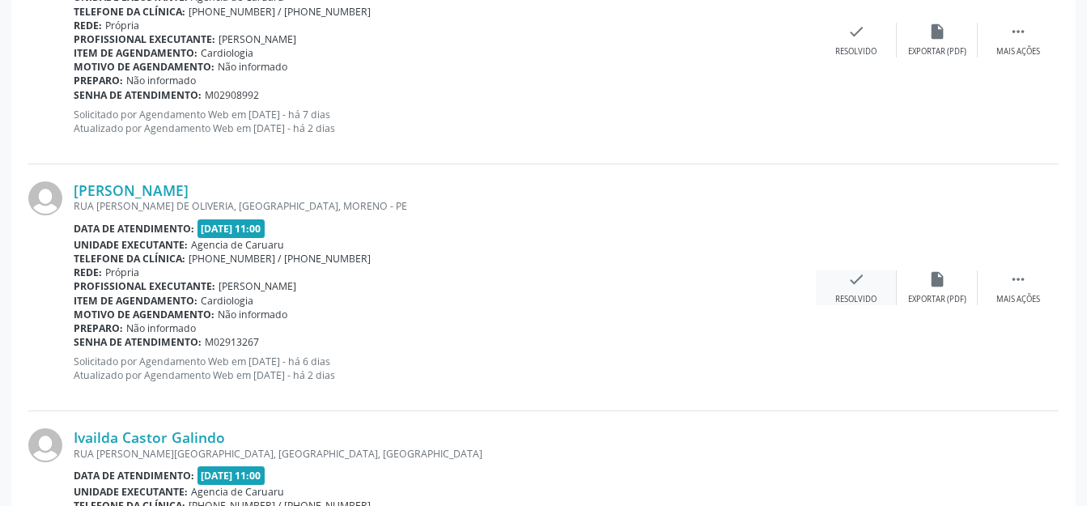
click at [840, 286] on div "check Resolvido" at bounding box center [856, 287] width 81 height 35
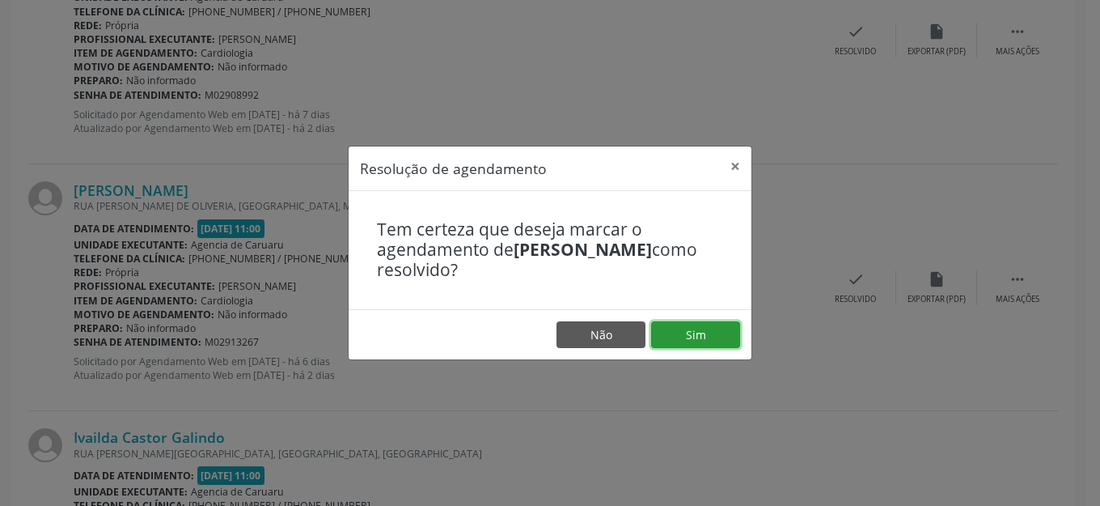
click at [692, 334] on button "Sim" at bounding box center [695, 335] width 89 height 28
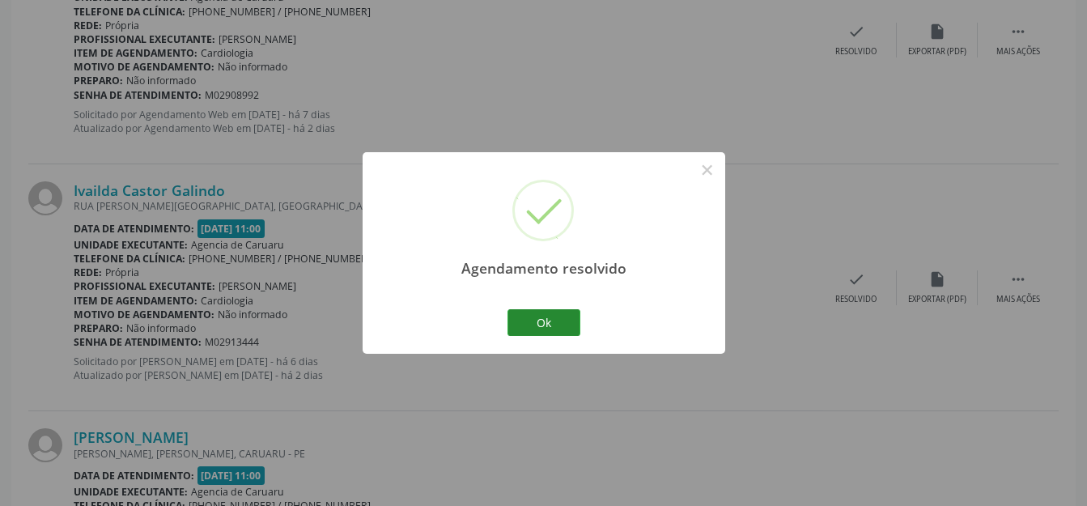
click at [553, 307] on div "Ok Cancel" at bounding box center [543, 322] width 80 height 34
click at [551, 311] on button "Ok" at bounding box center [543, 323] width 73 height 28
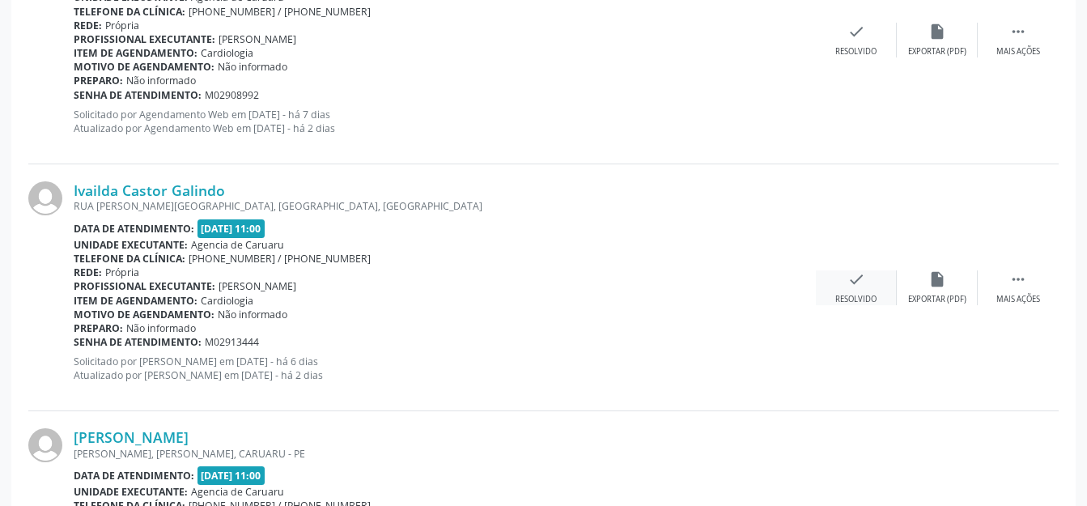
click at [867, 283] on div "check Resolvido" at bounding box center [856, 287] width 81 height 35
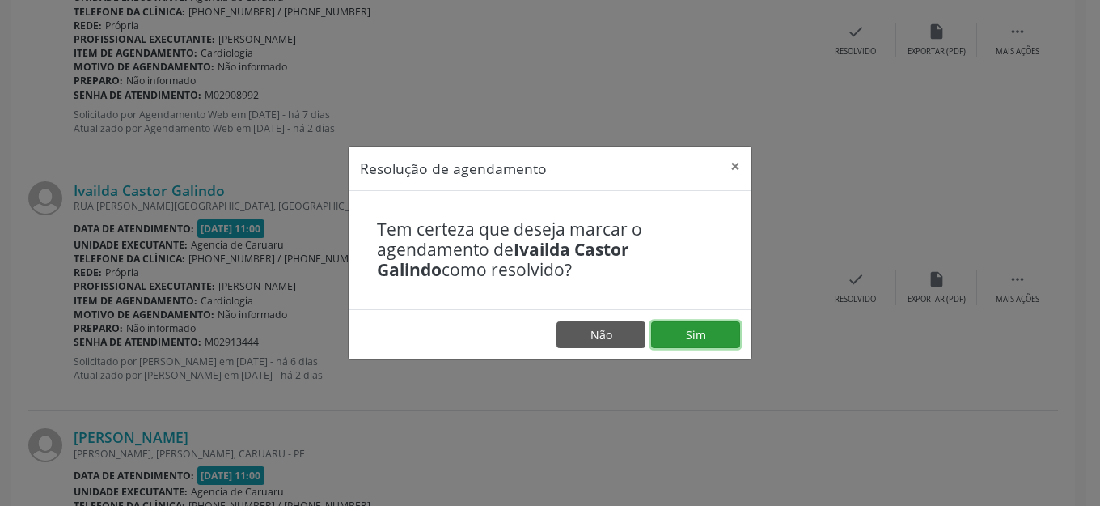
click at [704, 328] on button "Sim" at bounding box center [695, 335] width 89 height 28
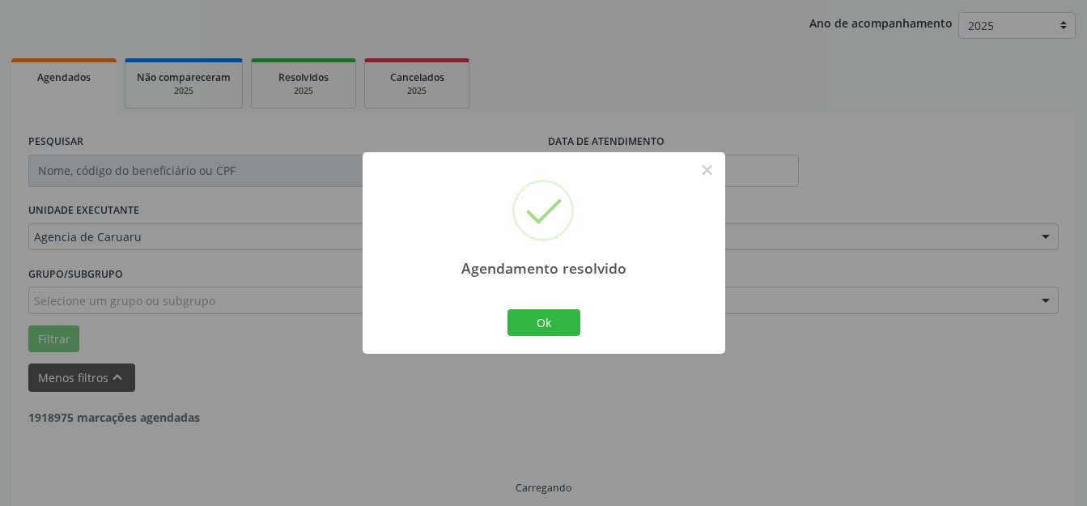
click at [558, 324] on button "Ok" at bounding box center [543, 323] width 73 height 28
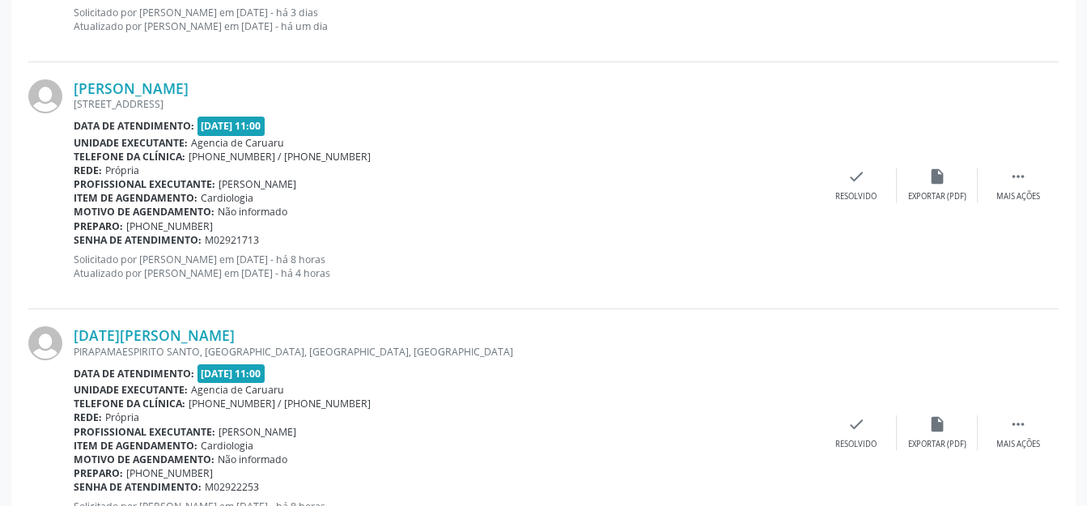
scroll to position [2184, 0]
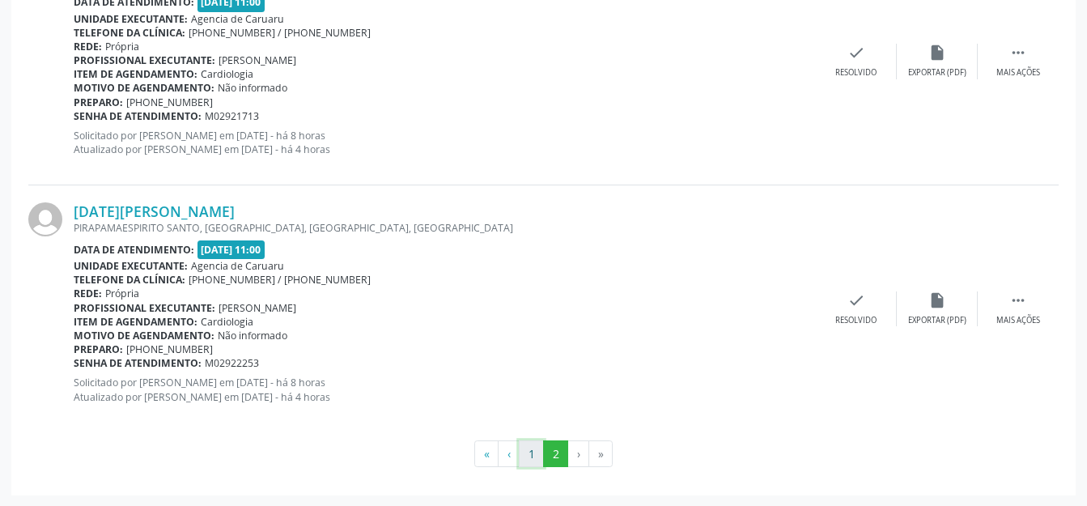
click at [541, 450] on button "1" at bounding box center [531, 454] width 25 height 28
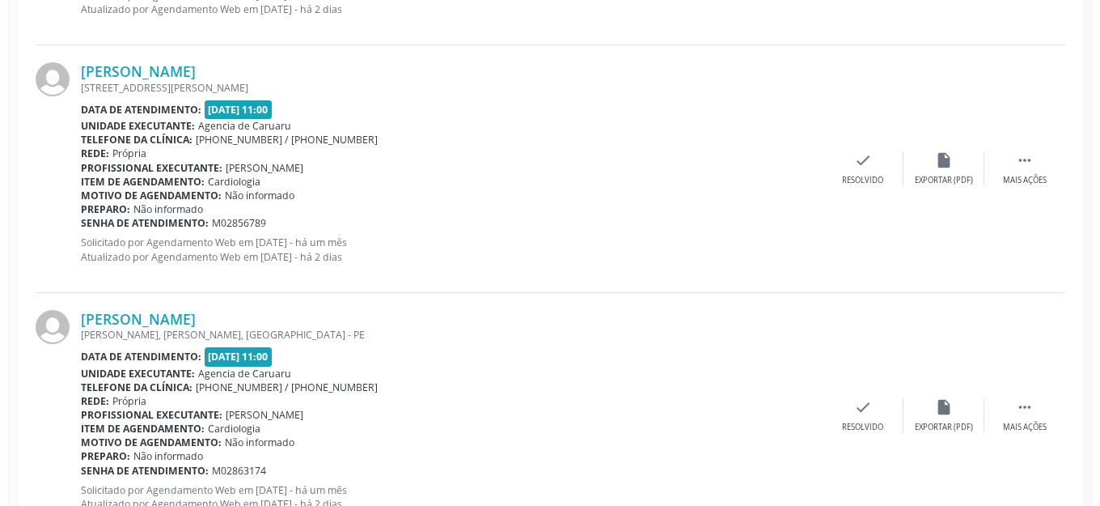
scroll to position [3883, 0]
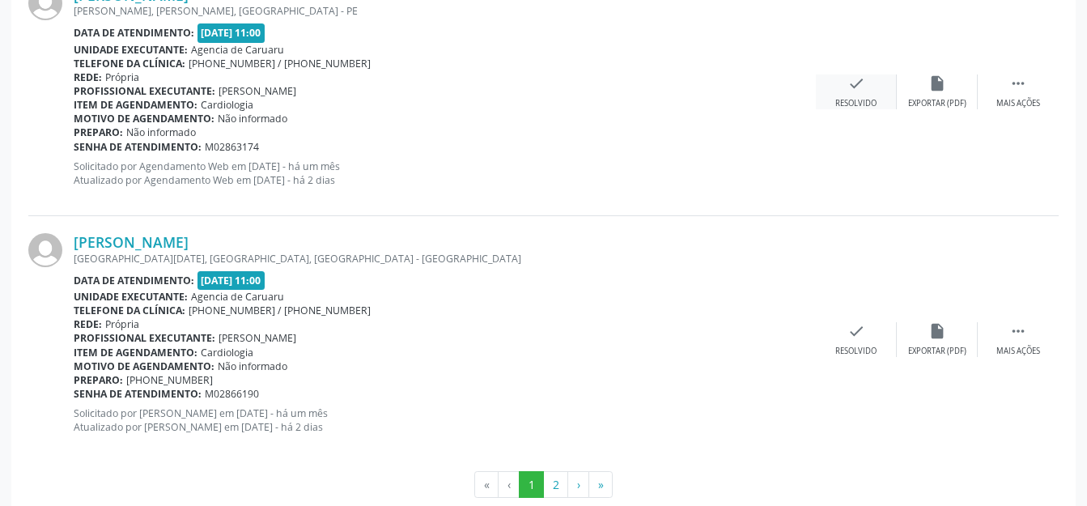
click at [846, 105] on div "Resolvido" at bounding box center [855, 103] width 41 height 11
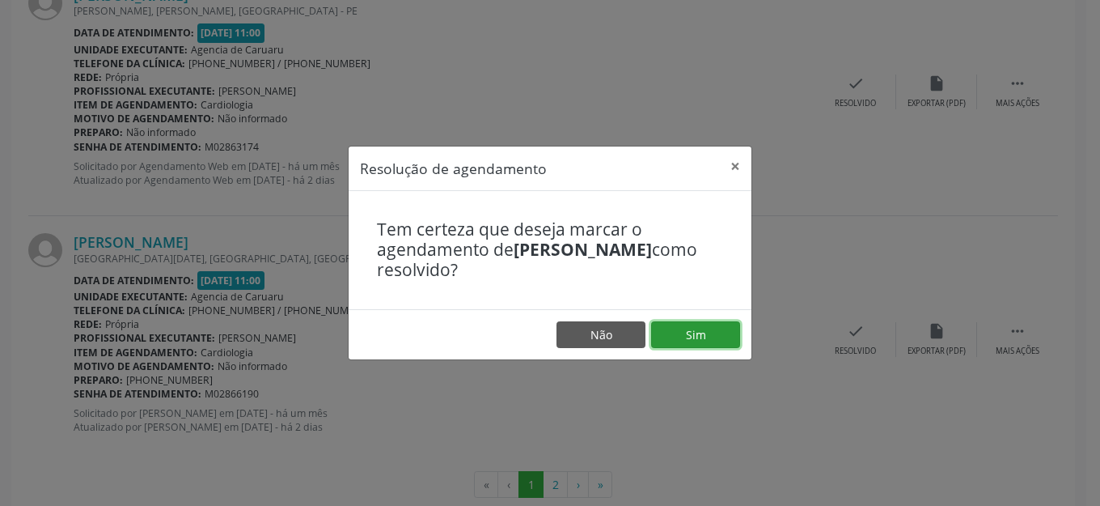
click at [671, 338] on button "Sim" at bounding box center [695, 335] width 89 height 28
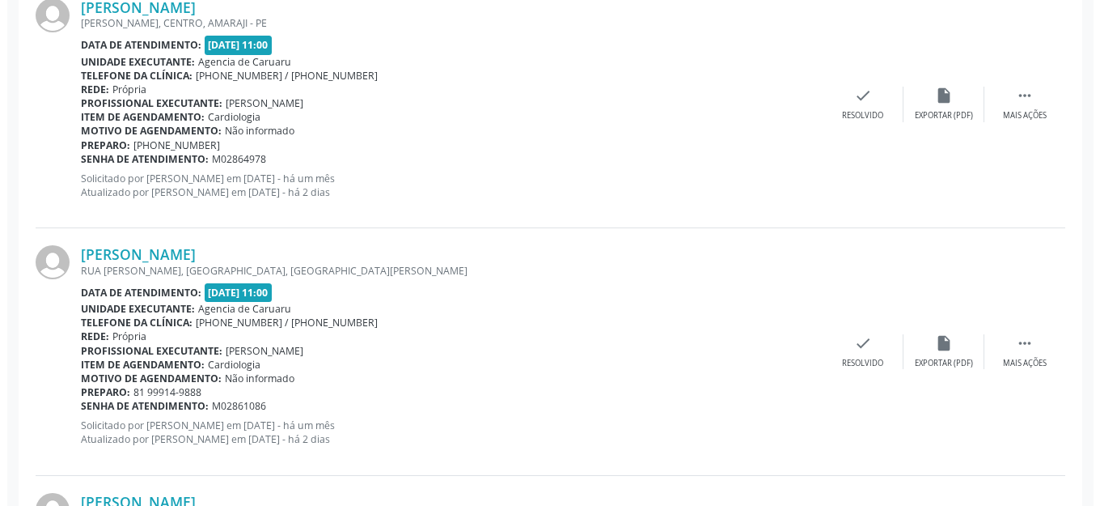
scroll to position [1074, 0]
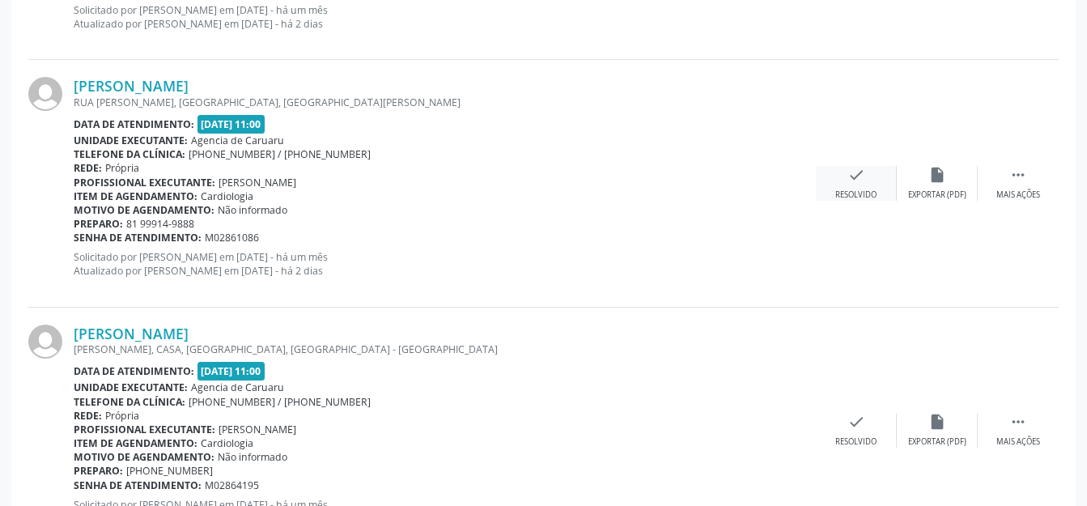
click at [852, 193] on div "Resolvido" at bounding box center [855, 194] width 41 height 11
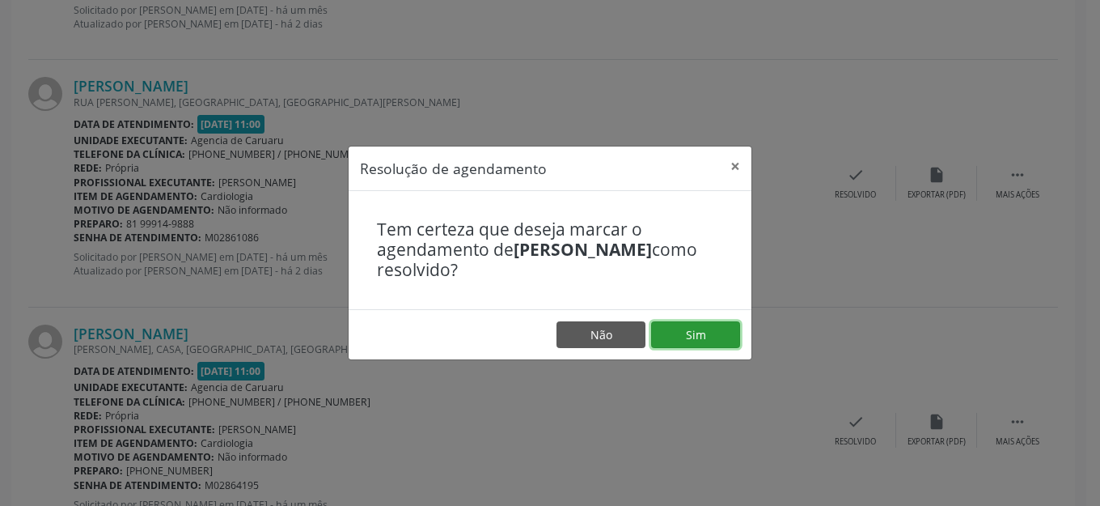
click at [698, 328] on button "Sim" at bounding box center [695, 335] width 89 height 28
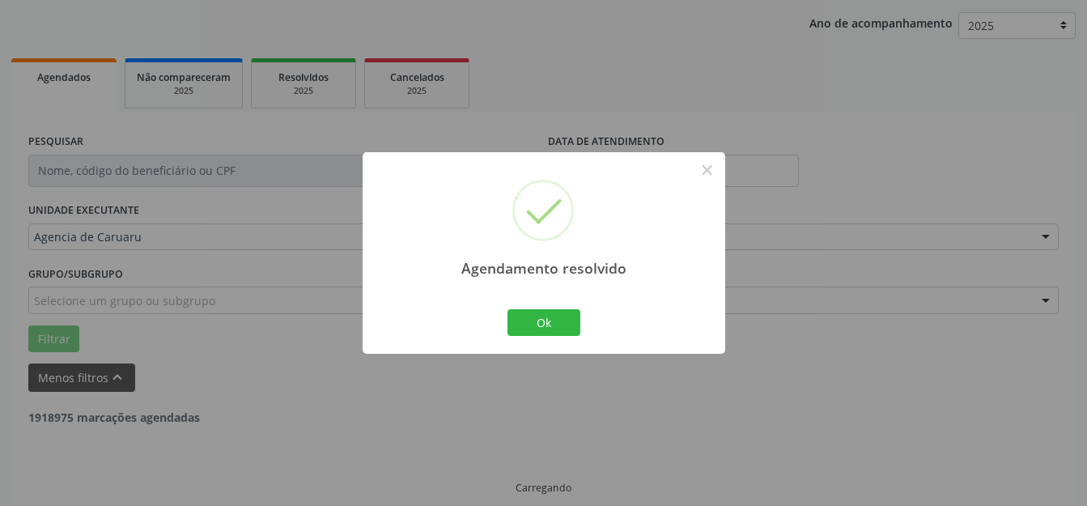
click at [567, 326] on button "Ok" at bounding box center [543, 323] width 73 height 28
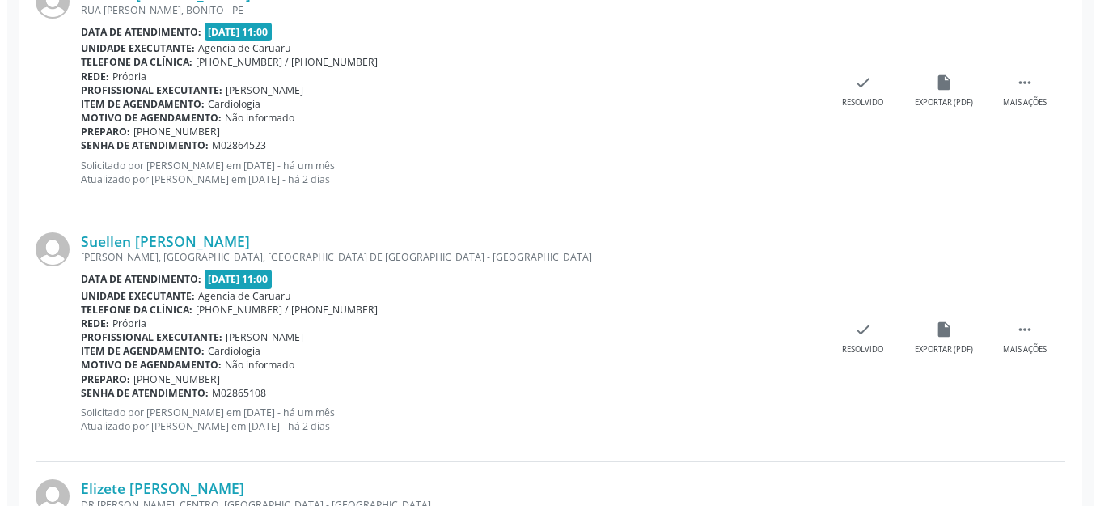
scroll to position [686, 0]
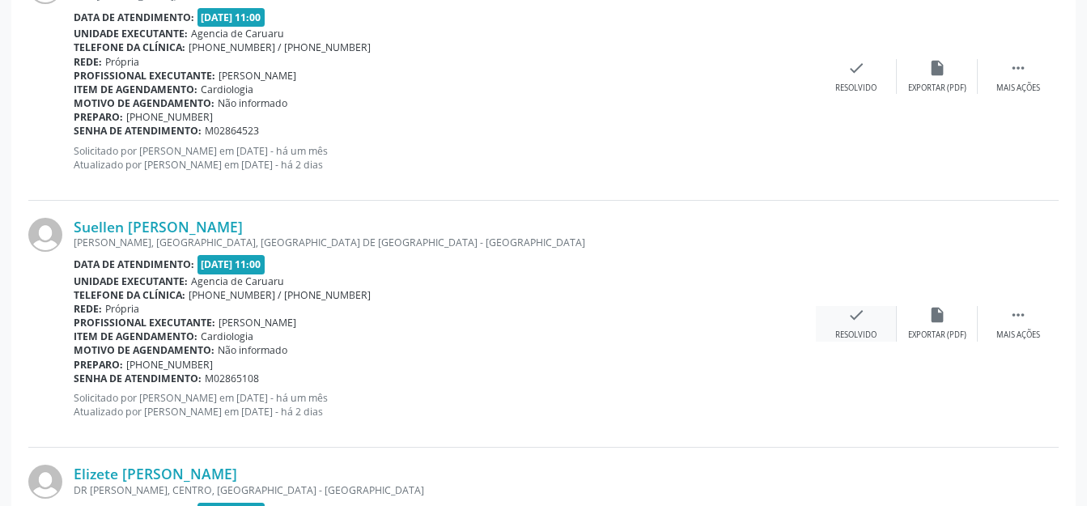
click at [863, 316] on icon "check" at bounding box center [856, 315] width 18 height 18
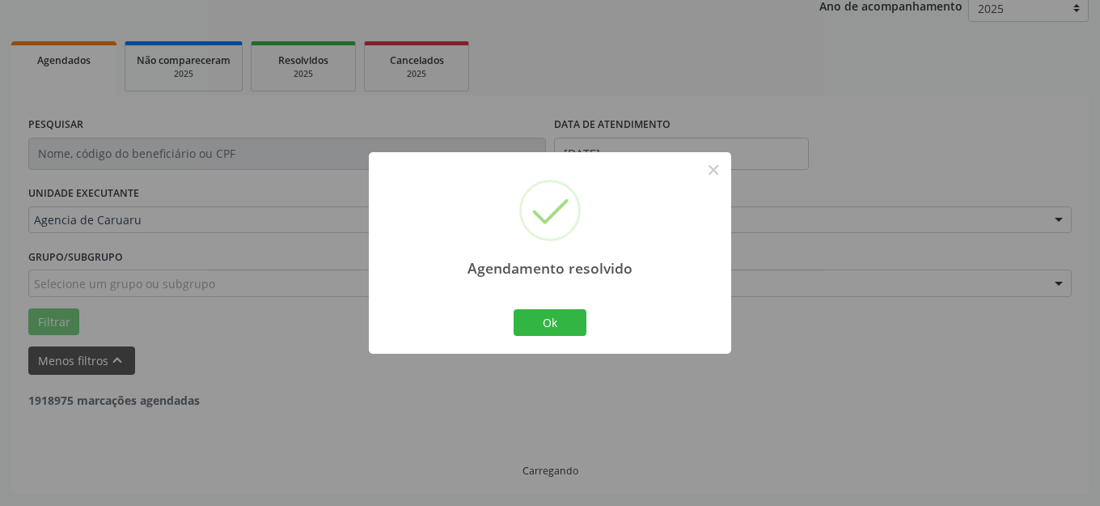
click at [572, 329] on button "Ok" at bounding box center [550, 323] width 73 height 28
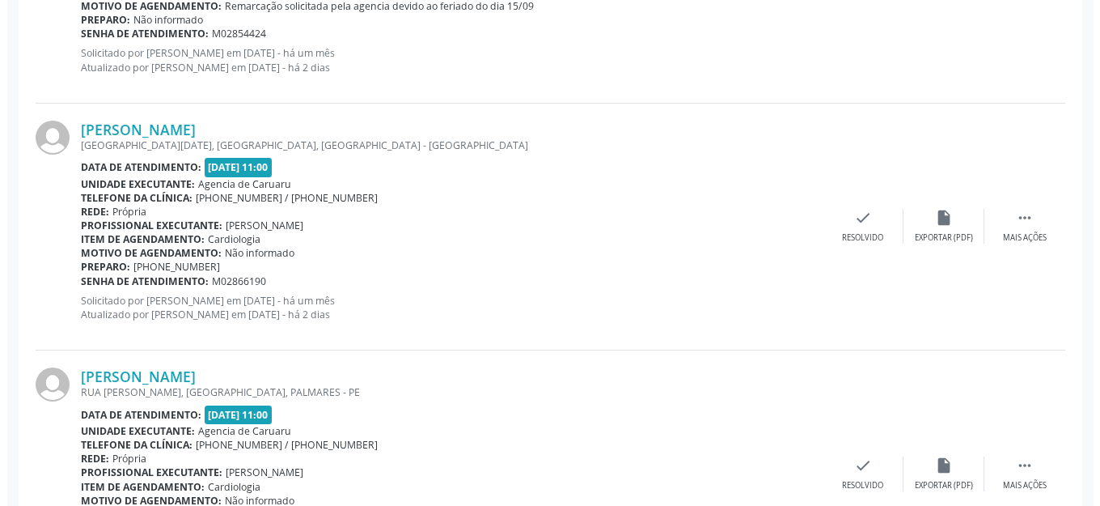
scroll to position [2628, 0]
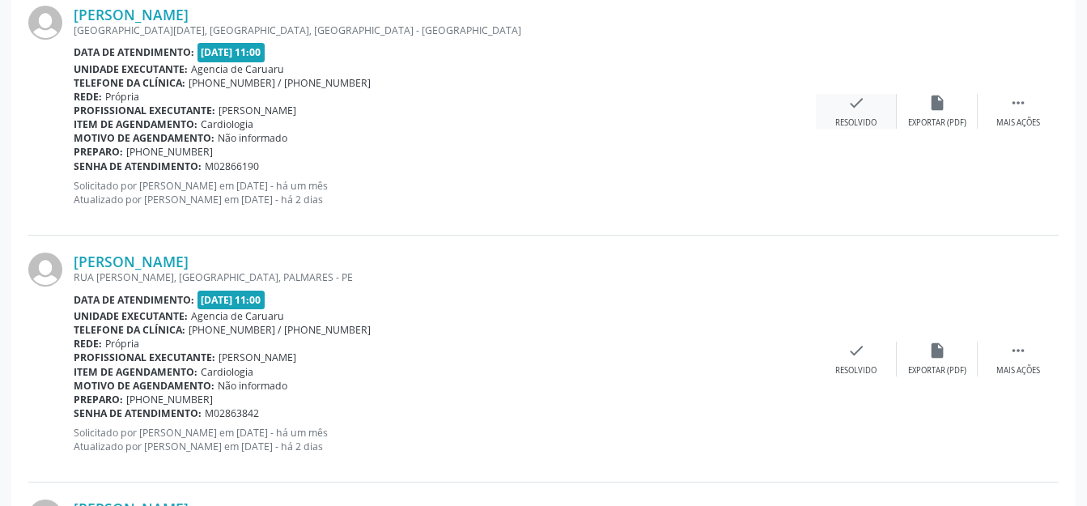
click at [816, 121] on div "check Resolvido" at bounding box center [856, 111] width 81 height 35
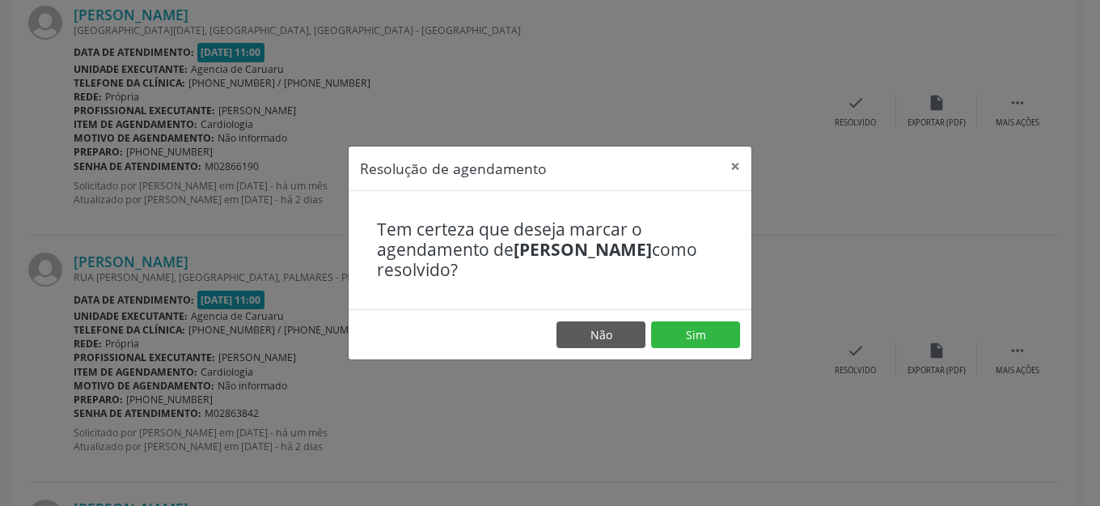
click at [648, 337] on footer "Não Sim" at bounding box center [550, 334] width 403 height 51
click at [660, 335] on button "Sim" at bounding box center [695, 335] width 89 height 28
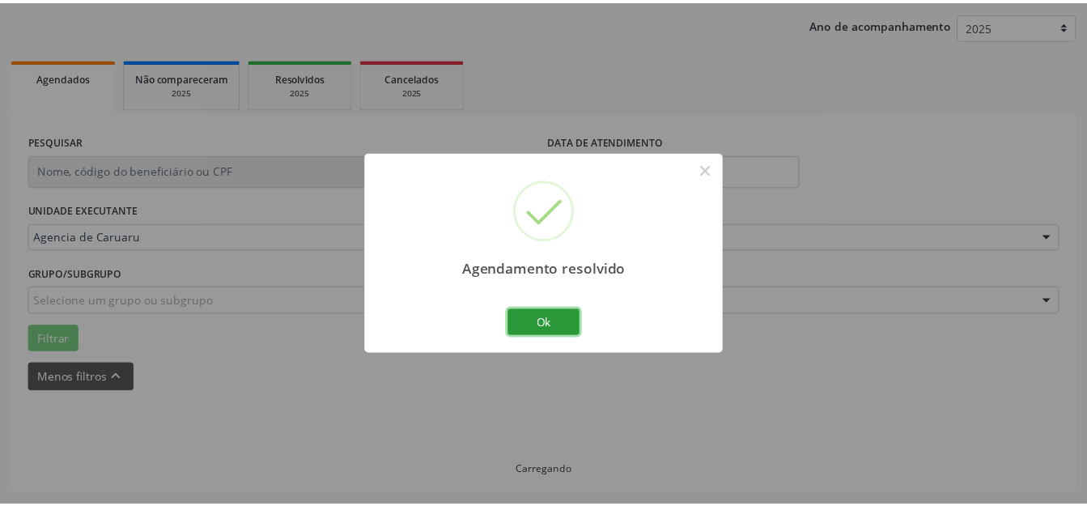
scroll to position [201, 0]
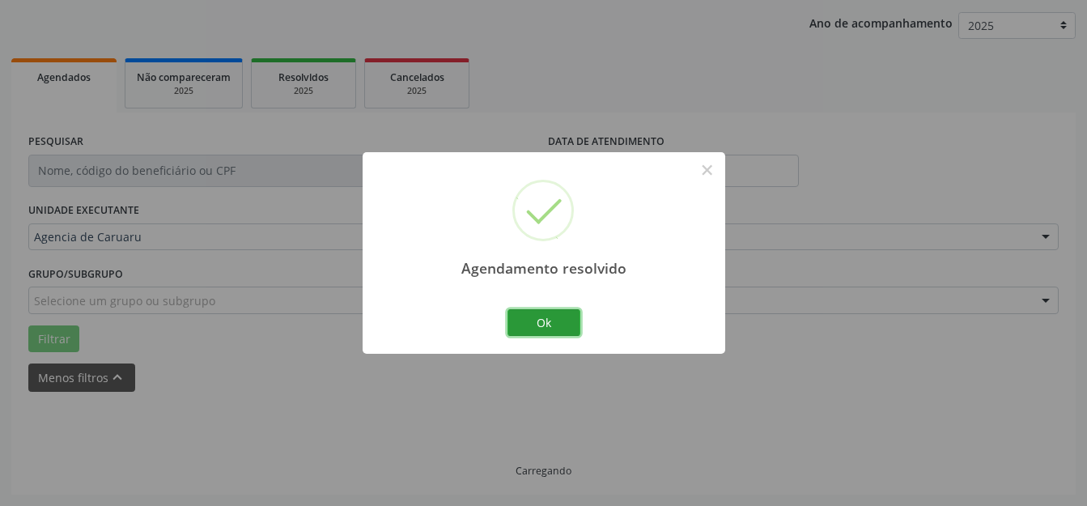
click at [528, 313] on button "Ok" at bounding box center [543, 323] width 73 height 28
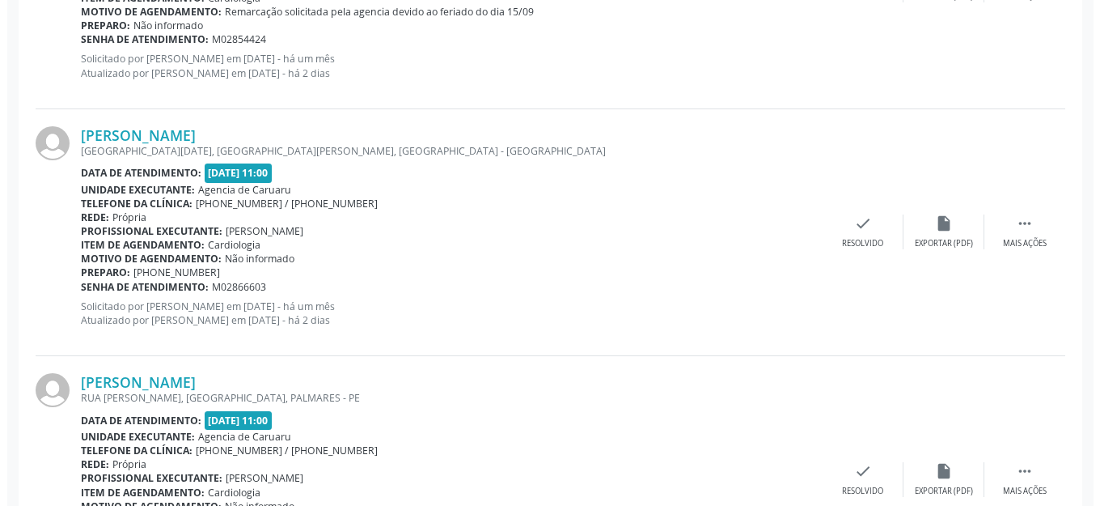
scroll to position [2628, 0]
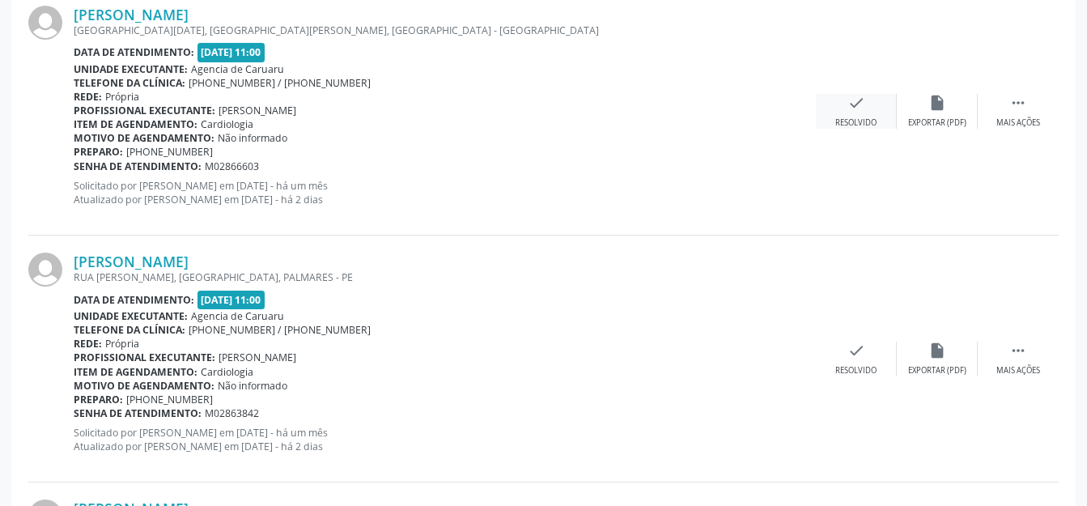
click at [878, 106] on div "check Resolvido" at bounding box center [856, 111] width 81 height 35
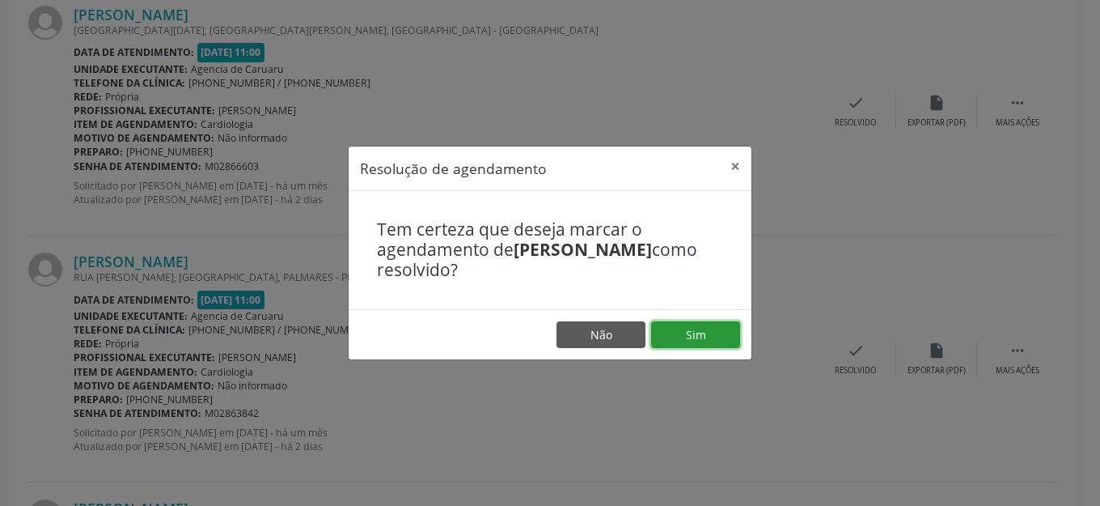
click at [672, 330] on button "Sim" at bounding box center [695, 335] width 89 height 28
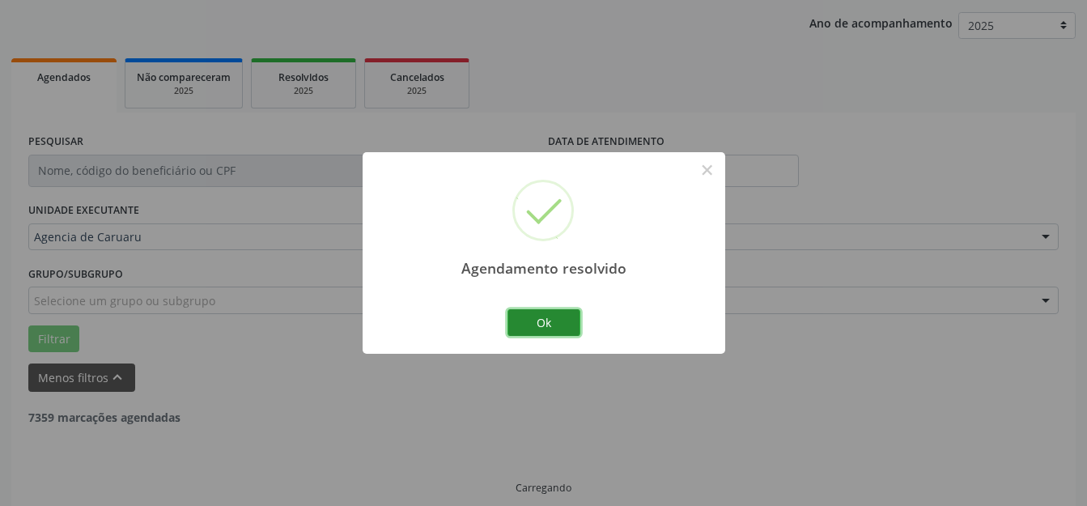
click at [545, 329] on button "Ok" at bounding box center [543, 323] width 73 height 28
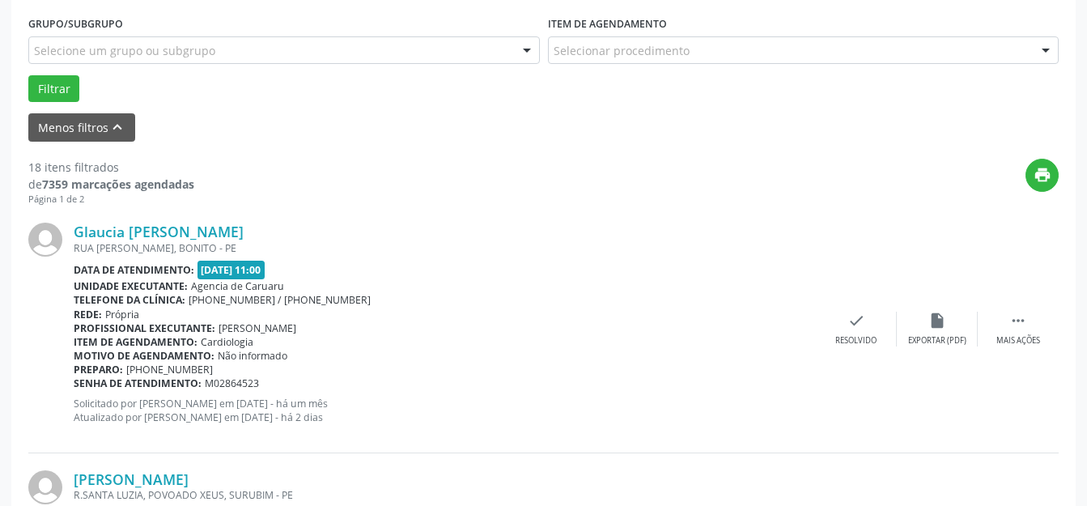
scroll to position [433, 0]
click at [1017, 333] on div " Mais ações" at bounding box center [1017, 329] width 81 height 35
click at [900, 318] on div "alarm_off Não compareceu" at bounding box center [937, 329] width 81 height 35
click at [934, 324] on icon "alarm_off" at bounding box center [937, 321] width 18 height 18
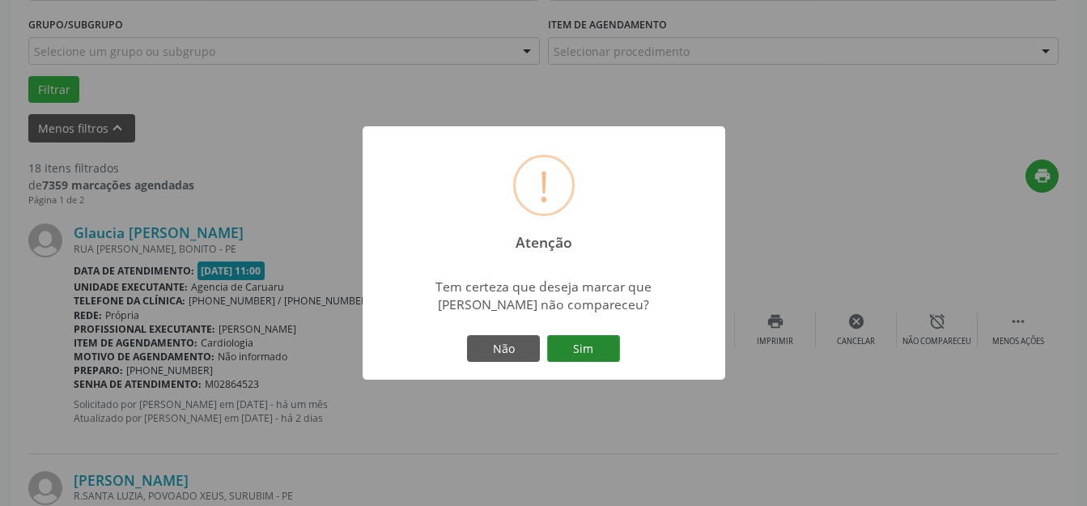
click at [609, 341] on button "Sim" at bounding box center [583, 349] width 73 height 28
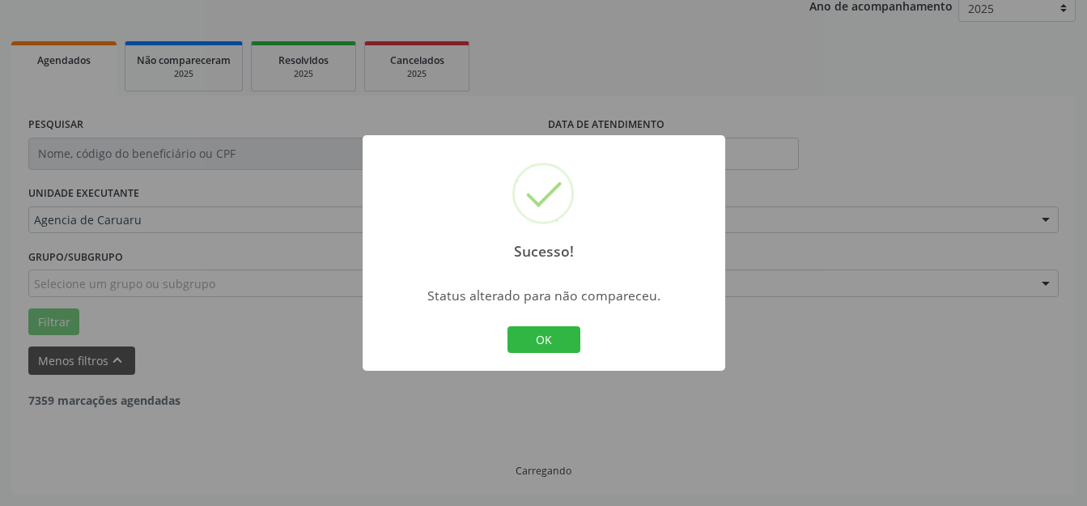
scroll to position [201, 0]
click at [524, 345] on button "OK" at bounding box center [543, 340] width 73 height 28
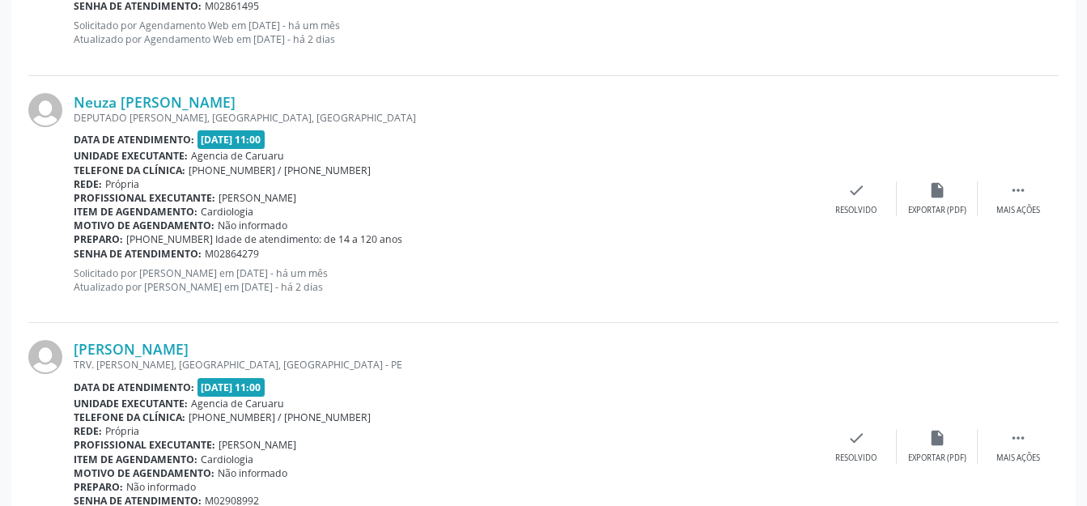
scroll to position [1334, 0]
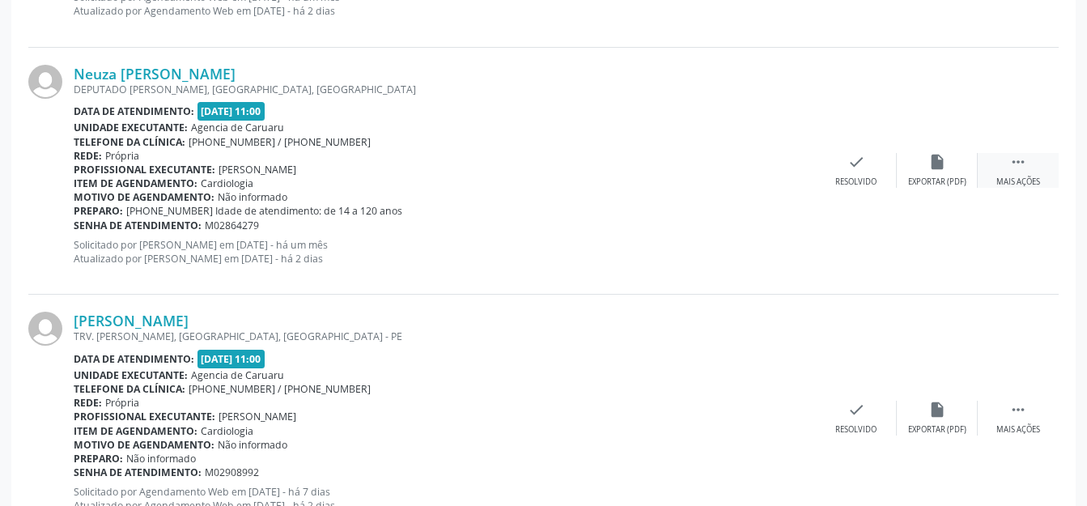
click at [1007, 166] on div " Mais ações" at bounding box center [1017, 170] width 81 height 35
click at [952, 162] on div "alarm_off Não compareceu" at bounding box center [937, 170] width 81 height 35
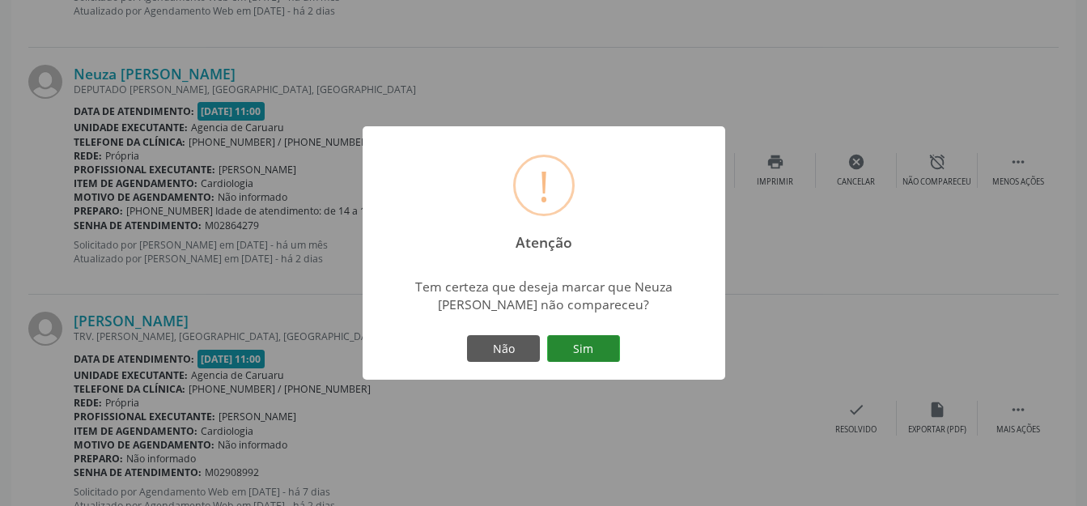
click at [578, 345] on button "Sim" at bounding box center [583, 349] width 73 height 28
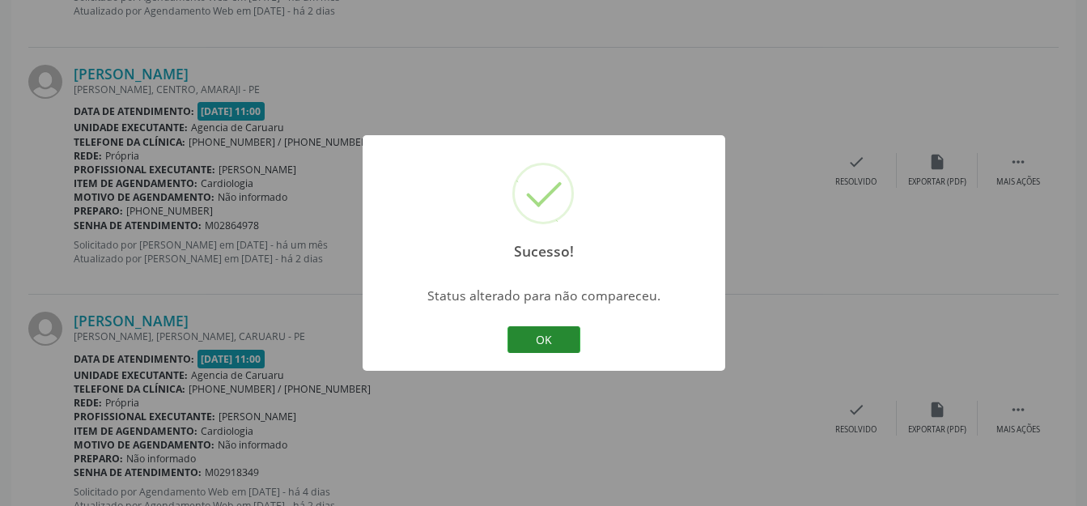
click at [533, 342] on button "OK" at bounding box center [543, 340] width 73 height 28
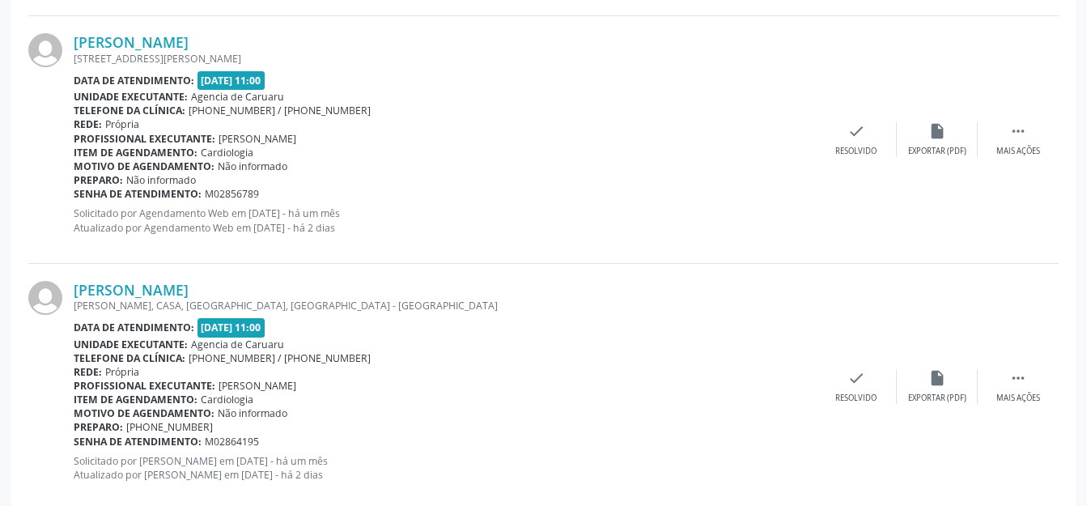
scroll to position [3912, 0]
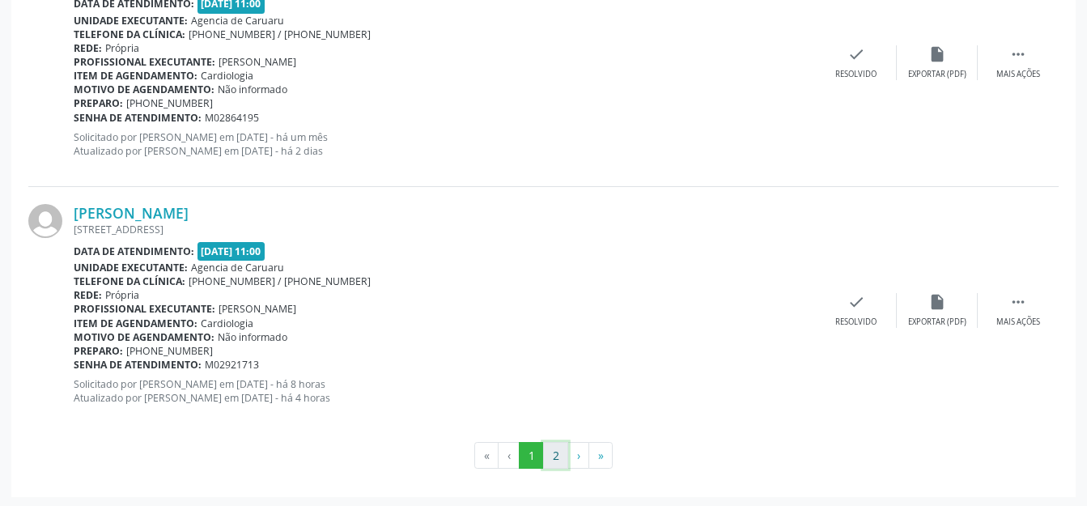
click at [545, 452] on button "2" at bounding box center [555, 456] width 25 height 28
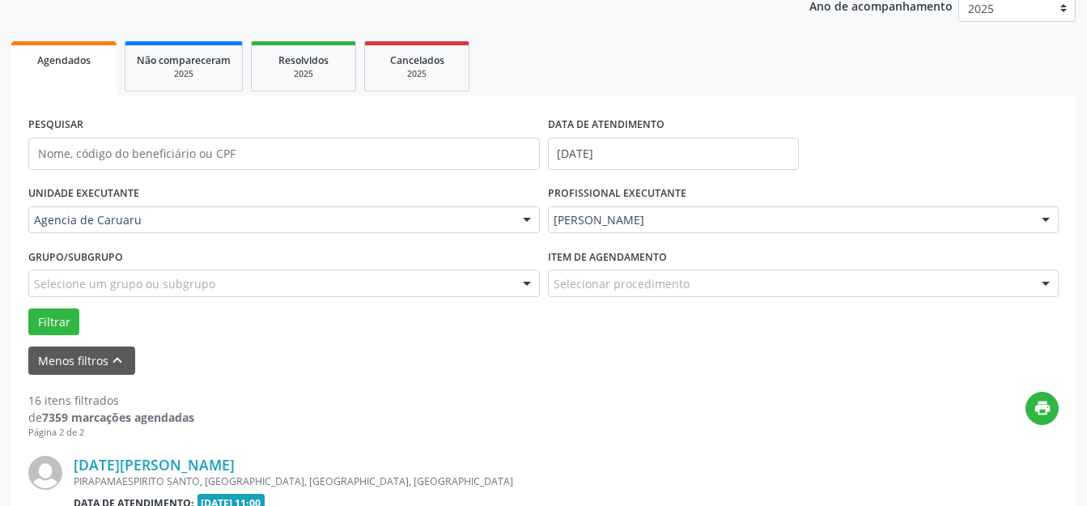
scroll to position [455, 0]
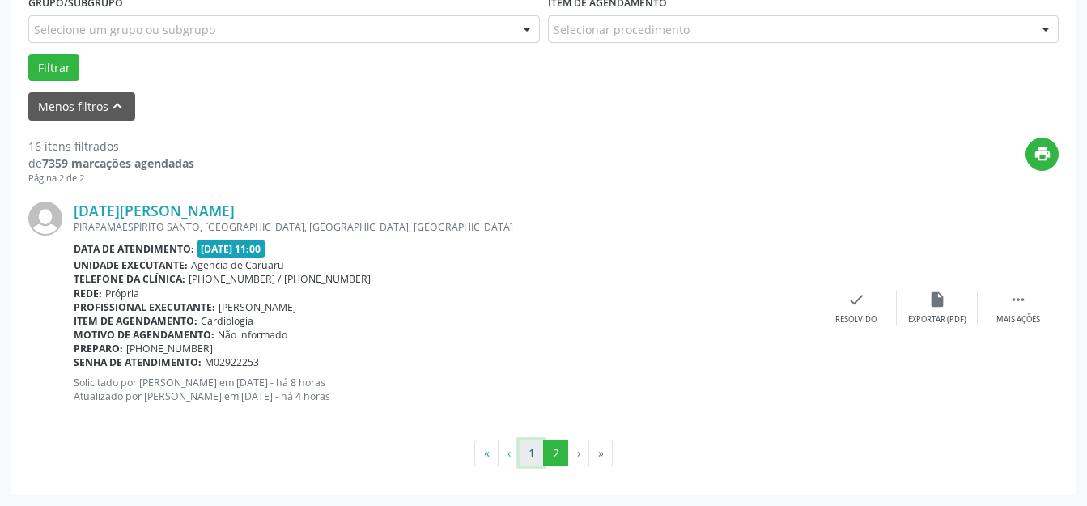
click at [532, 449] on button "1" at bounding box center [531, 453] width 25 height 28
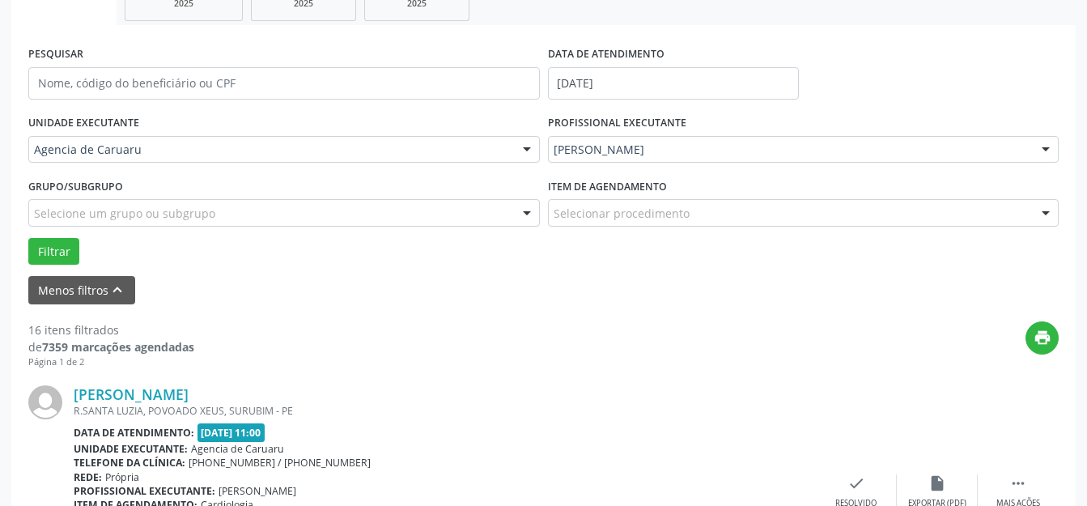
scroll to position [514, 0]
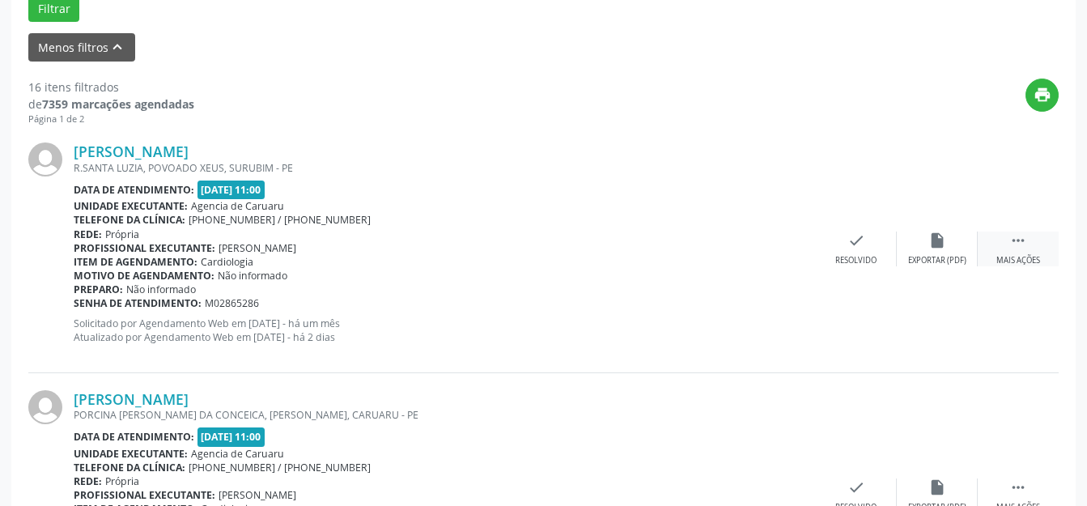
click at [1027, 261] on div "Mais ações" at bounding box center [1018, 260] width 44 height 11
click at [956, 244] on div "alarm_off Não compareceu" at bounding box center [937, 248] width 81 height 35
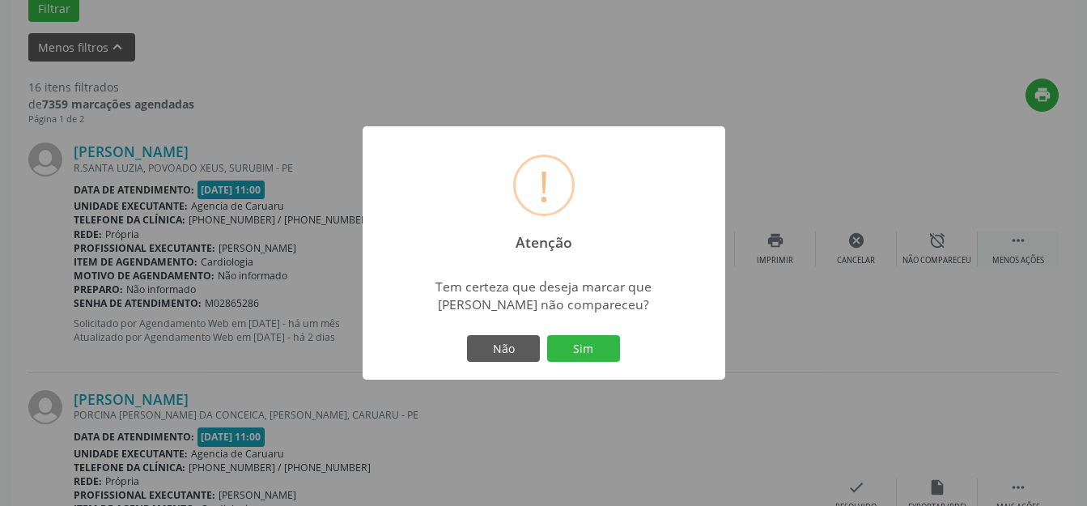
click at [600, 332] on div "Não Sim" at bounding box center [544, 349] width 160 height 34
click at [601, 337] on button "Sim" at bounding box center [583, 349] width 73 height 28
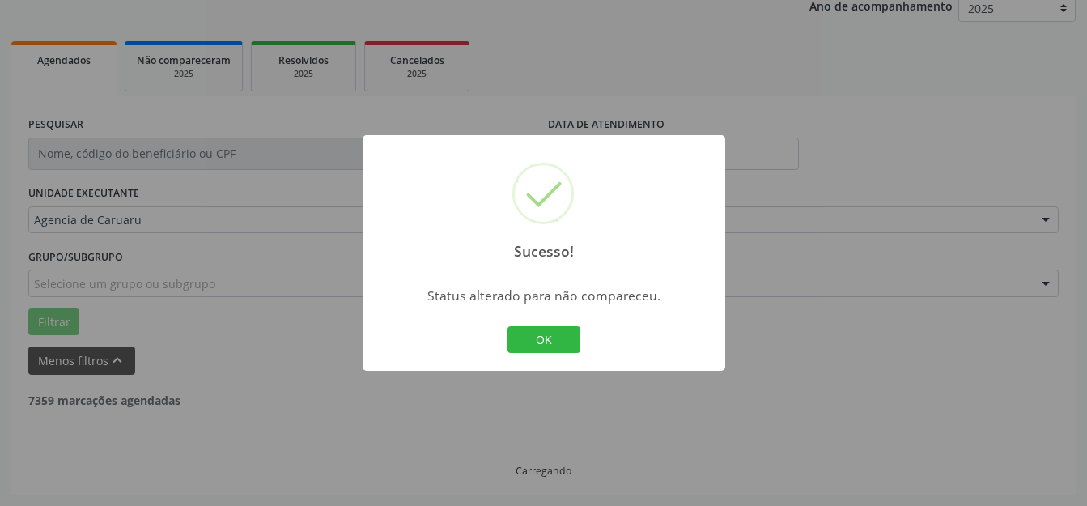
scroll to position [201, 0]
click at [524, 353] on button "OK" at bounding box center [543, 340] width 73 height 28
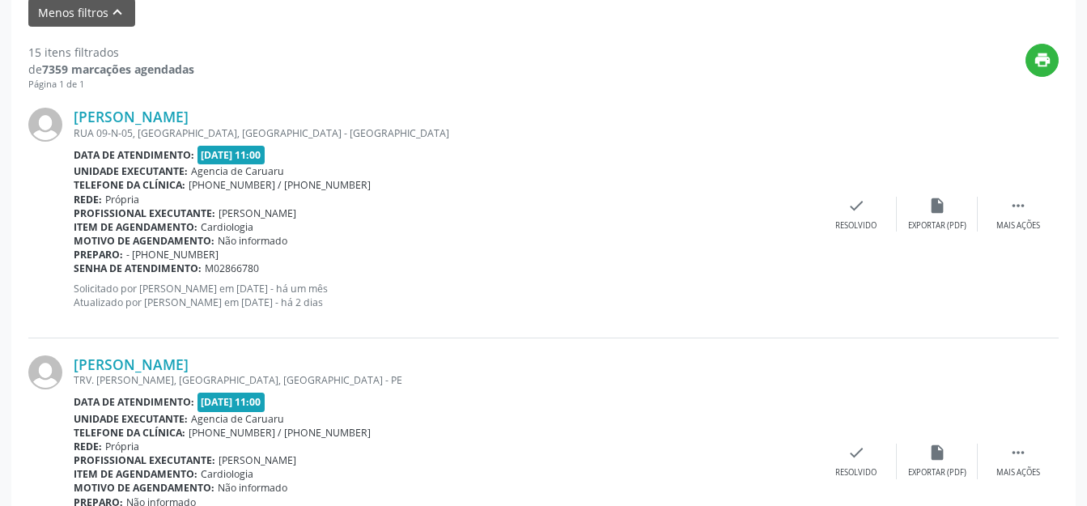
scroll to position [548, 0]
click at [1011, 218] on div " Mais ações" at bounding box center [1017, 214] width 81 height 35
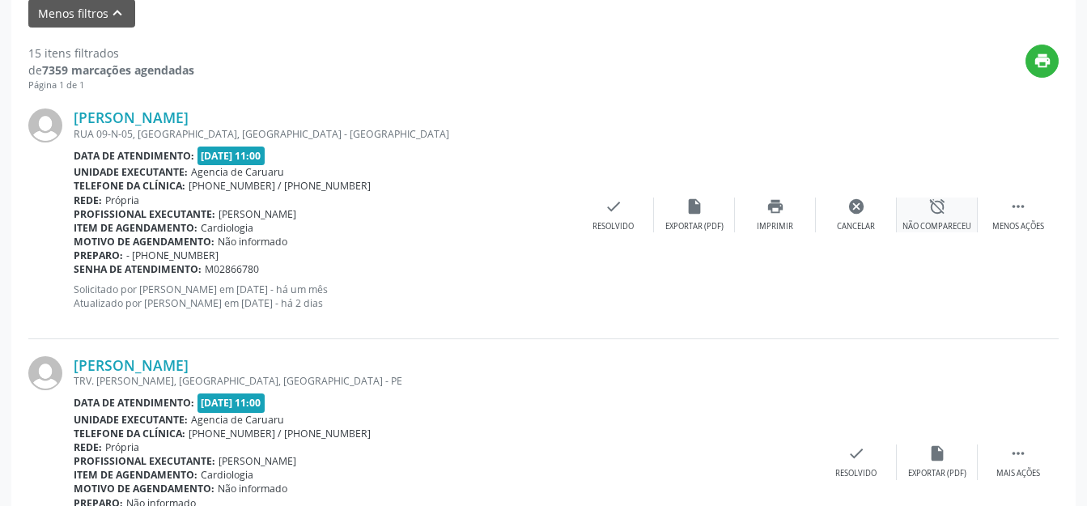
click at [931, 206] on icon "alarm_off" at bounding box center [937, 206] width 18 height 18
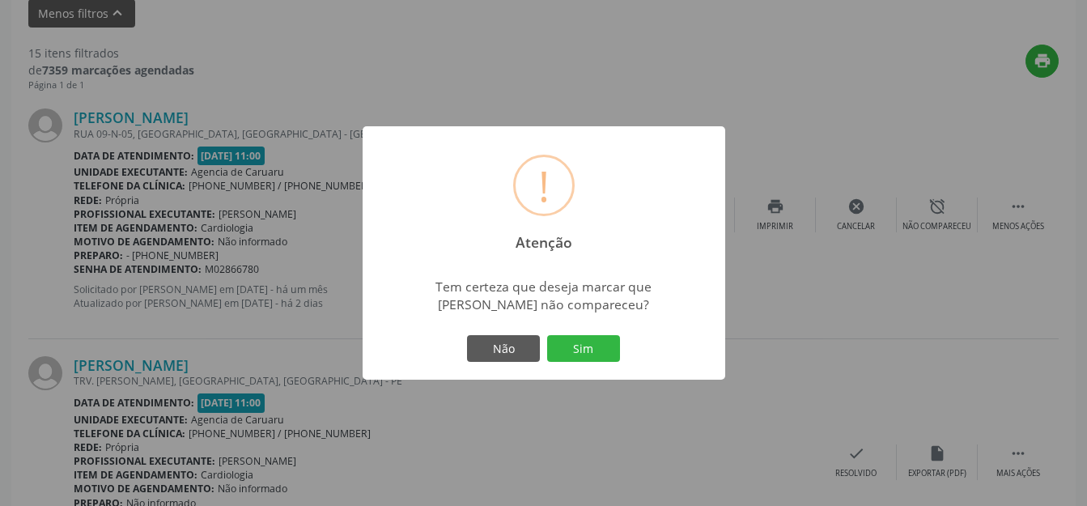
click at [614, 348] on button "Sim" at bounding box center [583, 349] width 73 height 28
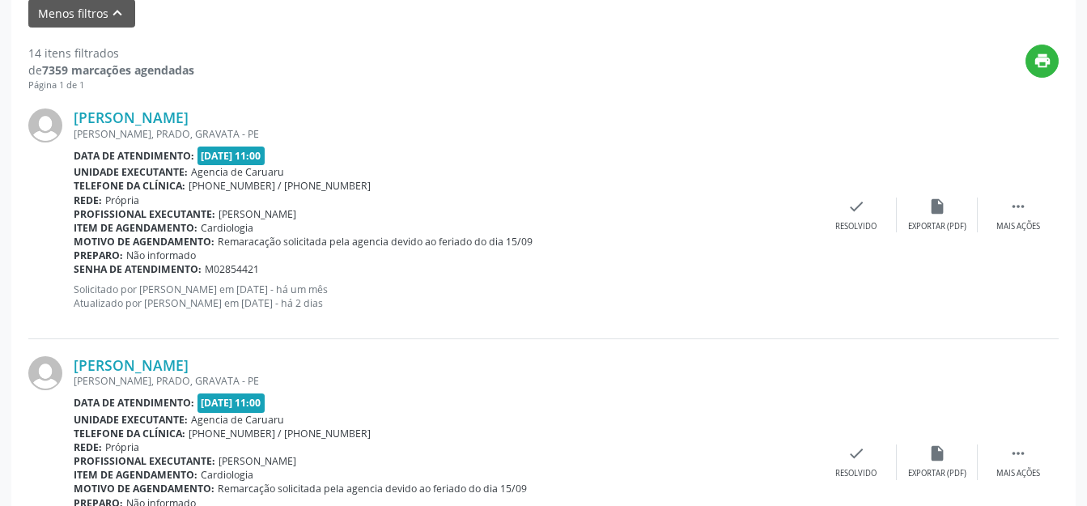
click at [554, 332] on div "[PERSON_NAME] [PERSON_NAME], [GEOGRAPHIC_DATA], GRAVATA - PE Data de atendiment…" at bounding box center [543, 214] width 1030 height 247
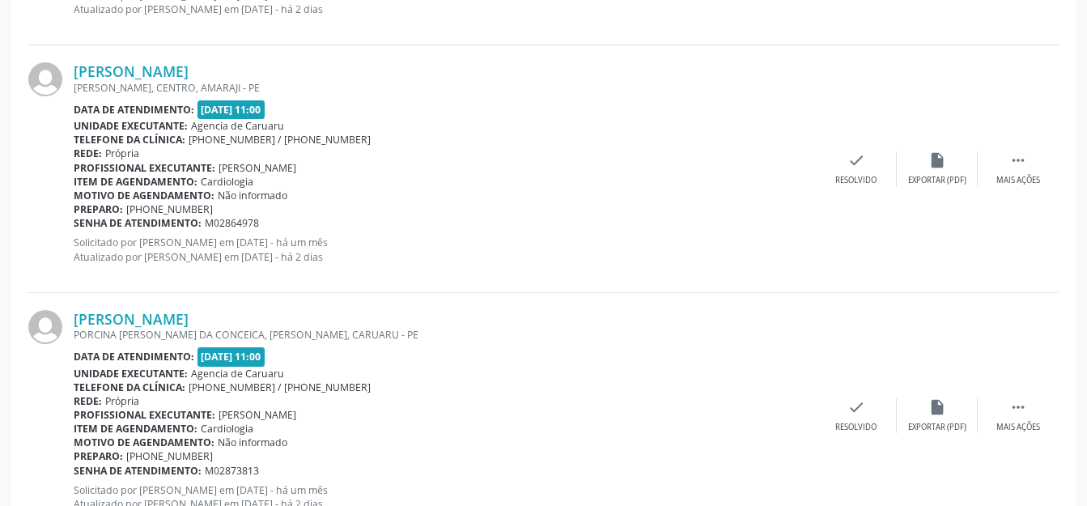
scroll to position [2405, 0]
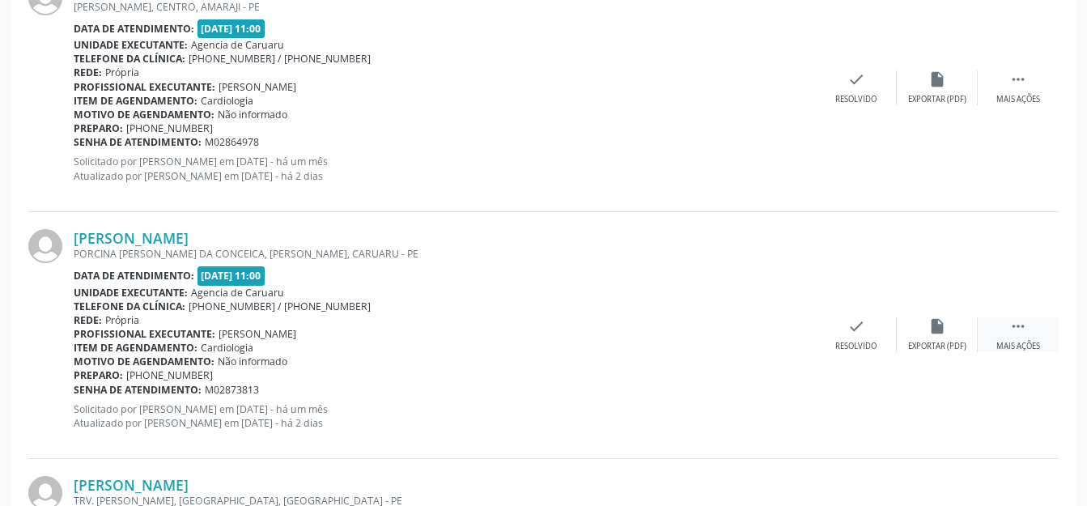
click at [1033, 326] on div " Mais ações" at bounding box center [1017, 334] width 81 height 35
click at [951, 333] on div "alarm_off Não compareceu" at bounding box center [937, 334] width 81 height 35
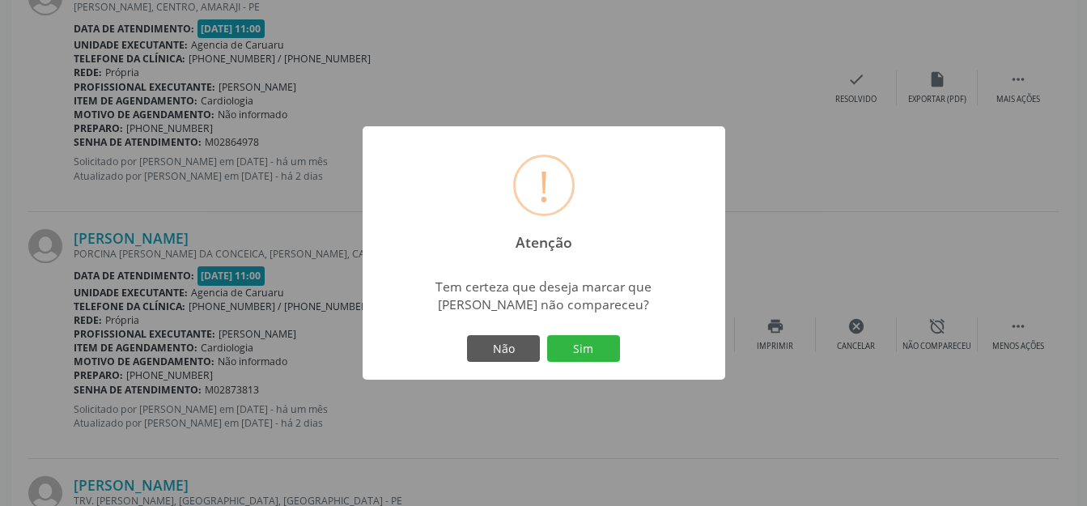
click at [578, 363] on div "Não Sim" at bounding box center [544, 349] width 160 height 34
click at [552, 342] on button "Sim" at bounding box center [583, 349] width 73 height 28
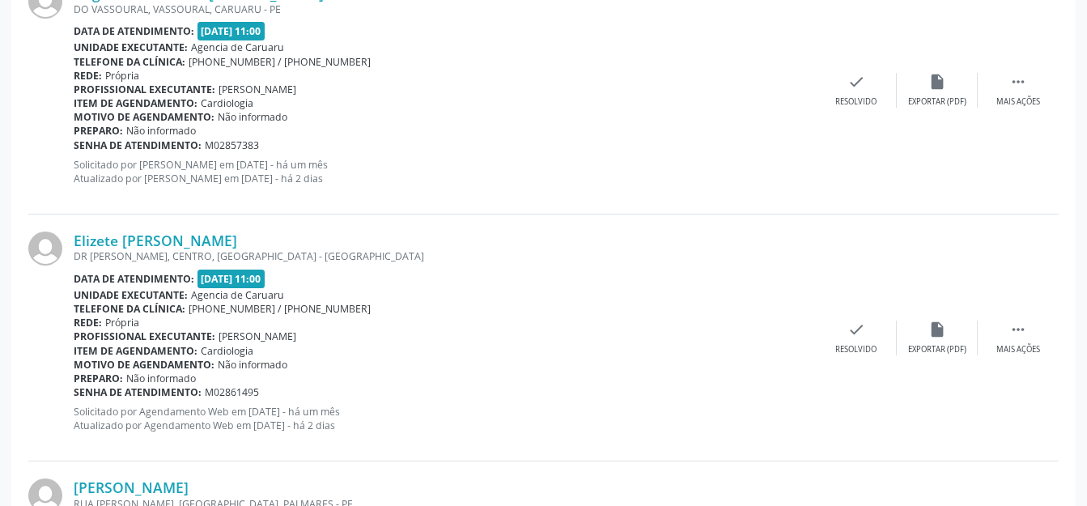
scroll to position [1495, 0]
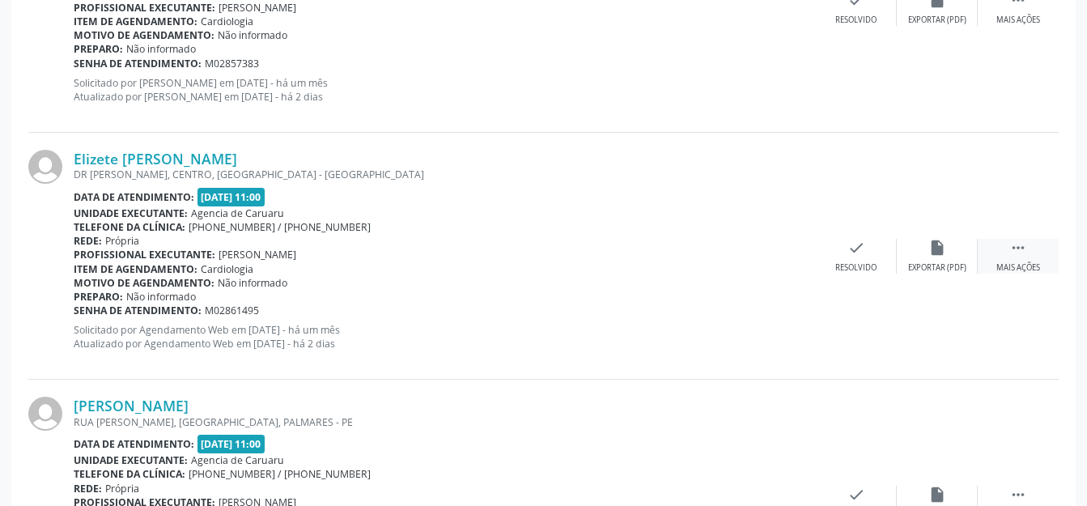
click at [1018, 267] on div "Mais ações" at bounding box center [1018, 267] width 44 height 11
click at [960, 265] on div "Não compareceu" at bounding box center [936, 267] width 69 height 11
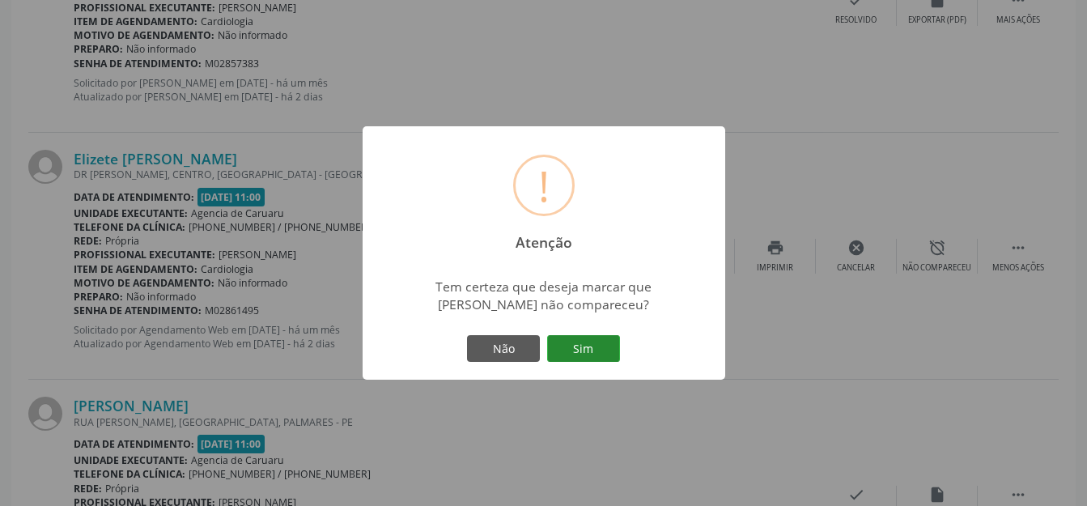
click at [581, 350] on button "Sim" at bounding box center [583, 349] width 73 height 28
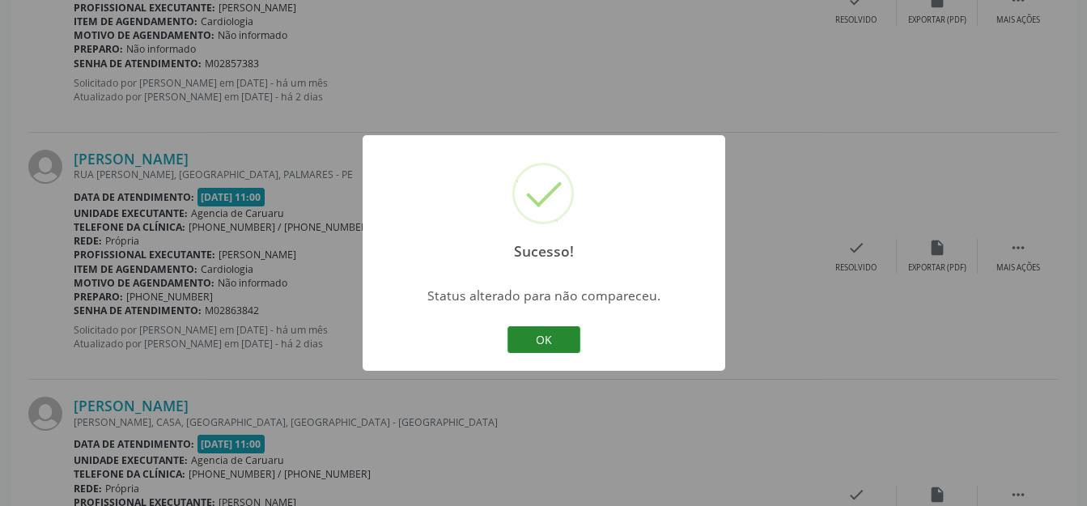
click at [532, 350] on button "OK" at bounding box center [543, 340] width 73 height 28
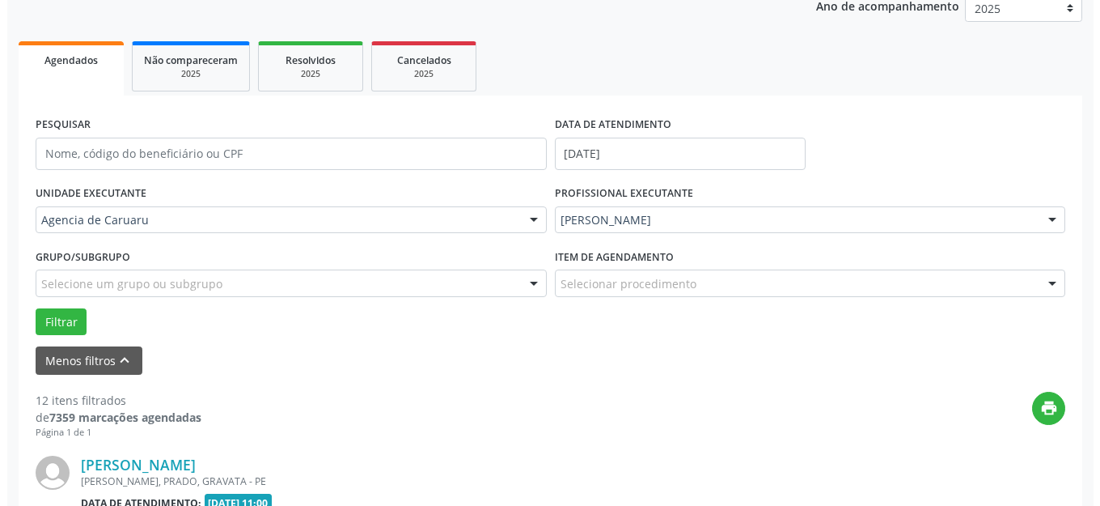
scroll to position [443, 0]
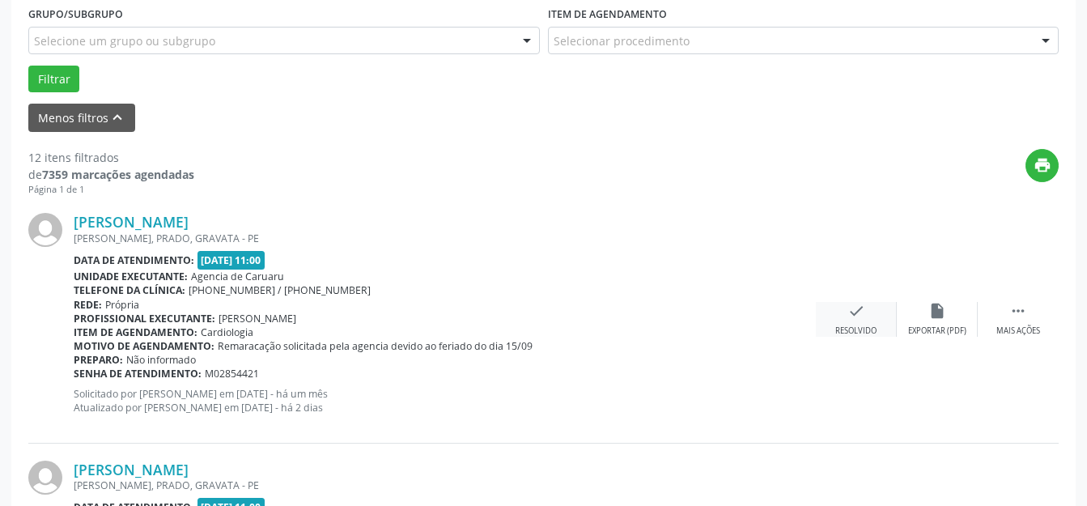
click at [842, 313] on div "check Resolvido" at bounding box center [856, 319] width 81 height 35
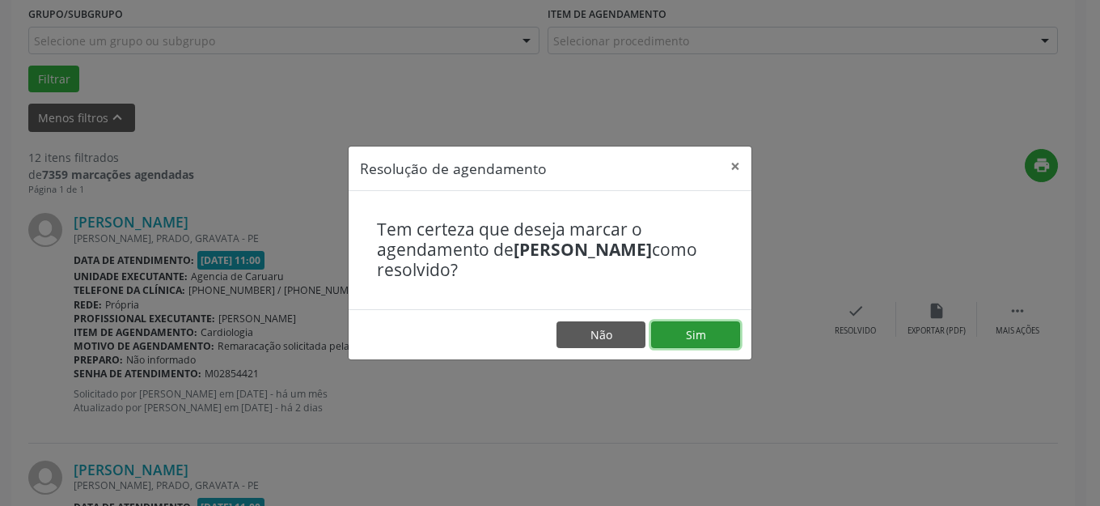
click at [710, 329] on button "Sim" at bounding box center [695, 335] width 89 height 28
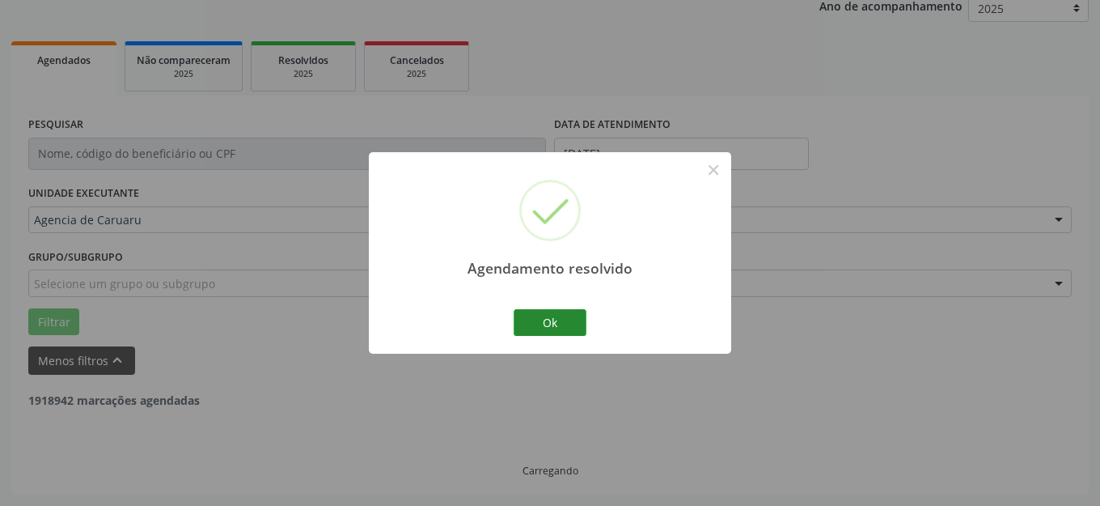
click at [563, 327] on button "Ok" at bounding box center [550, 323] width 73 height 28
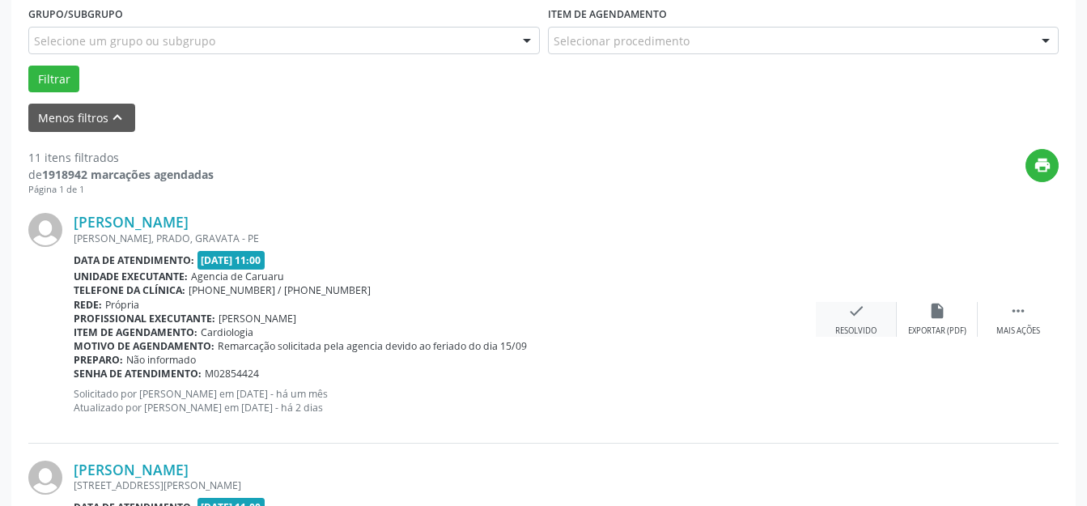
click at [853, 309] on icon "check" at bounding box center [856, 311] width 18 height 18
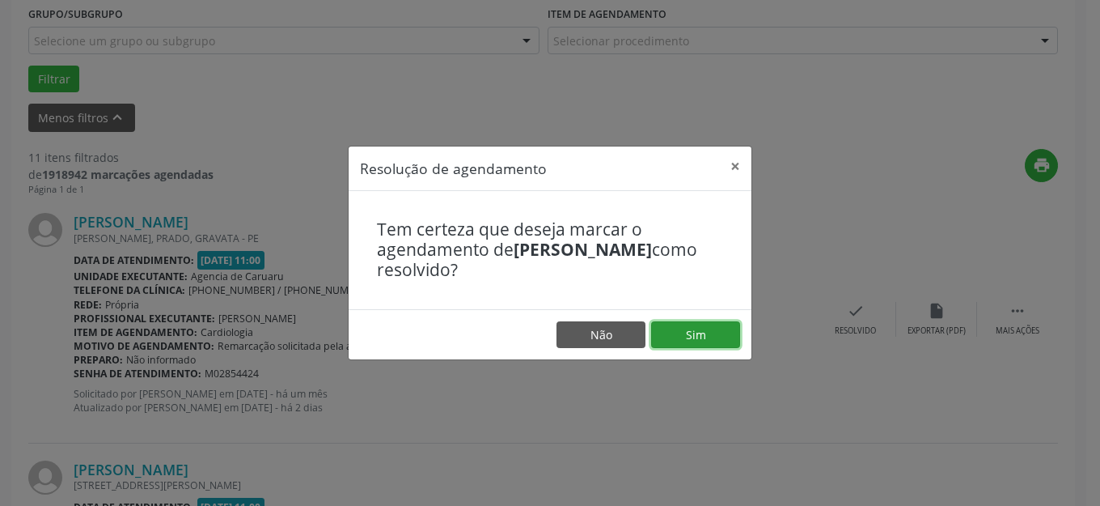
click at [722, 323] on button "Sim" at bounding box center [695, 335] width 89 height 28
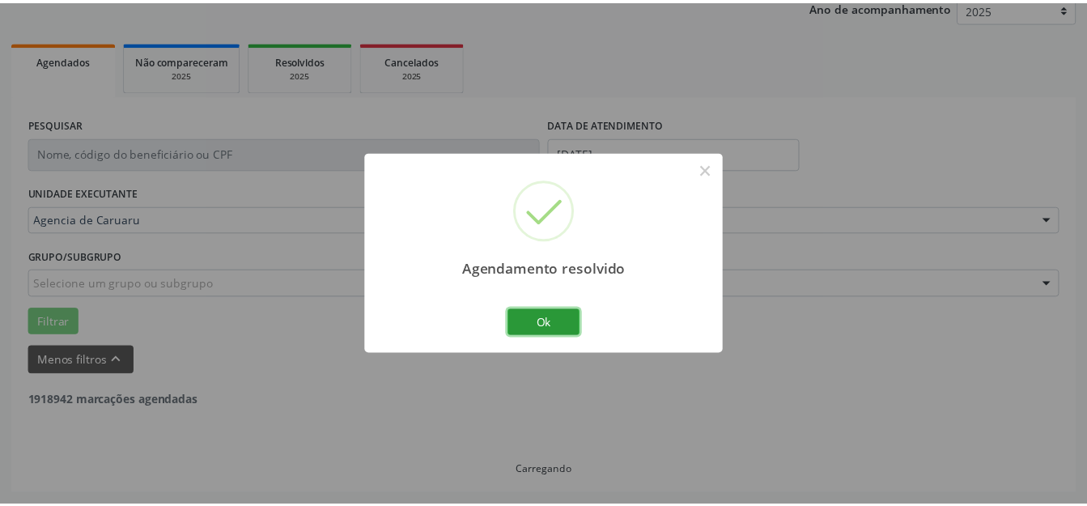
scroll to position [201, 0]
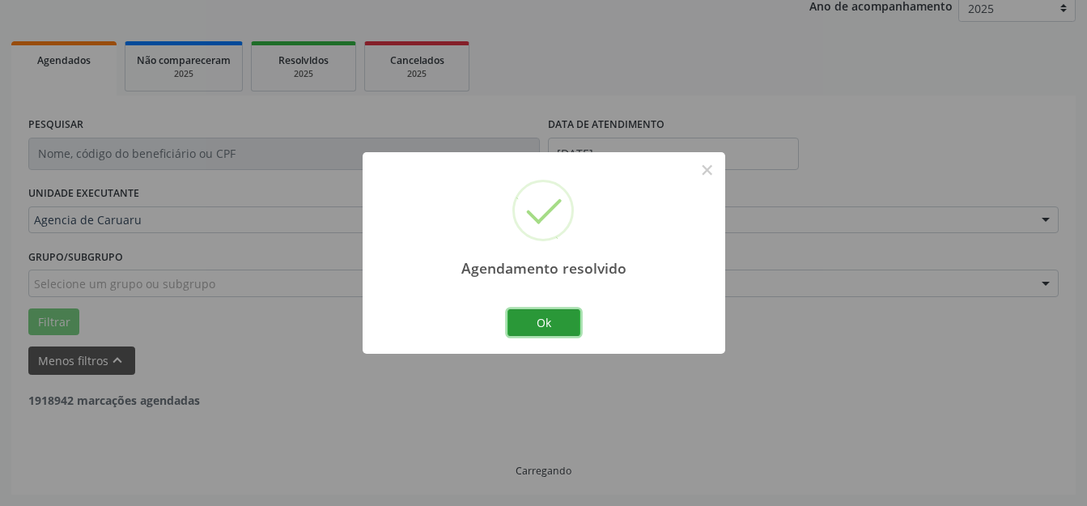
click at [557, 329] on button "Ok" at bounding box center [543, 323] width 73 height 28
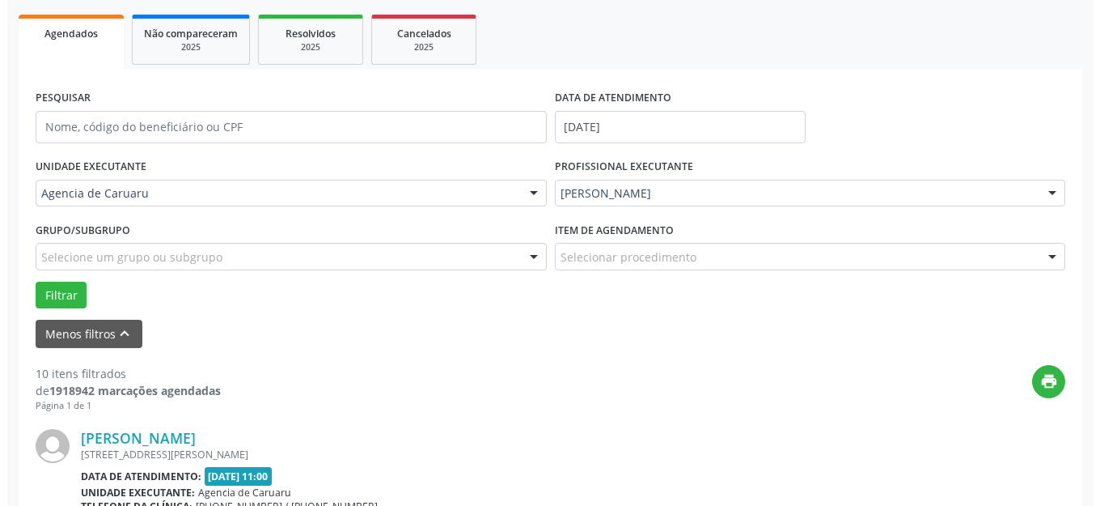
scroll to position [363, 0]
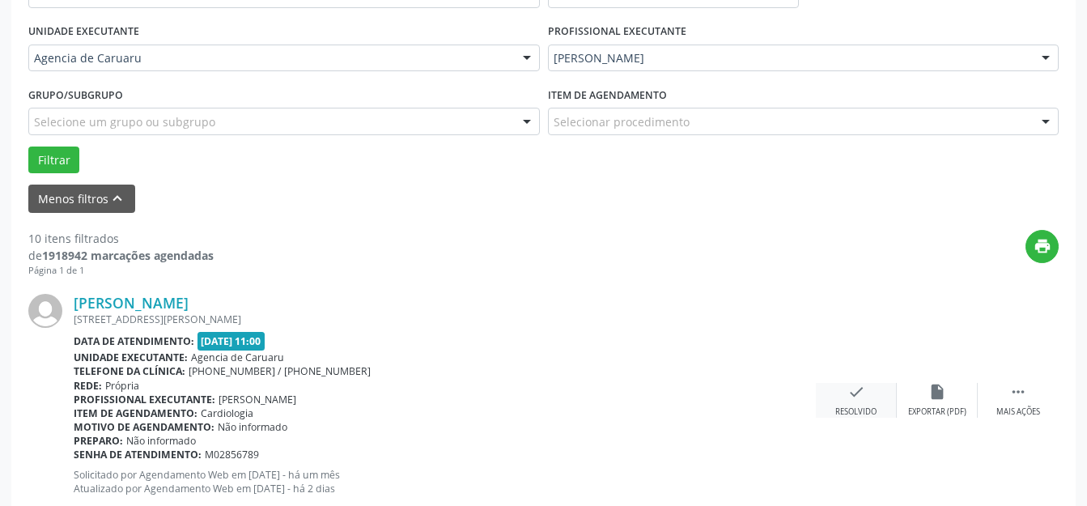
click at [867, 413] on div "Resolvido" at bounding box center [855, 411] width 41 height 11
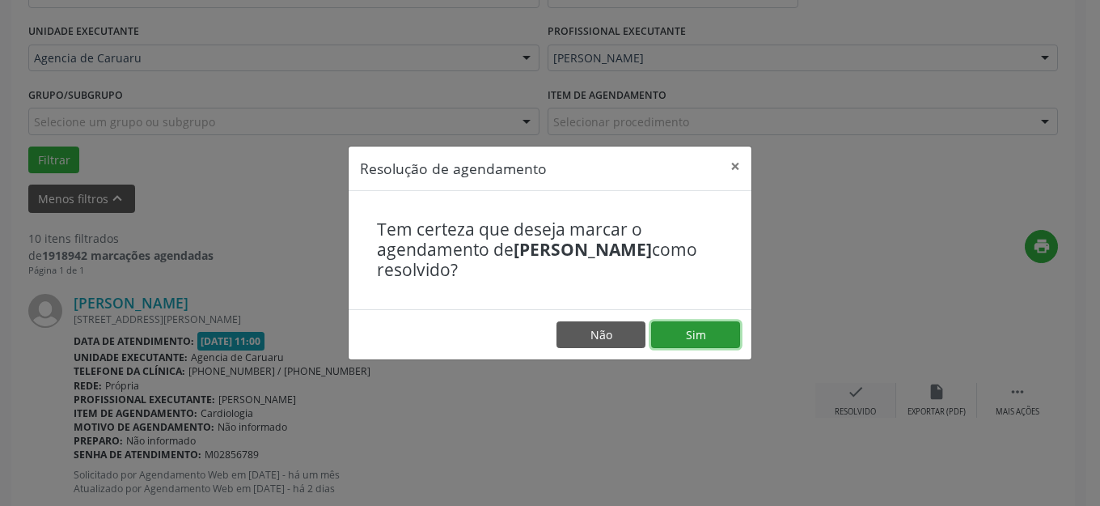
click at [697, 337] on button "Sim" at bounding box center [695, 335] width 89 height 28
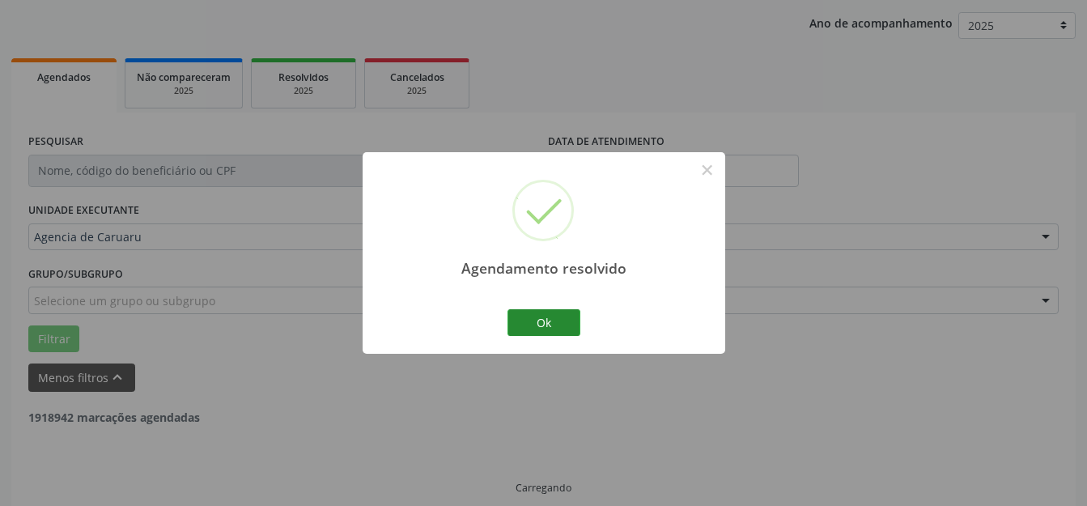
scroll to position [201, 0]
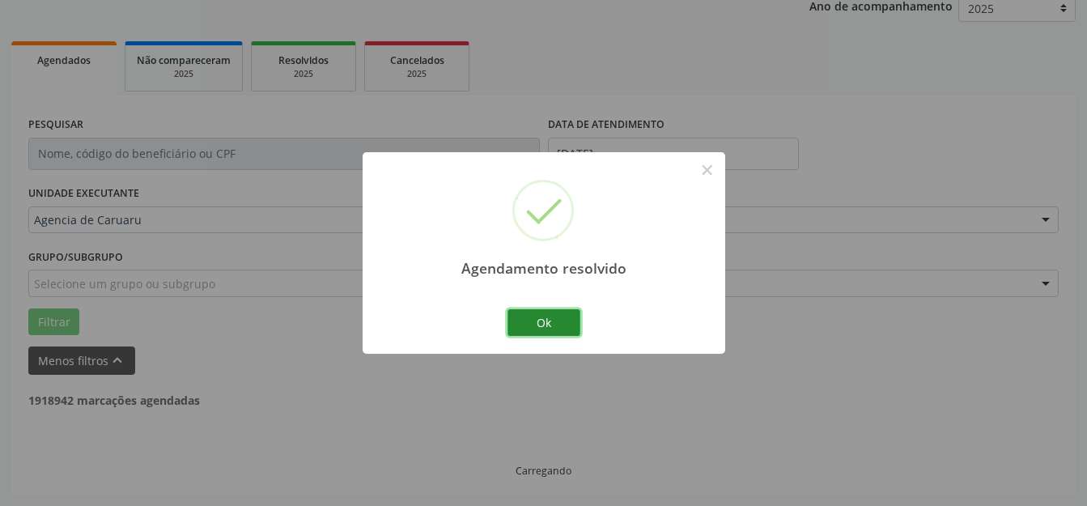
click at [554, 331] on button "Ok" at bounding box center [543, 323] width 73 height 28
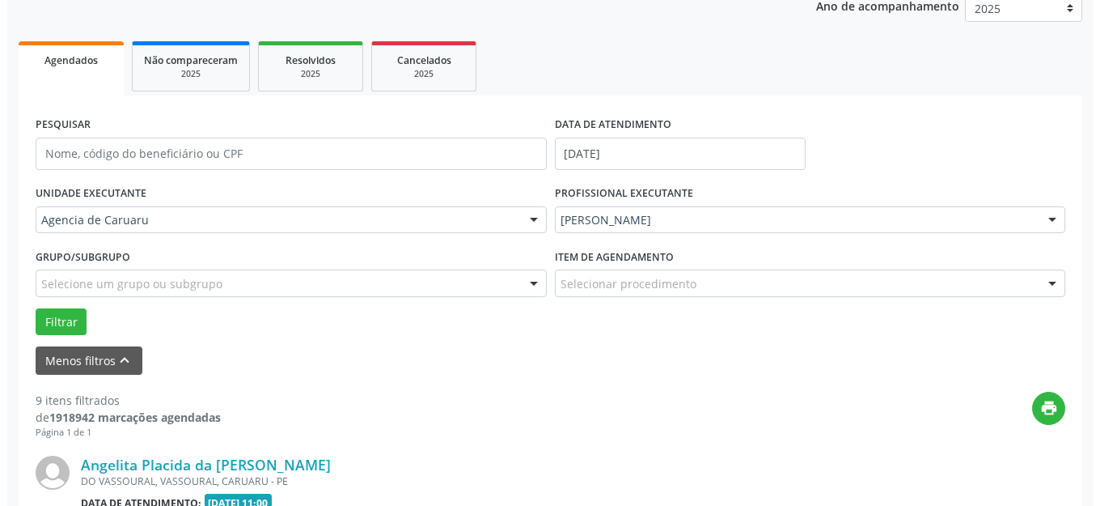
scroll to position [524, 0]
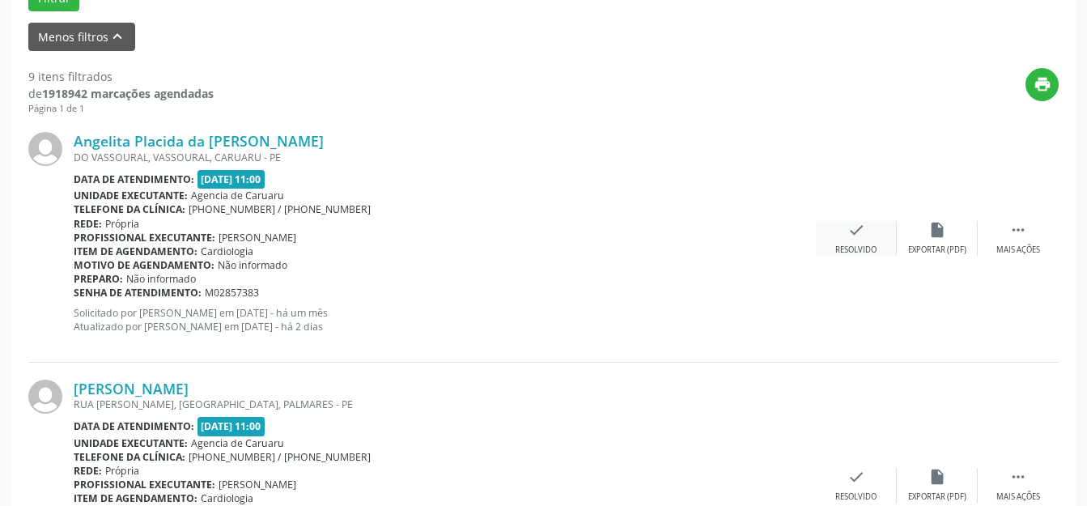
click at [863, 232] on icon "check" at bounding box center [856, 230] width 18 height 18
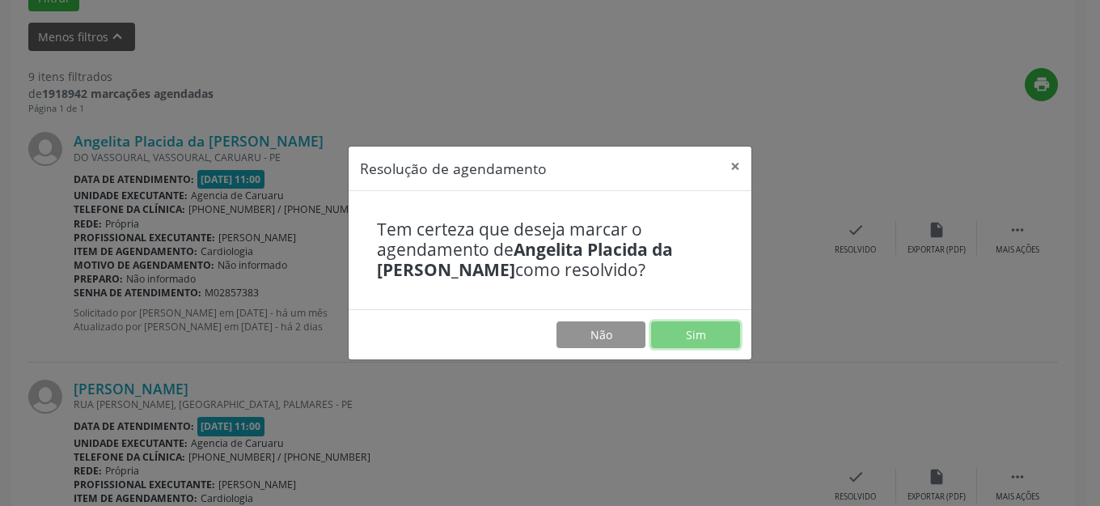
click at [695, 337] on button "Sim" at bounding box center [695, 335] width 89 height 28
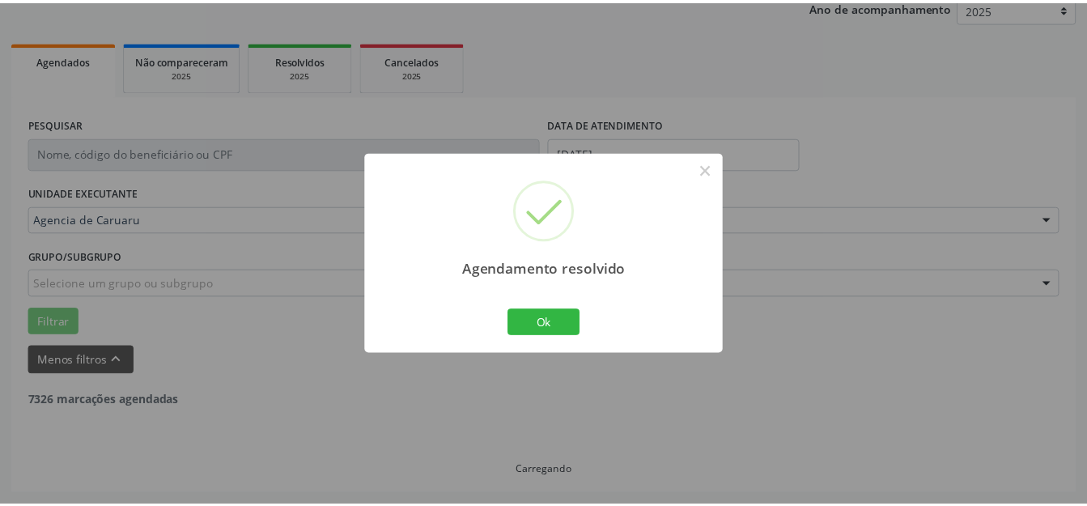
scroll to position [201, 0]
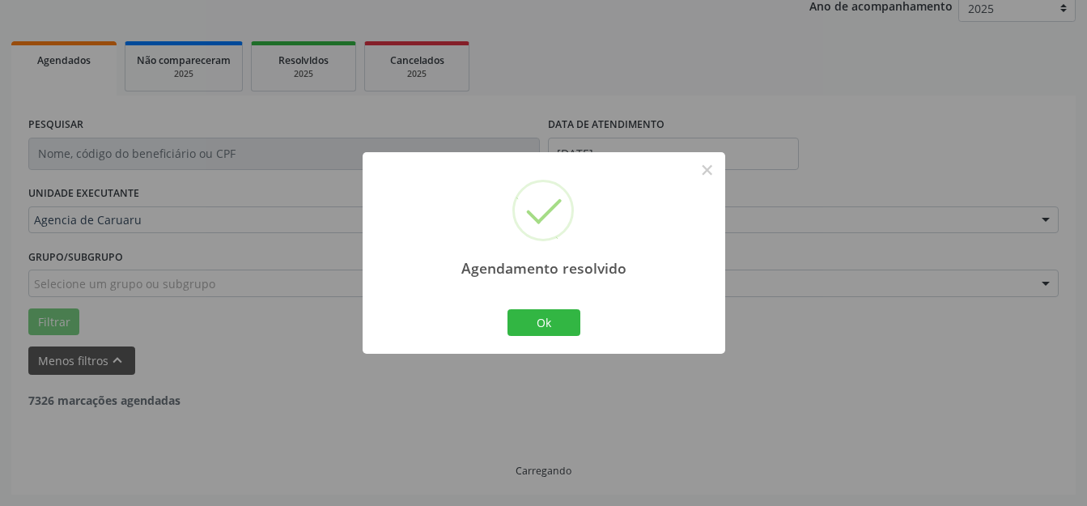
click at [535, 322] on button "Ok" at bounding box center [543, 323] width 73 height 28
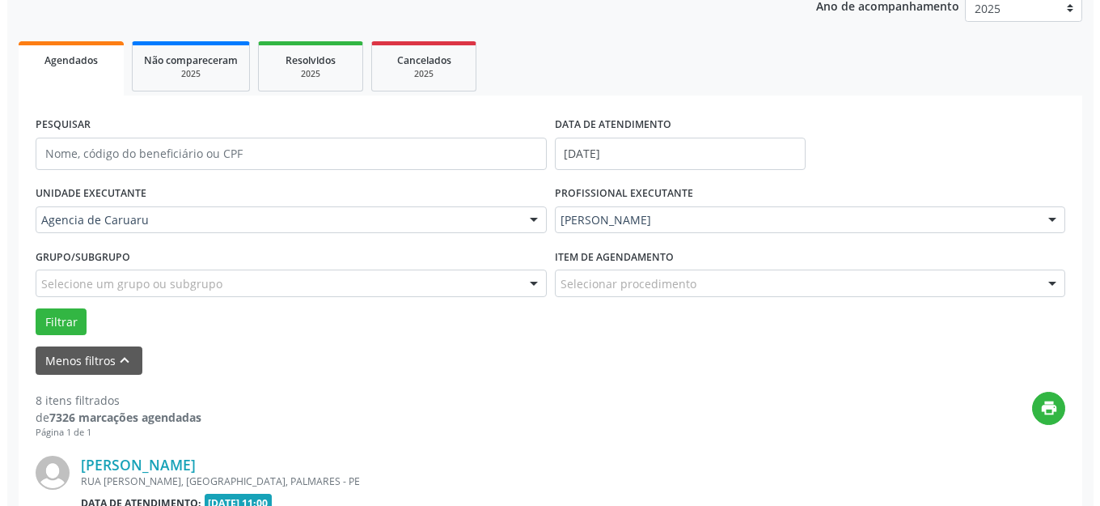
scroll to position [524, 0]
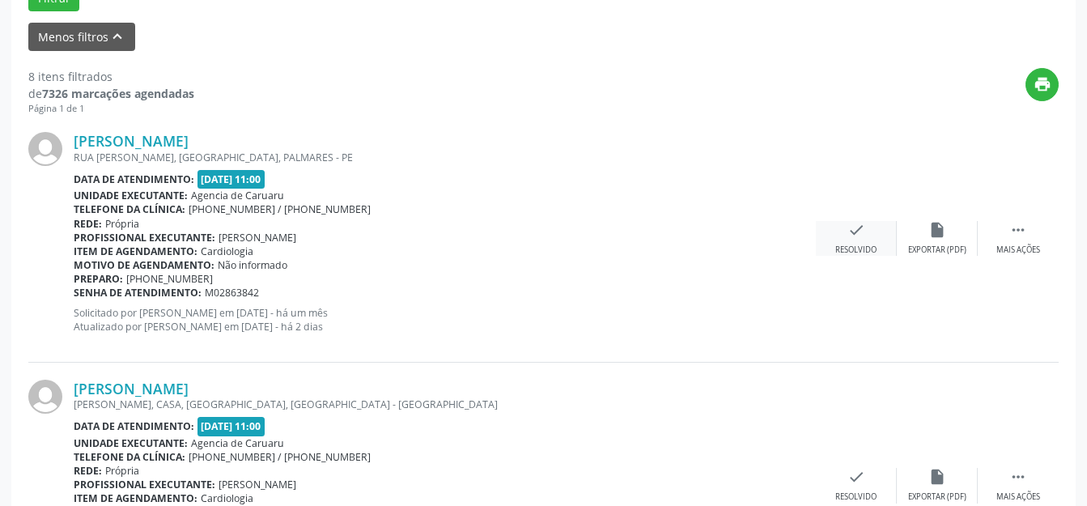
click at [842, 238] on div "check Resolvido" at bounding box center [856, 238] width 81 height 35
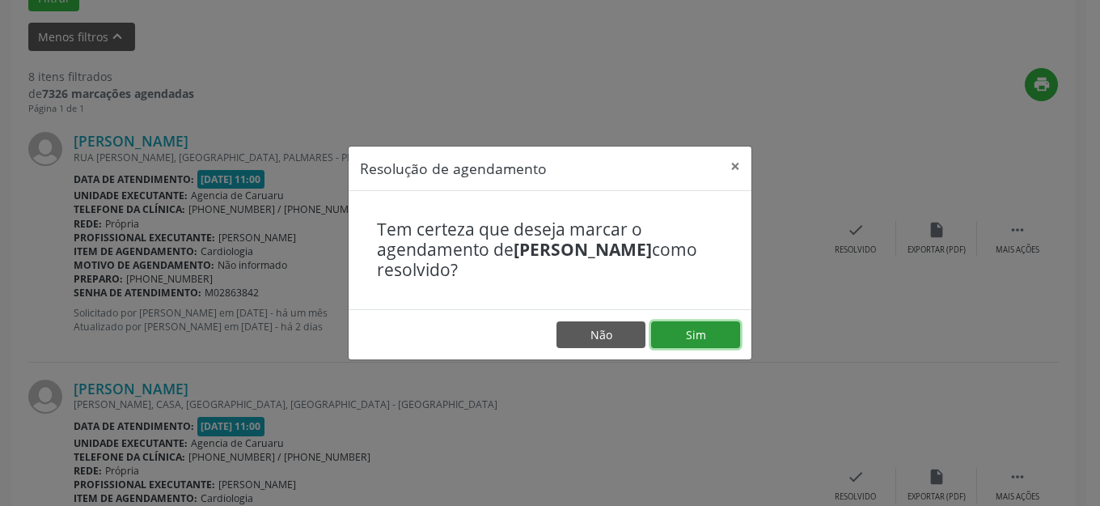
click at [703, 330] on button "Sim" at bounding box center [695, 335] width 89 height 28
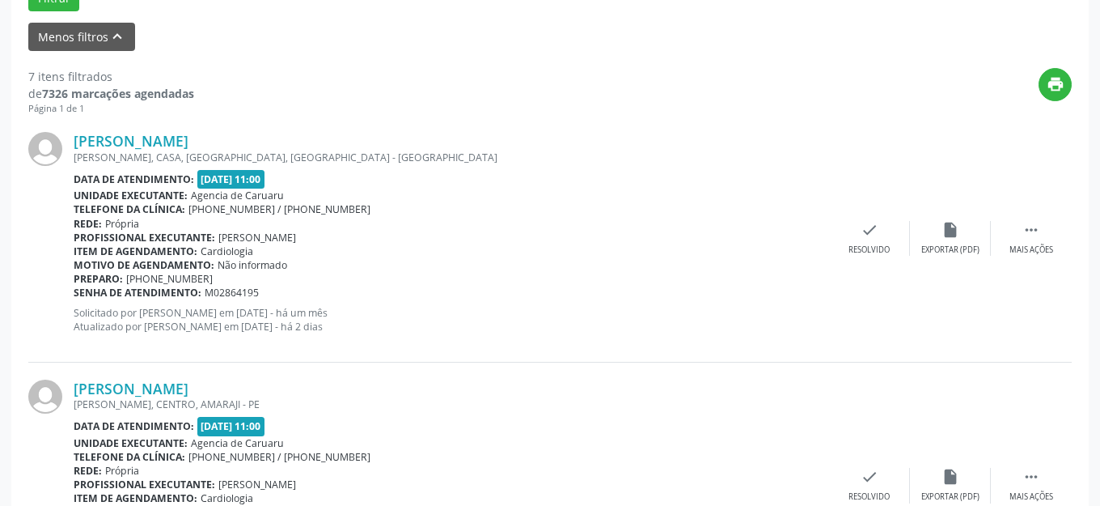
scroll to position [605, 0]
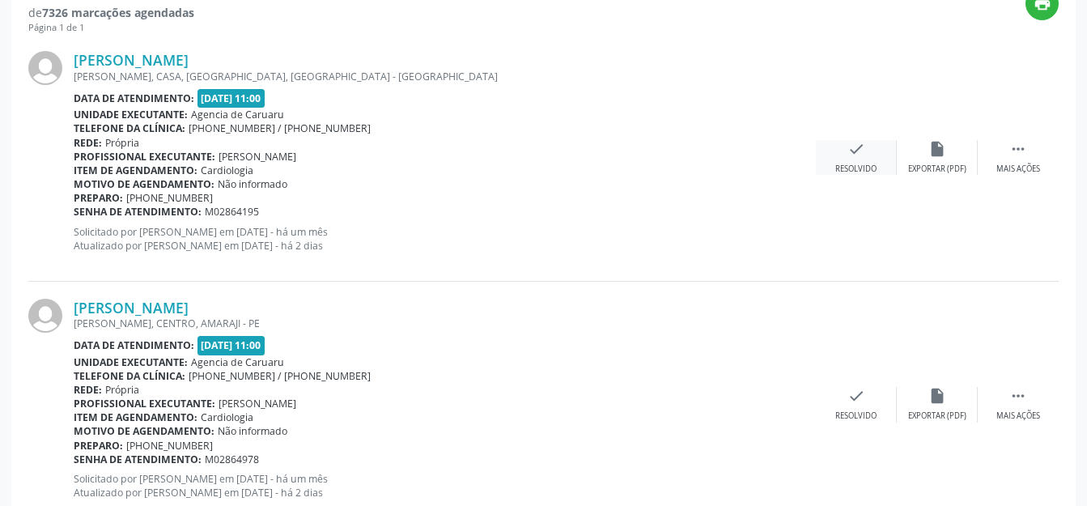
click at [849, 159] on div "check Resolvido" at bounding box center [856, 157] width 81 height 35
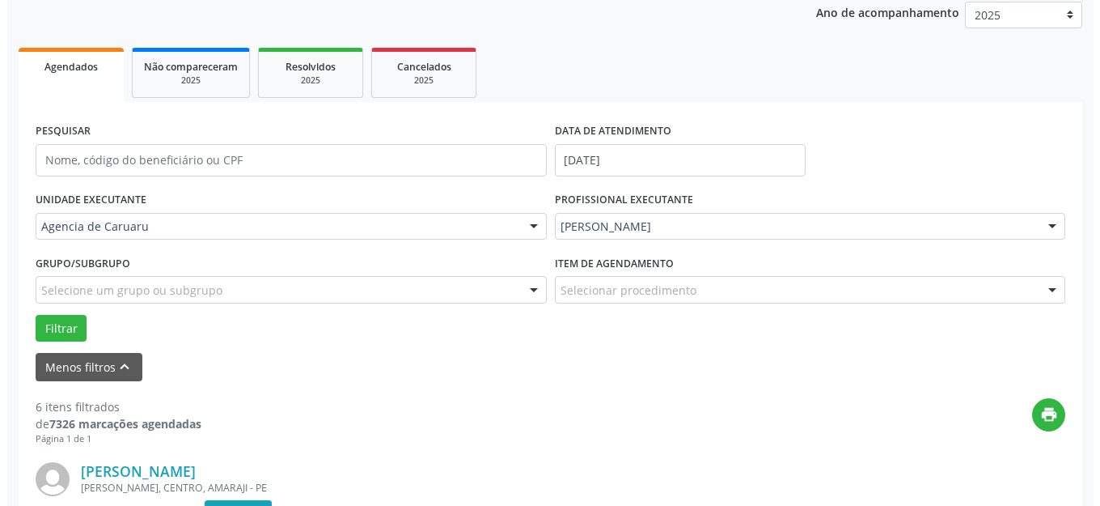
scroll to position [346, 0]
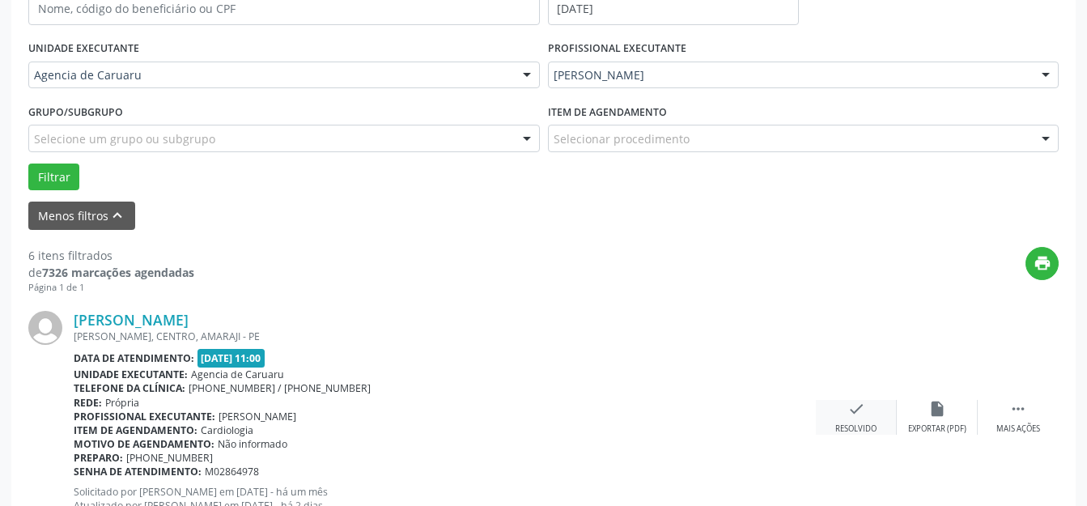
click at [874, 422] on div "check Resolvido" at bounding box center [856, 417] width 81 height 35
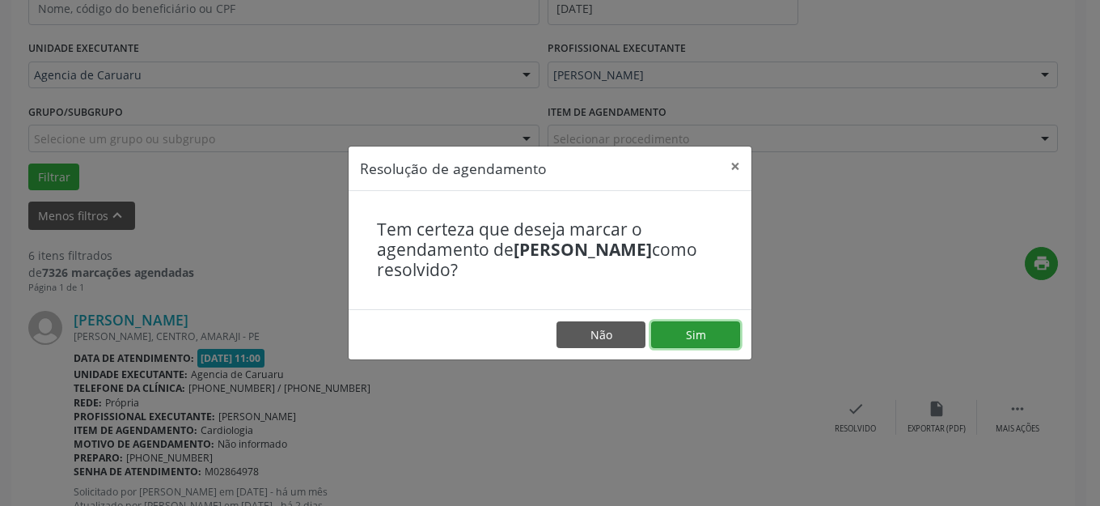
click at [697, 321] on button "Sim" at bounding box center [695, 335] width 89 height 28
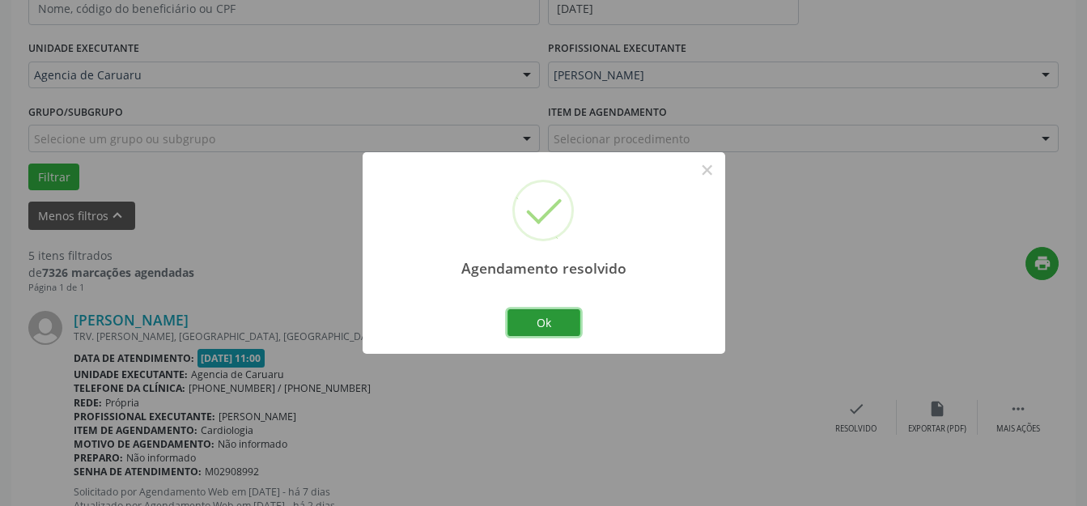
click at [574, 328] on button "Ok" at bounding box center [543, 323] width 73 height 28
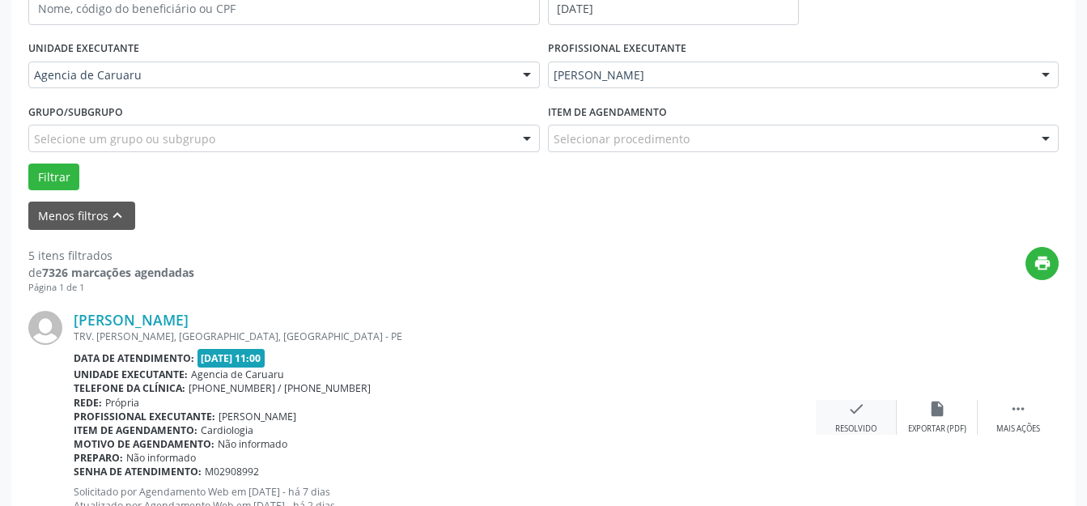
click at [889, 431] on div "check Resolvido" at bounding box center [856, 417] width 81 height 35
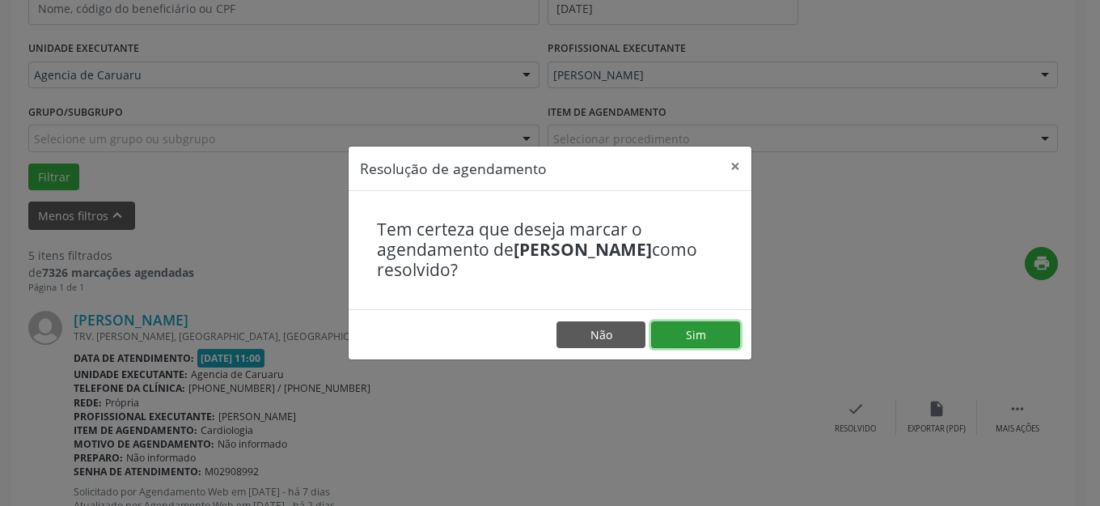
click at [676, 324] on button "Sim" at bounding box center [695, 335] width 89 height 28
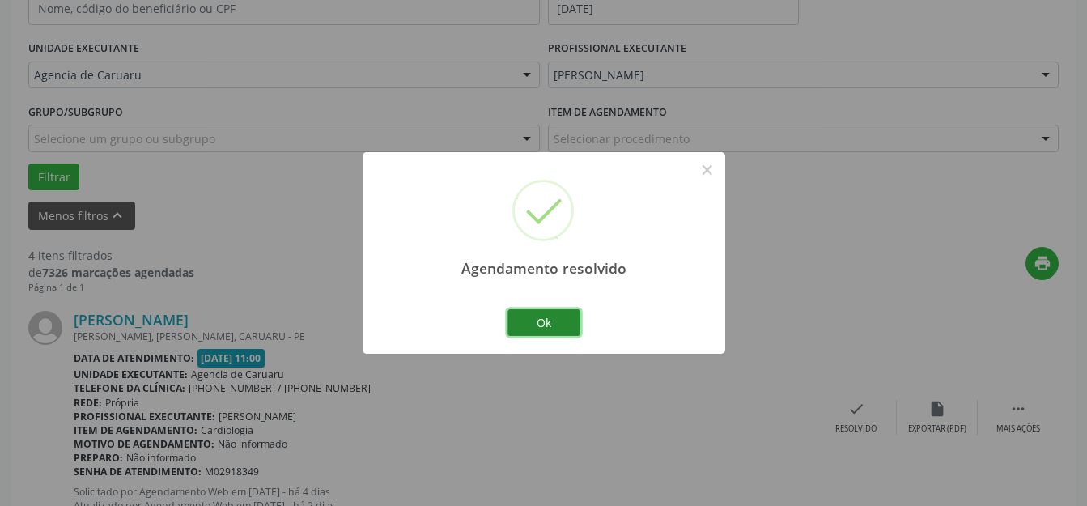
click at [542, 327] on button "Ok" at bounding box center [543, 323] width 73 height 28
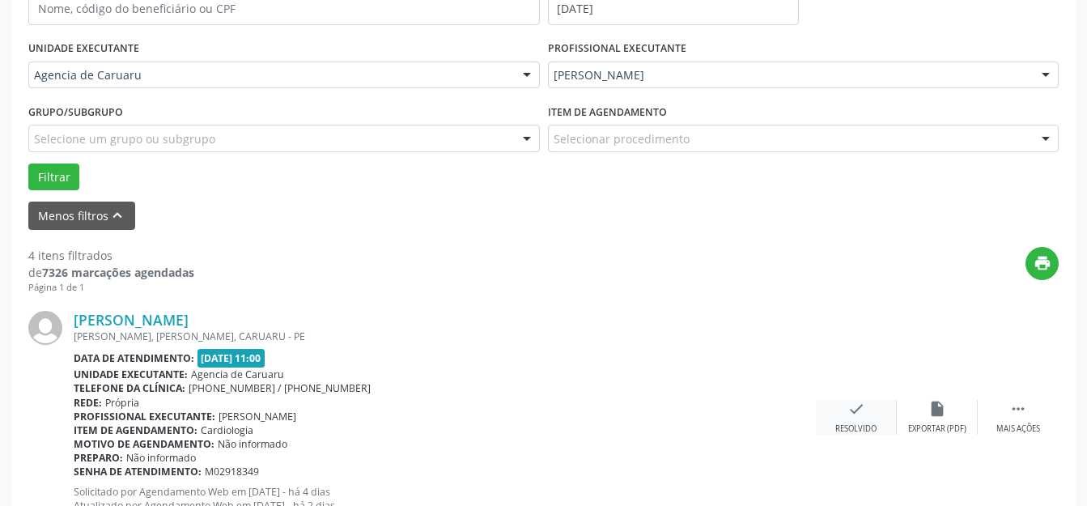
click at [846, 417] on div "check Resolvido" at bounding box center [856, 417] width 81 height 35
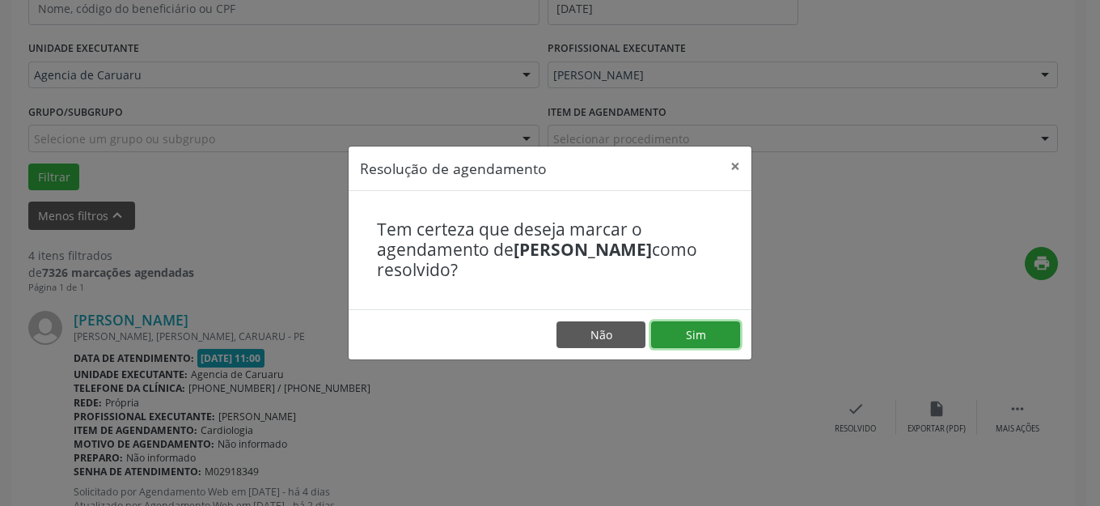
click at [695, 338] on button "Sim" at bounding box center [695, 335] width 89 height 28
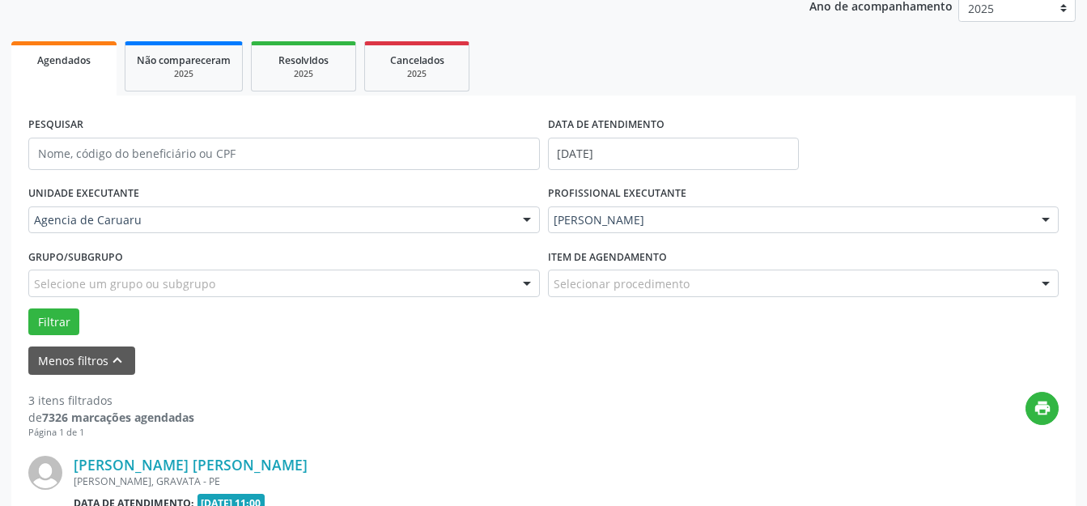
scroll to position [443, 0]
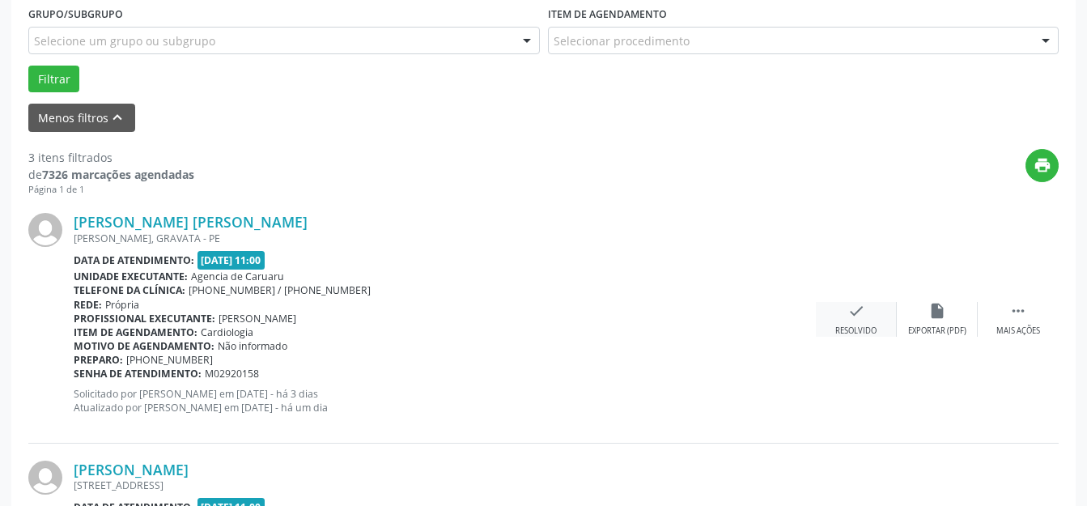
click at [842, 309] on div "check Resolvido" at bounding box center [856, 319] width 81 height 35
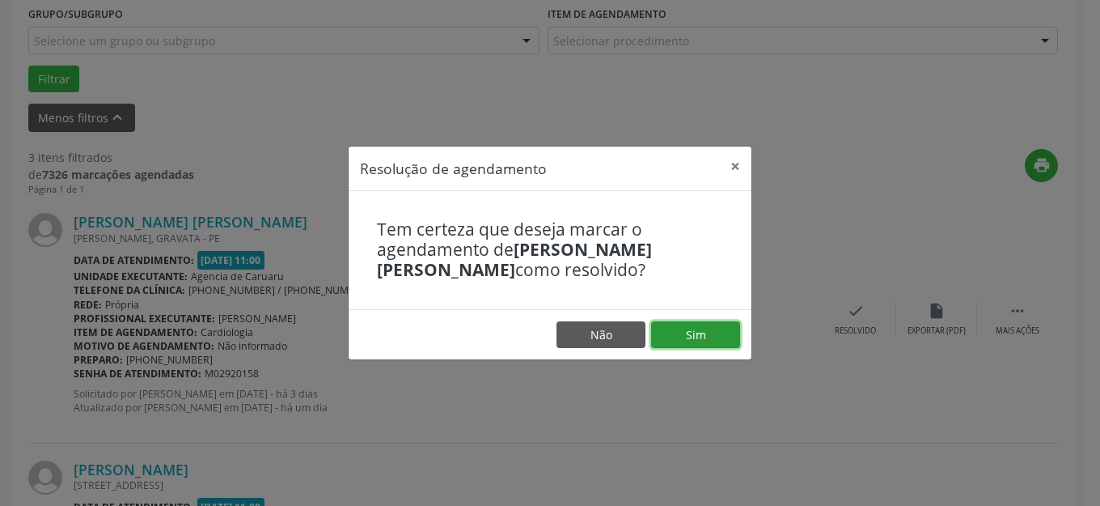
click at [719, 323] on button "Sim" at bounding box center [695, 335] width 89 height 28
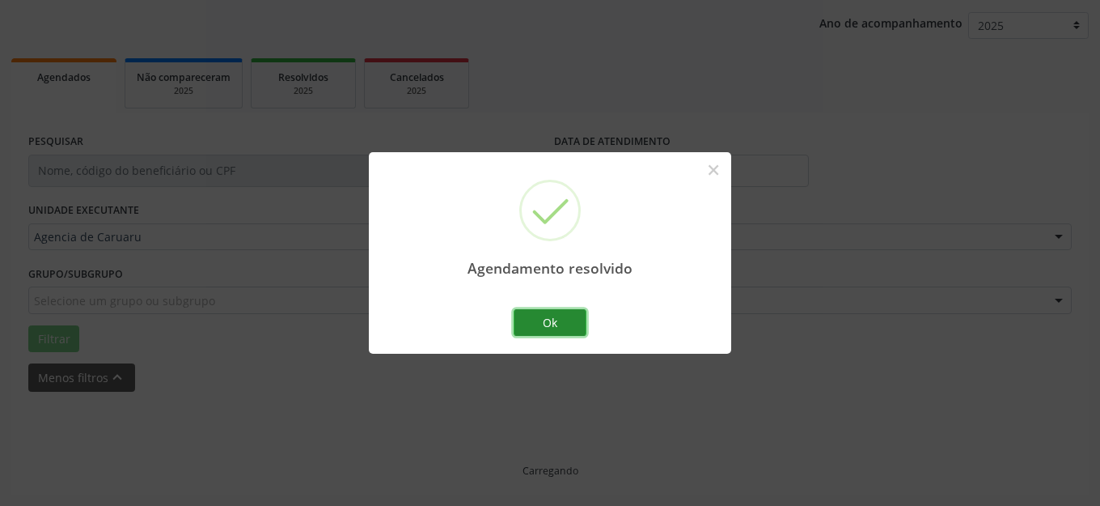
click at [553, 317] on button "Ok" at bounding box center [550, 323] width 73 height 28
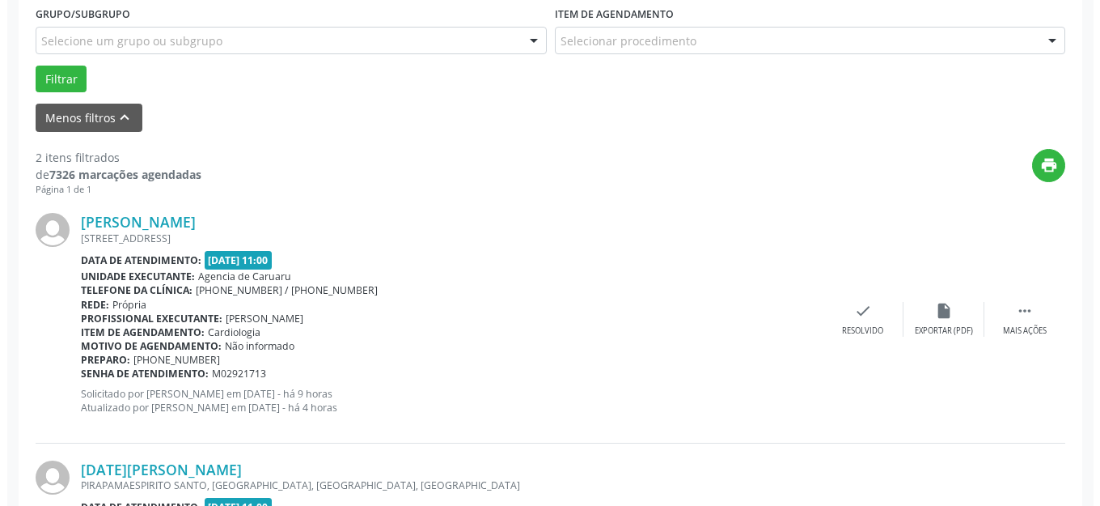
scroll to position [605, 0]
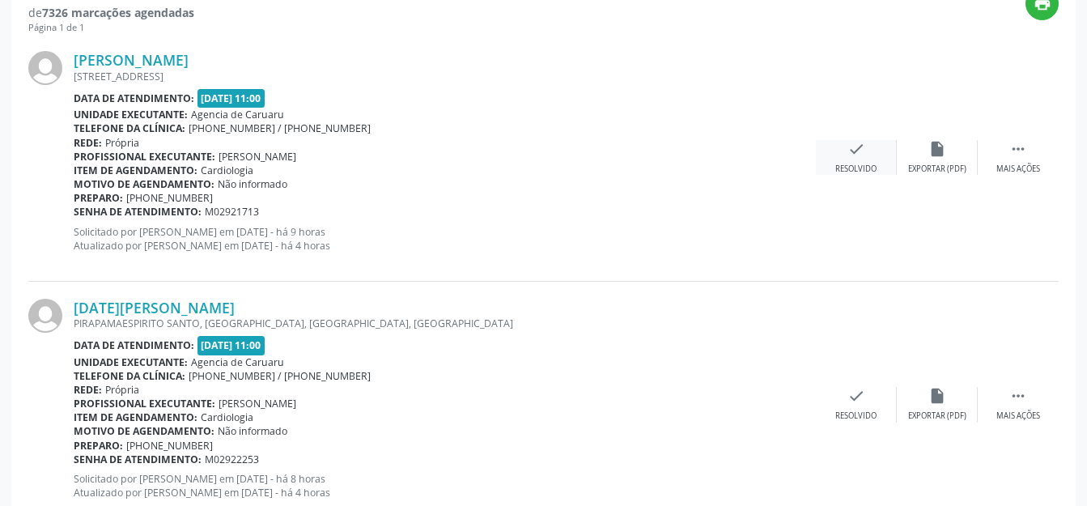
click at [878, 161] on div "check Resolvido" at bounding box center [856, 157] width 81 height 35
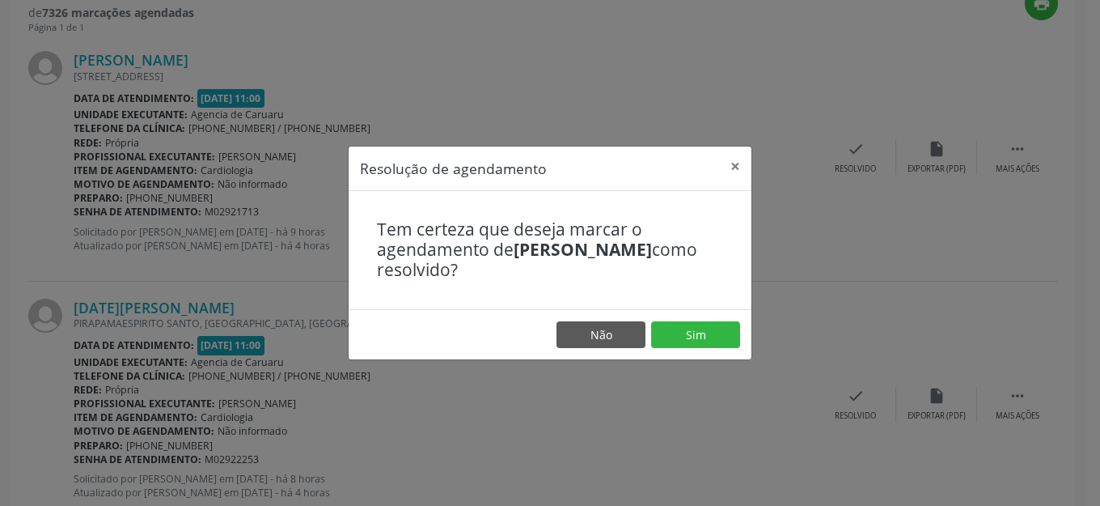
click at [742, 329] on footer "Não Sim" at bounding box center [550, 334] width 403 height 51
click at [744, 331] on footer "Não Sim" at bounding box center [550, 334] width 403 height 51
click at [729, 337] on button "Sim" at bounding box center [695, 335] width 89 height 28
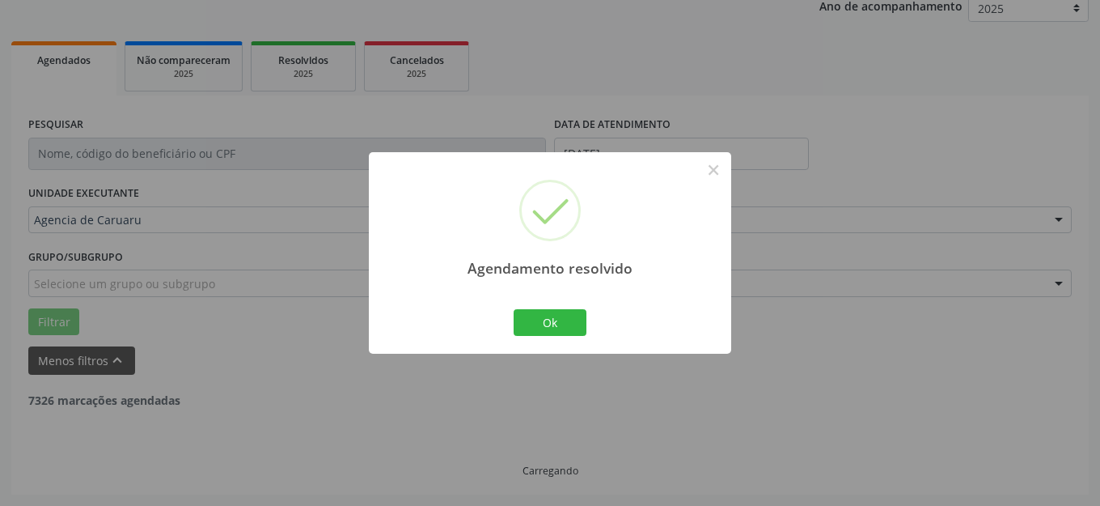
click at [581, 325] on div "Ok Cancel" at bounding box center [551, 322] width 80 height 34
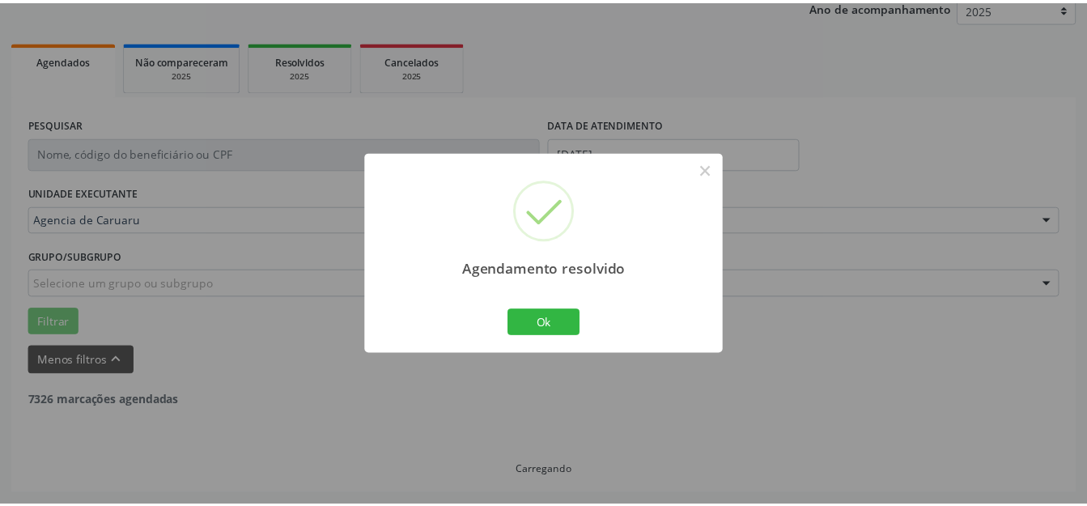
scroll to position [201, 0]
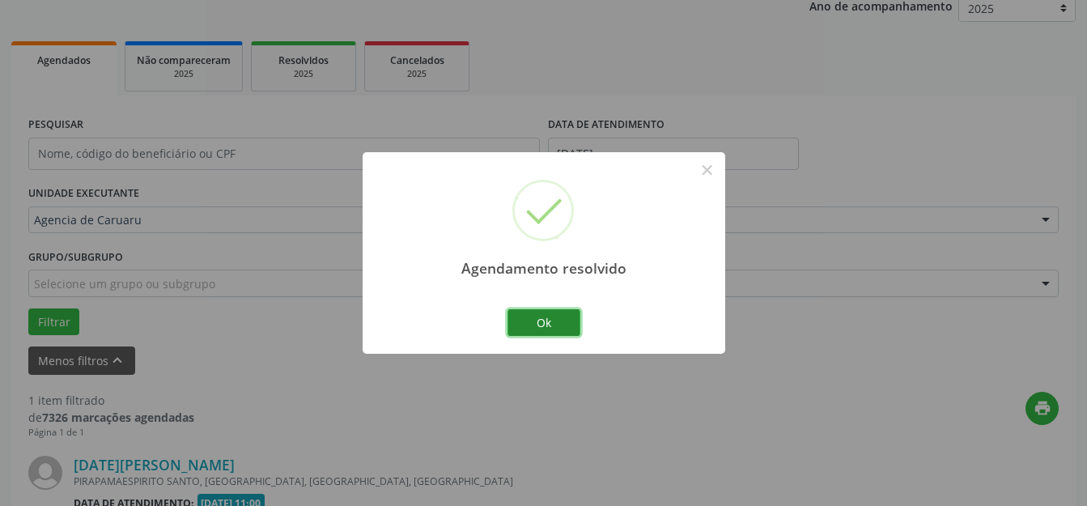
click at [532, 325] on button "Ok" at bounding box center [543, 323] width 73 height 28
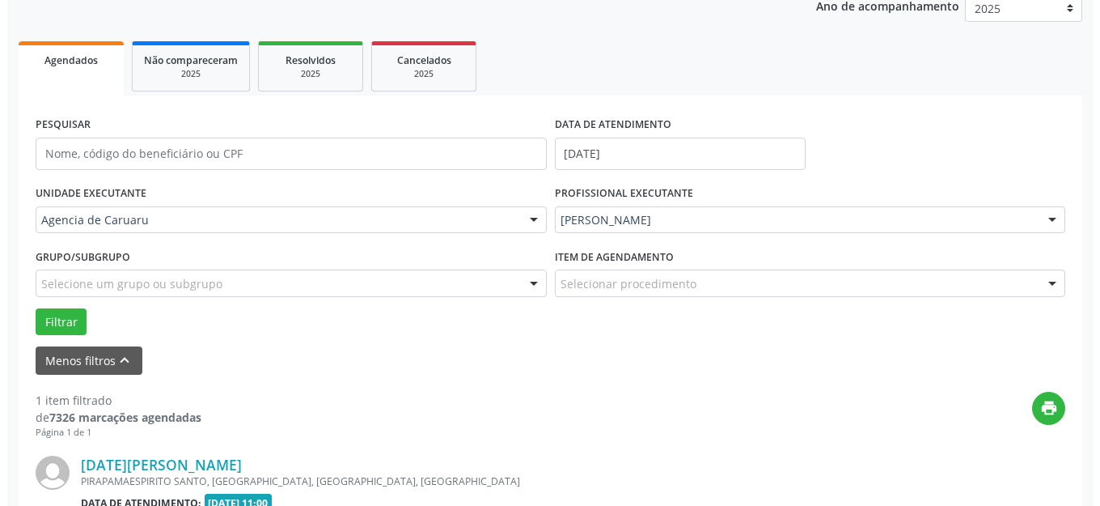
scroll to position [409, 0]
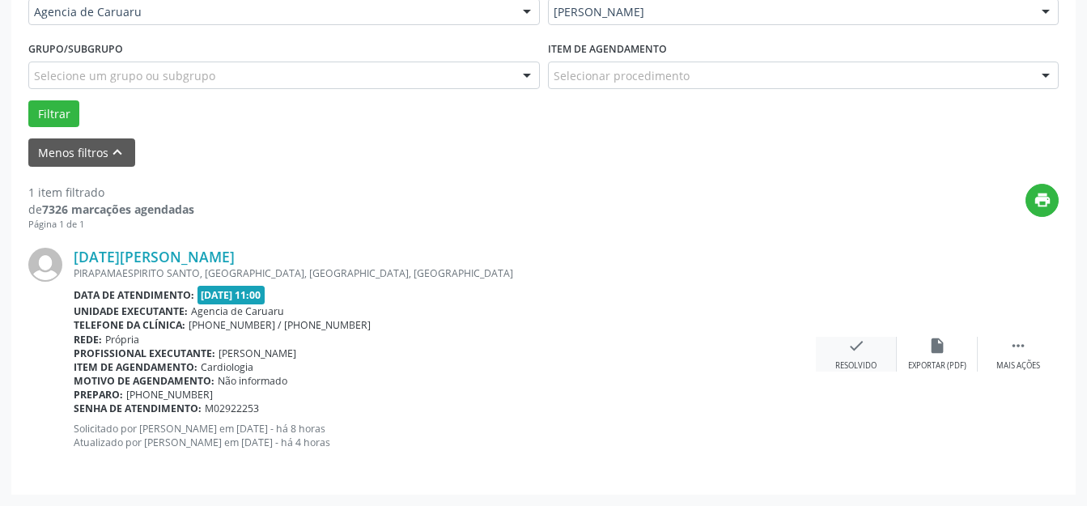
click at [844, 342] on div "check Resolvido" at bounding box center [856, 354] width 81 height 35
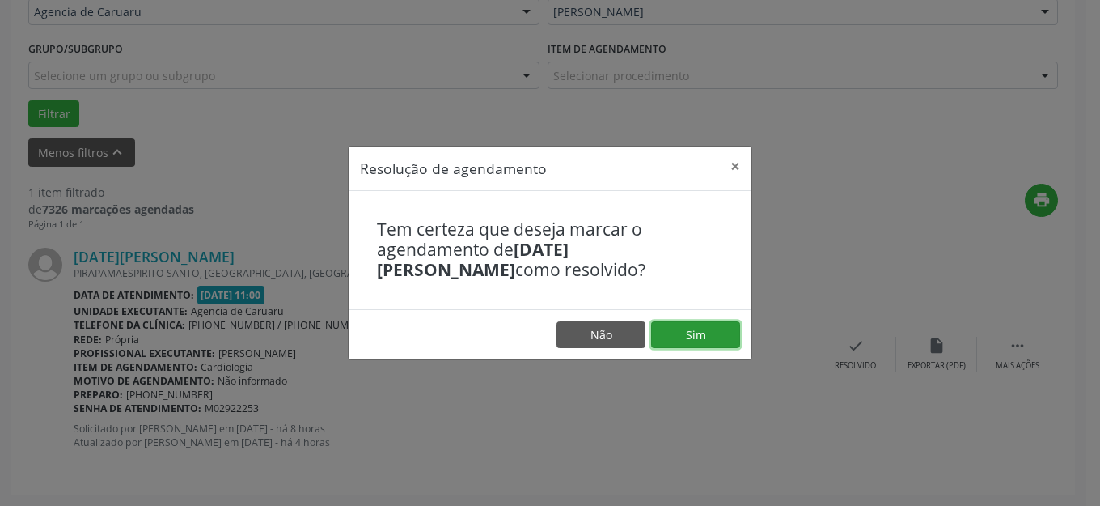
click at [706, 325] on button "Sim" at bounding box center [695, 335] width 89 height 28
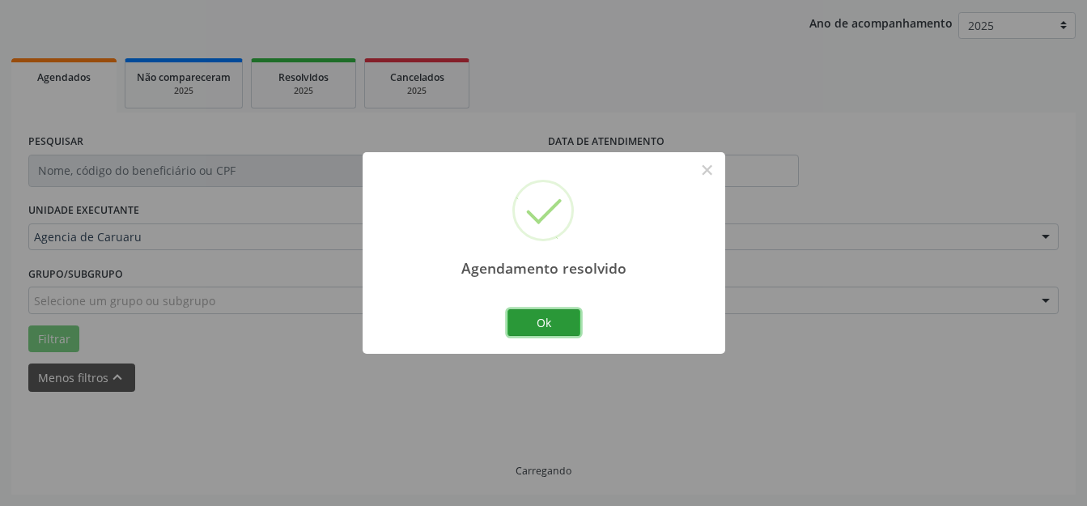
click at [549, 309] on button "Ok" at bounding box center [543, 323] width 73 height 28
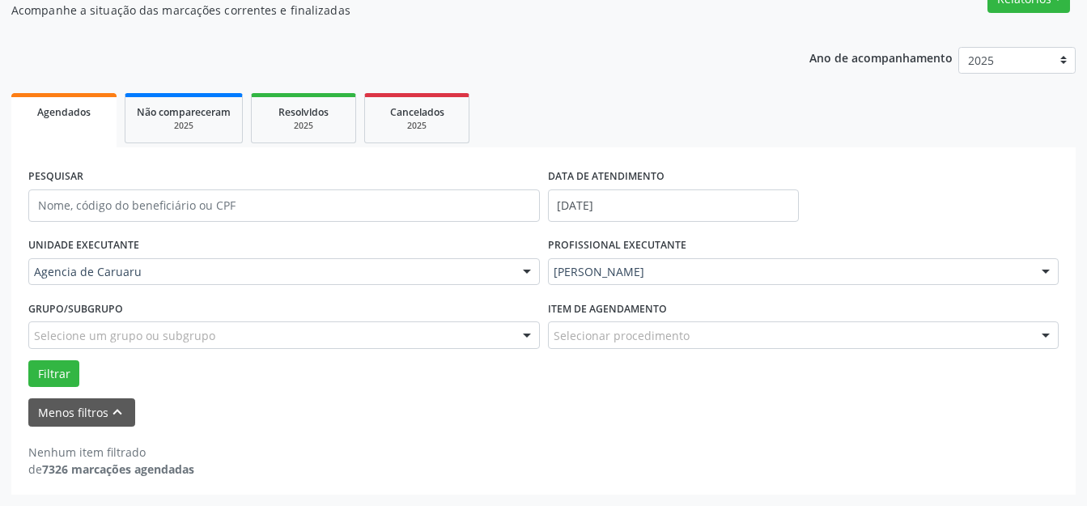
scroll to position [149, 0]
click at [100, 398] on button "Menos filtros keyboard_arrow_up" at bounding box center [81, 412] width 107 height 28
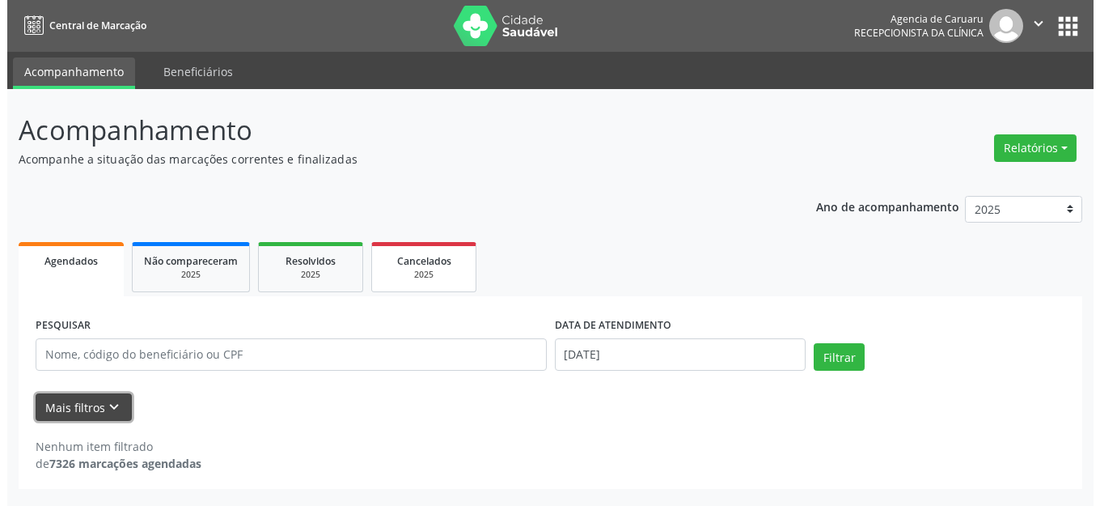
scroll to position [0, 0]
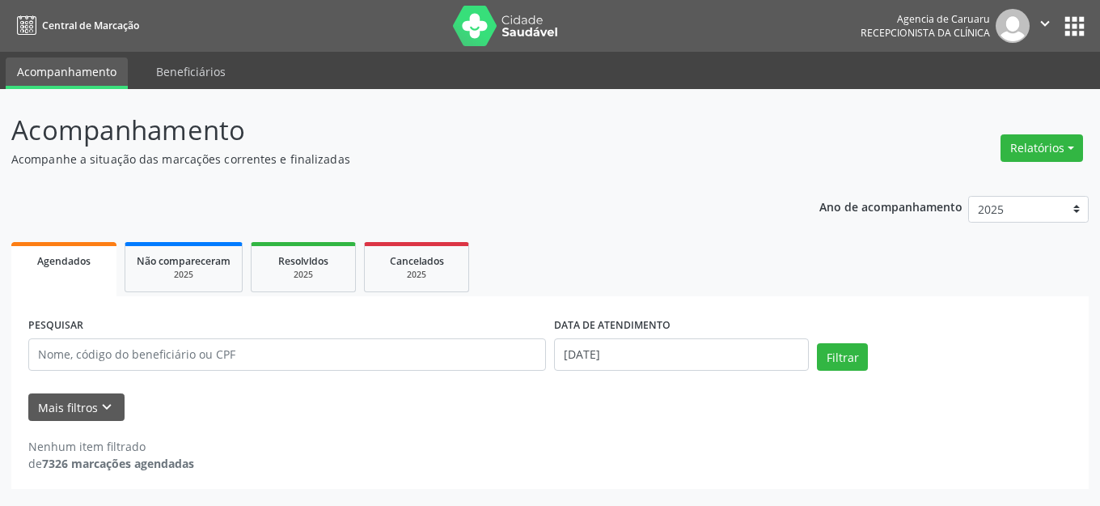
click at [740, 219] on div "Ano de acompanhamento 2025 2024 2023 2022 2021 Agendados Não compareceram 2025 …" at bounding box center [550, 336] width 1078 height 305
